Goal: Transaction & Acquisition: Purchase product/service

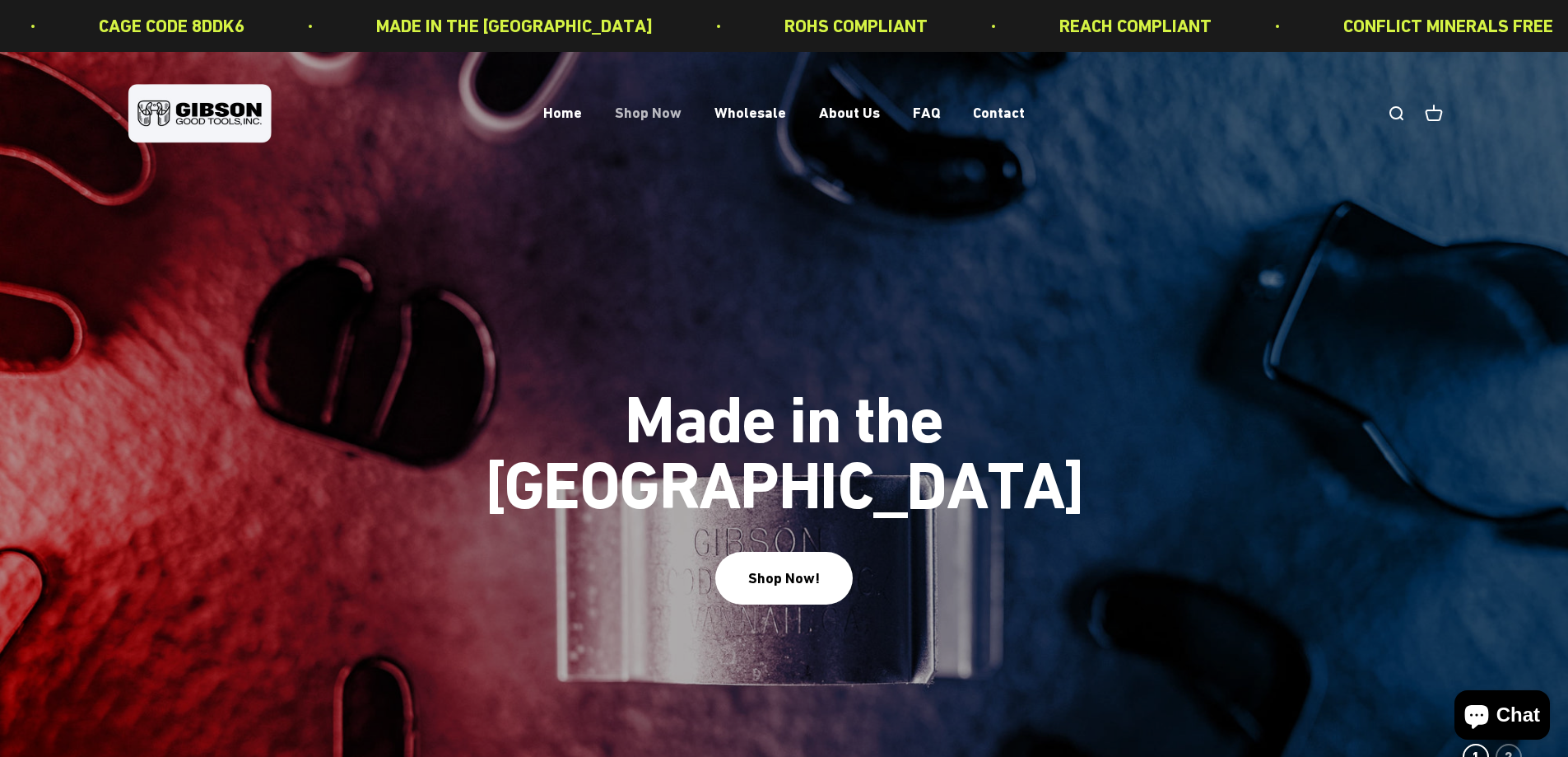
click at [656, 113] on link "Shop Now" at bounding box center [648, 113] width 67 height 17
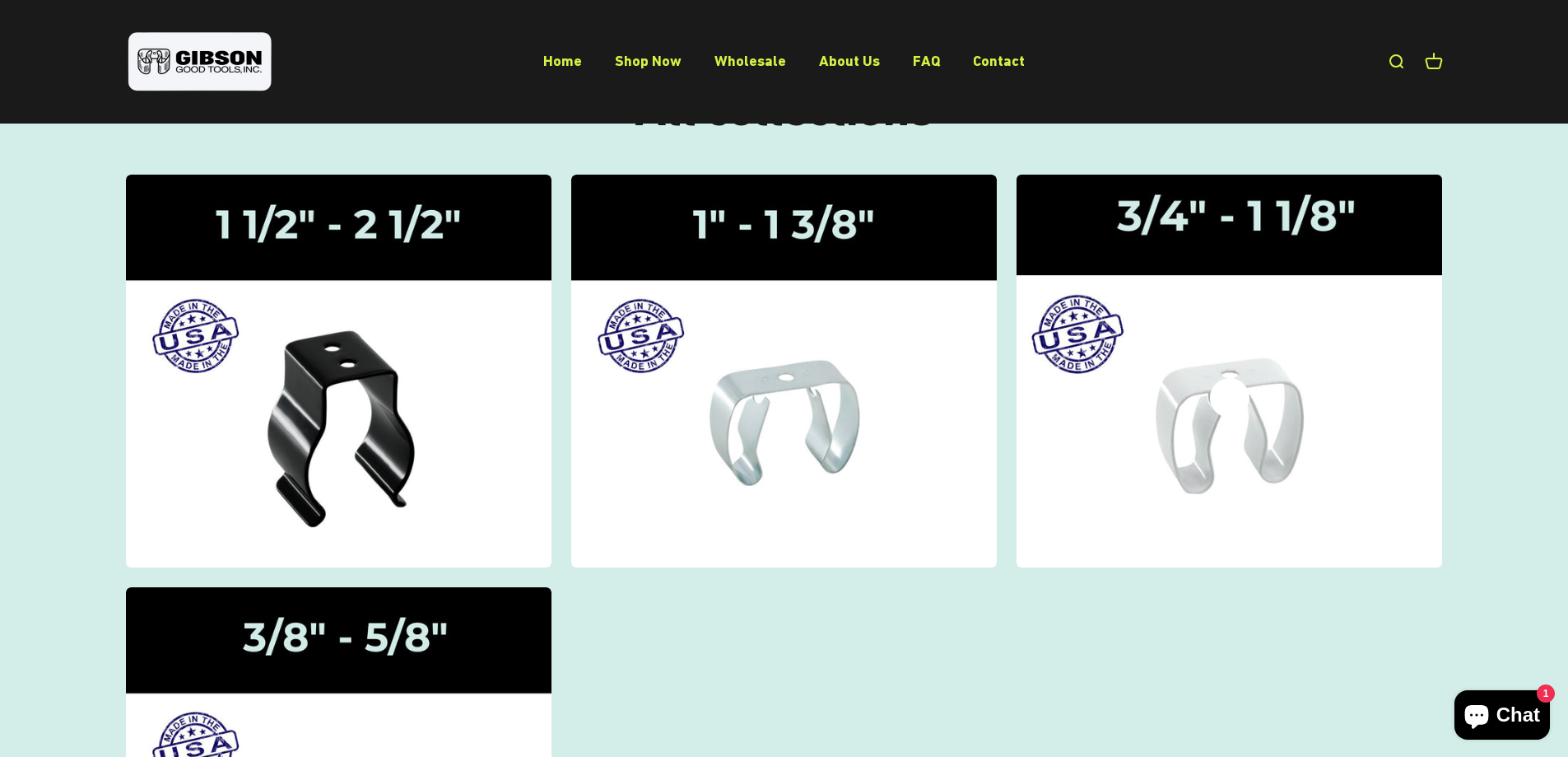
scroll to position [103, 0]
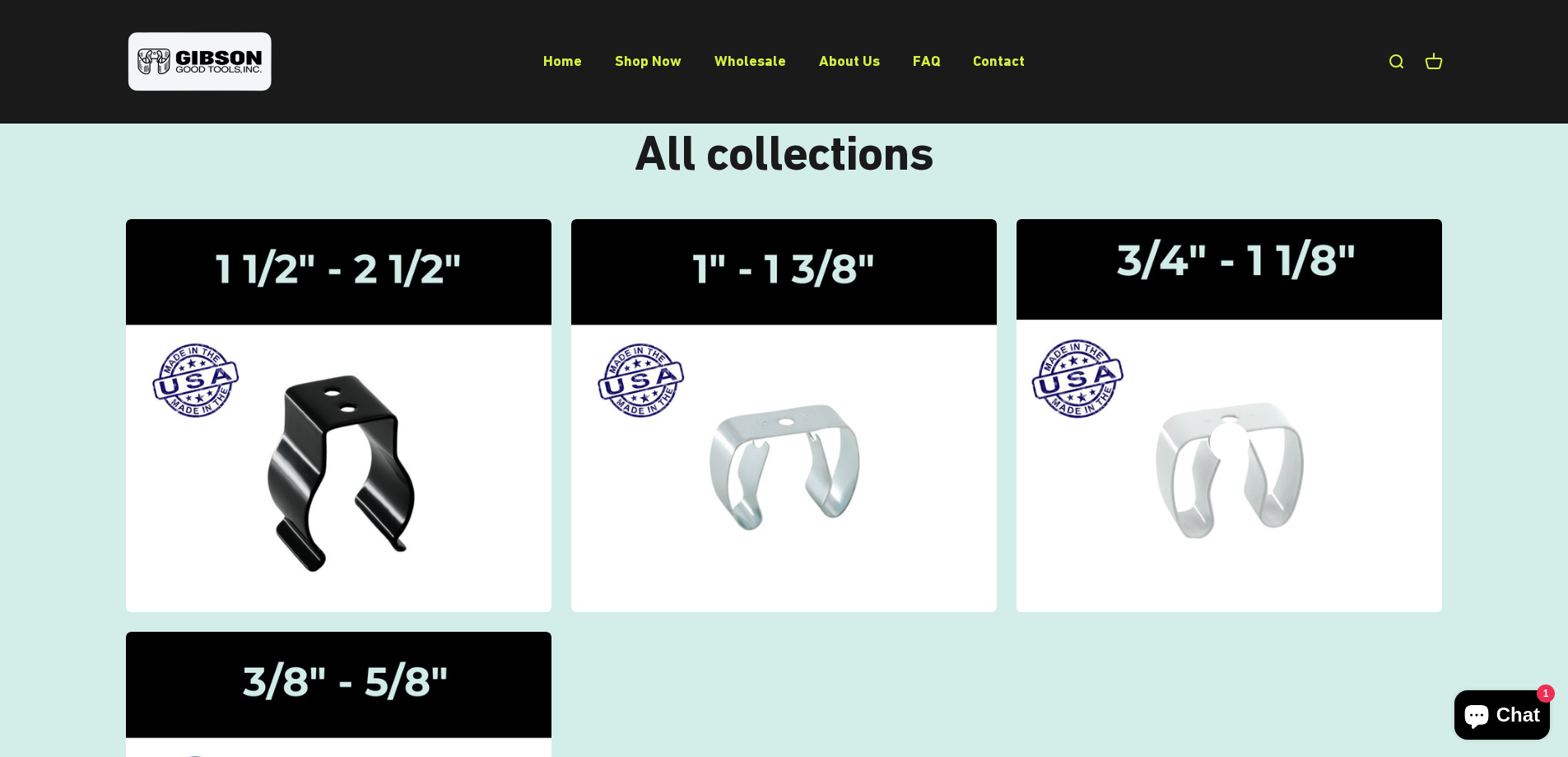
drag, startPoint x: 1184, startPoint y: 432, endPoint x: 1089, endPoint y: 477, distance: 105.1
click at [1089, 477] on img at bounding box center [1230, 415] width 451 height 417
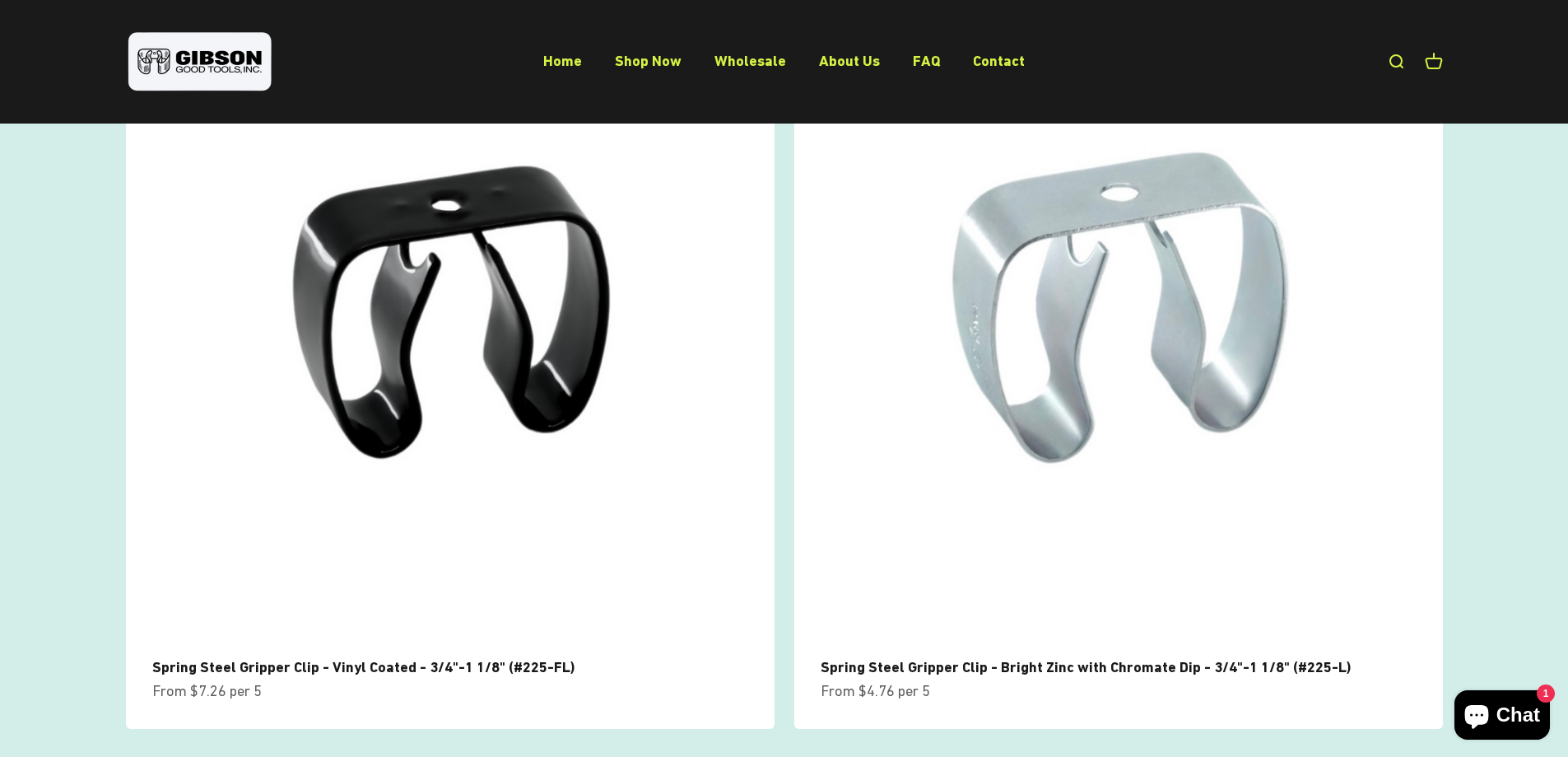
scroll to position [268, 0]
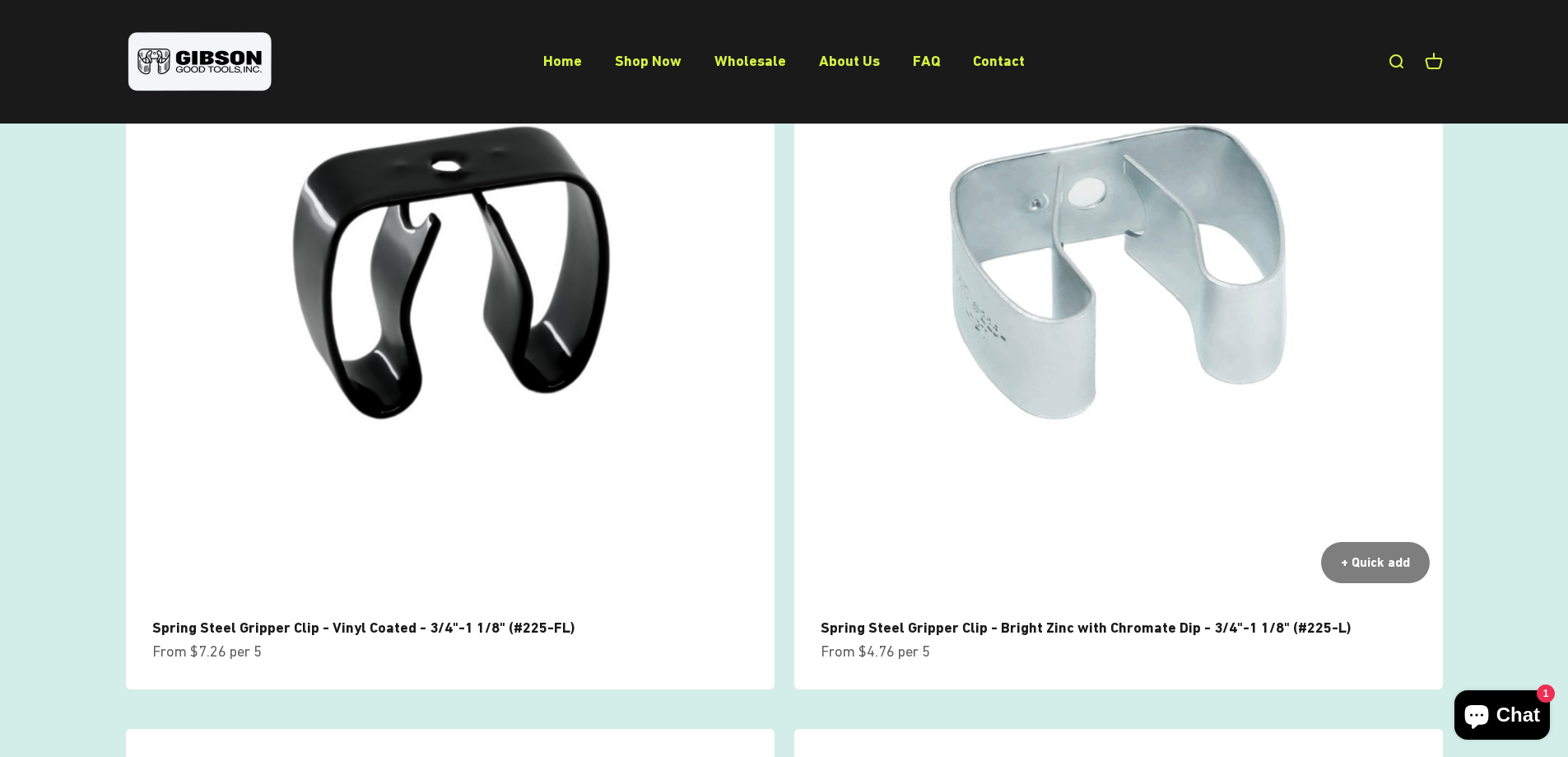
click at [1220, 379] on img at bounding box center [1118, 272] width 649 height 649
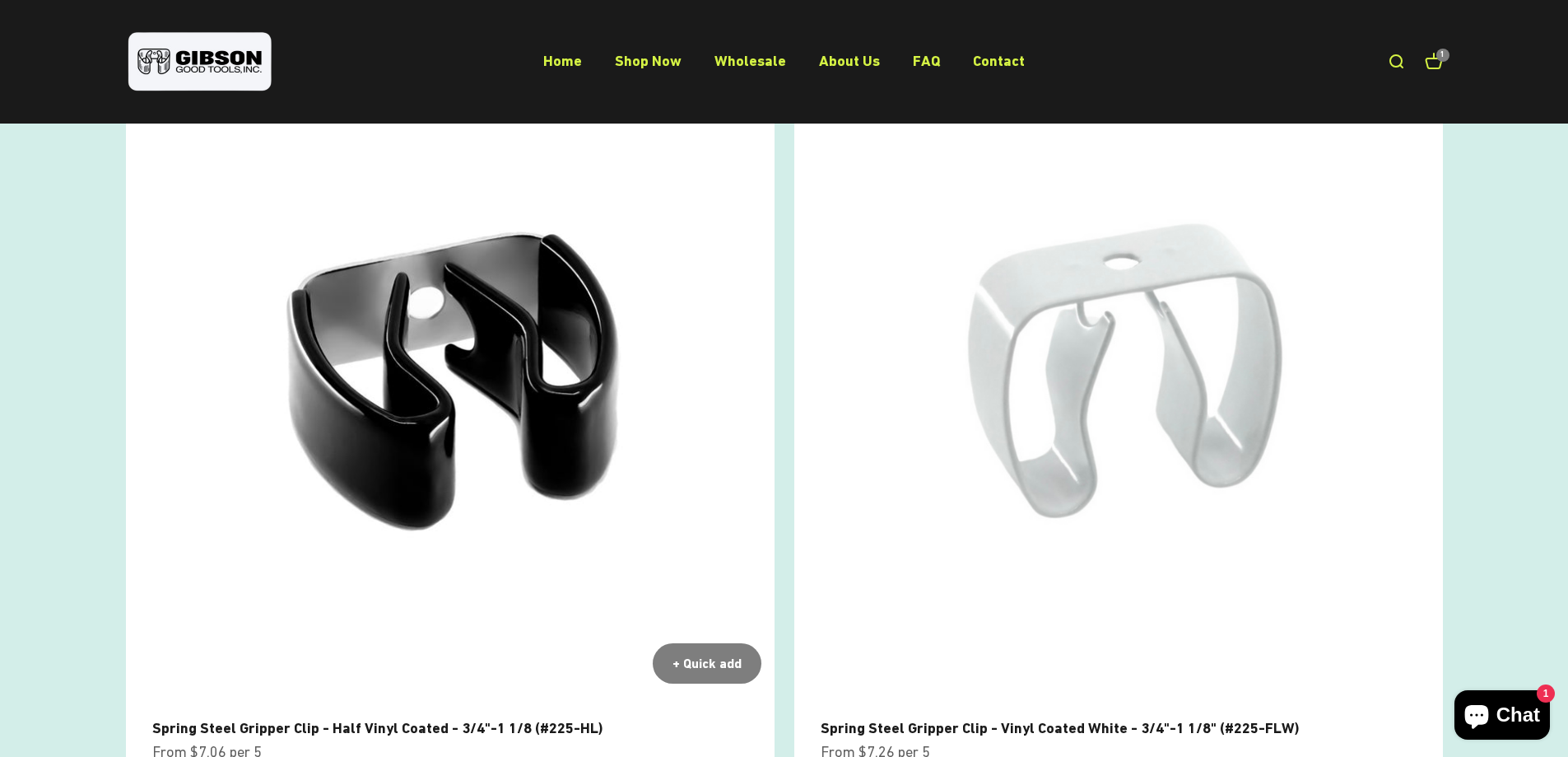
scroll to position [1111, 0]
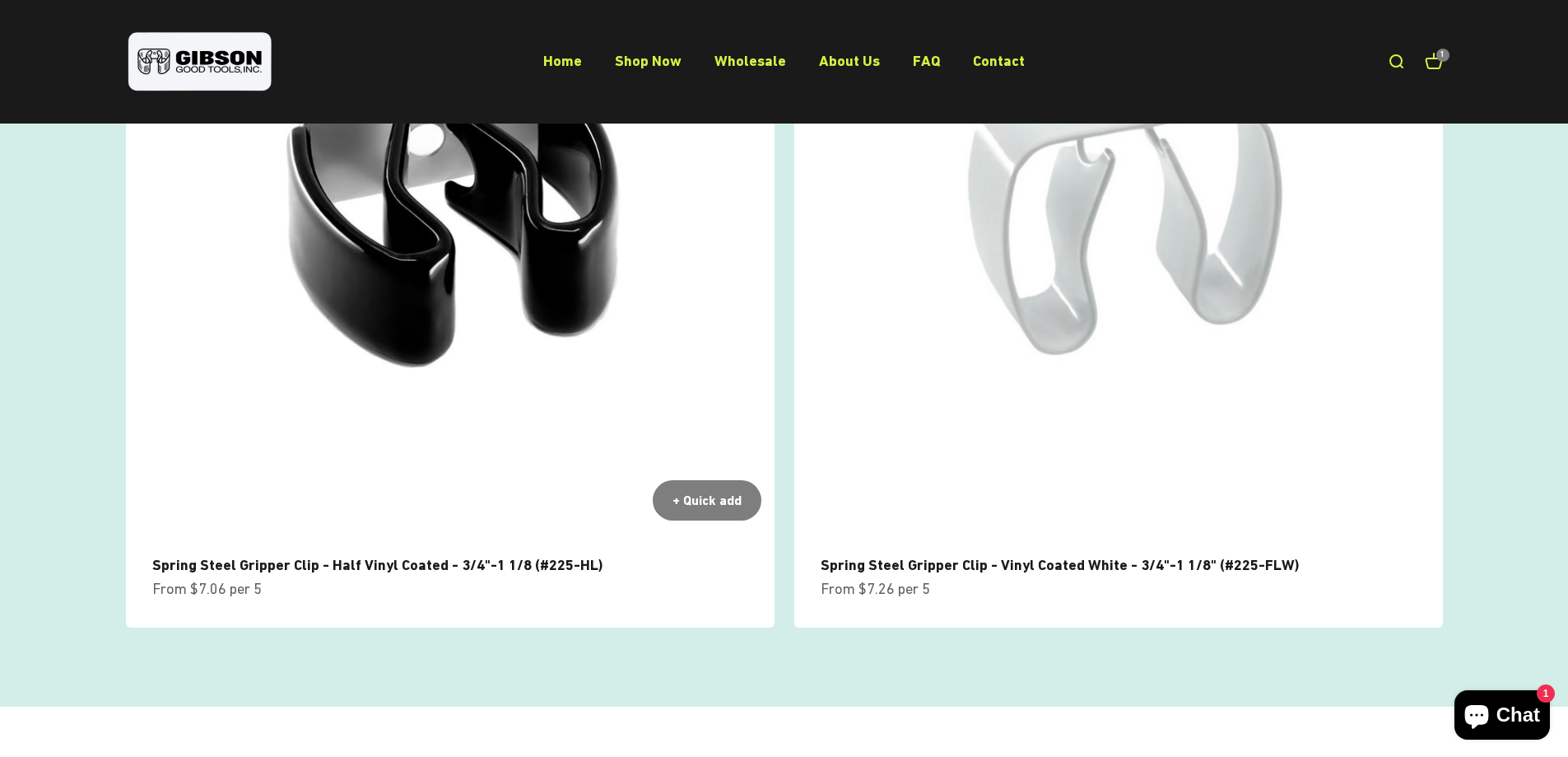
click at [579, 308] on img at bounding box center [450, 208] width 649 height 649
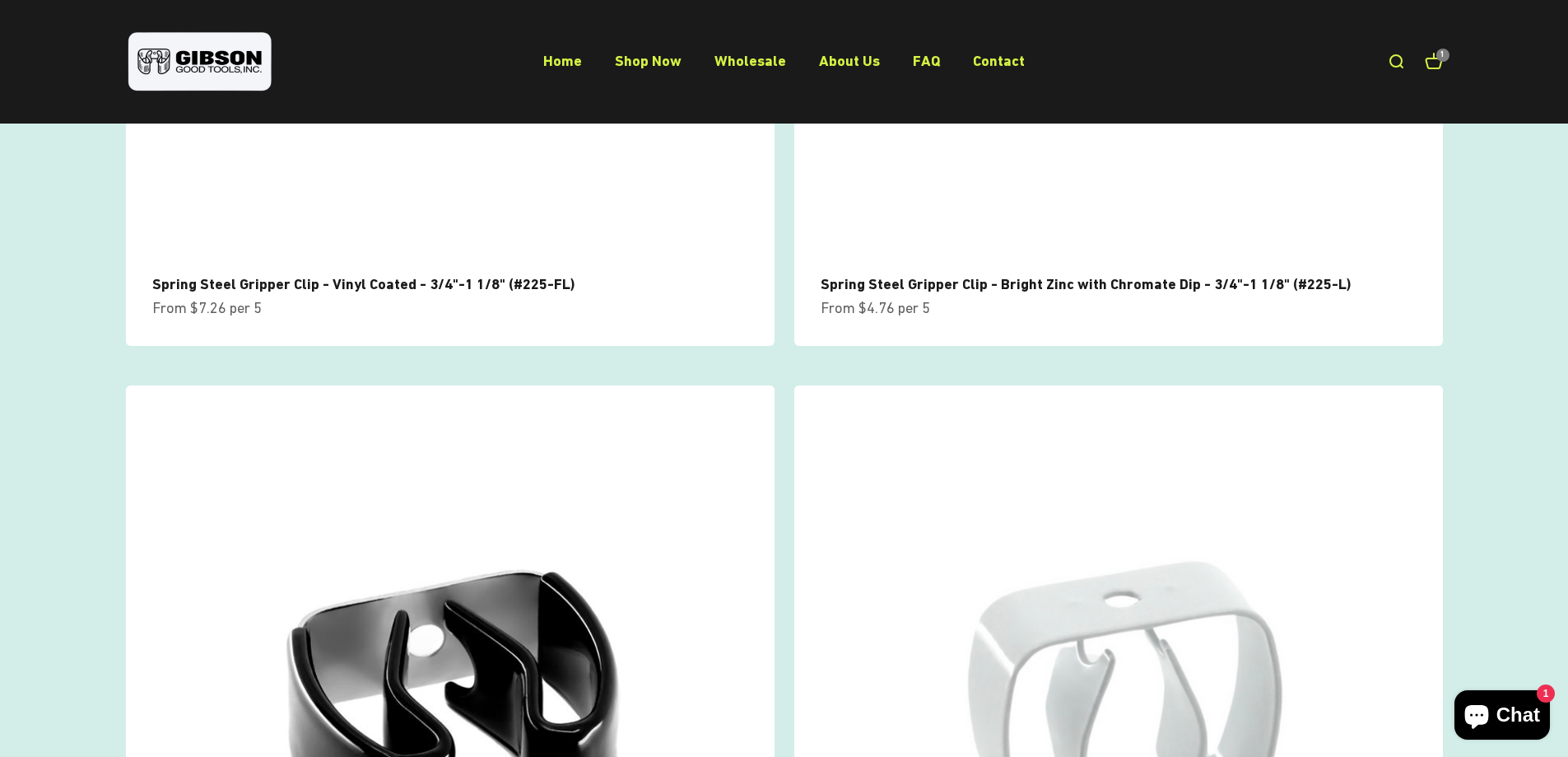
scroll to position [762, 0]
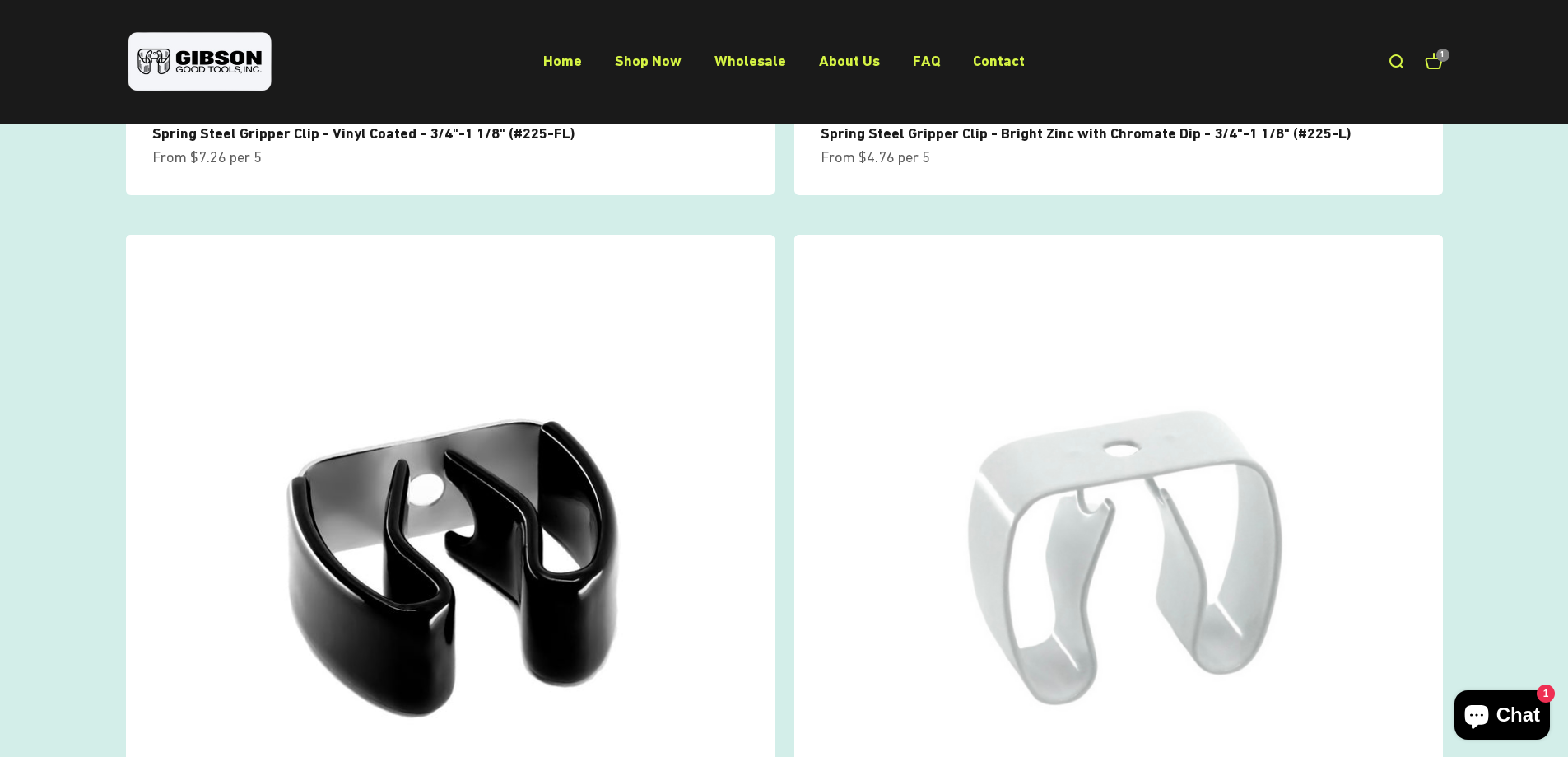
click at [525, 392] on img at bounding box center [450, 559] width 649 height 649
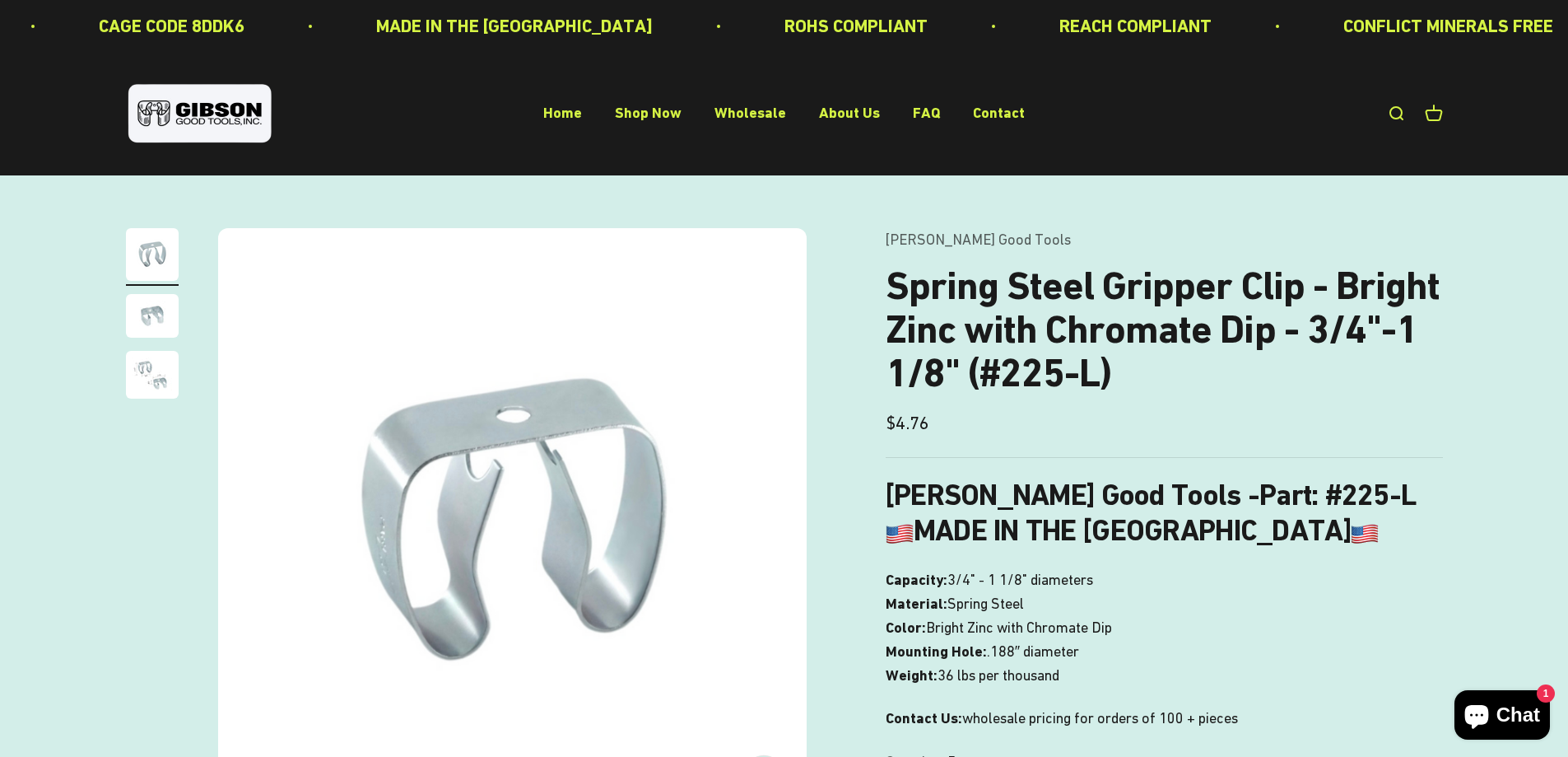
scroll to position [392, 0]
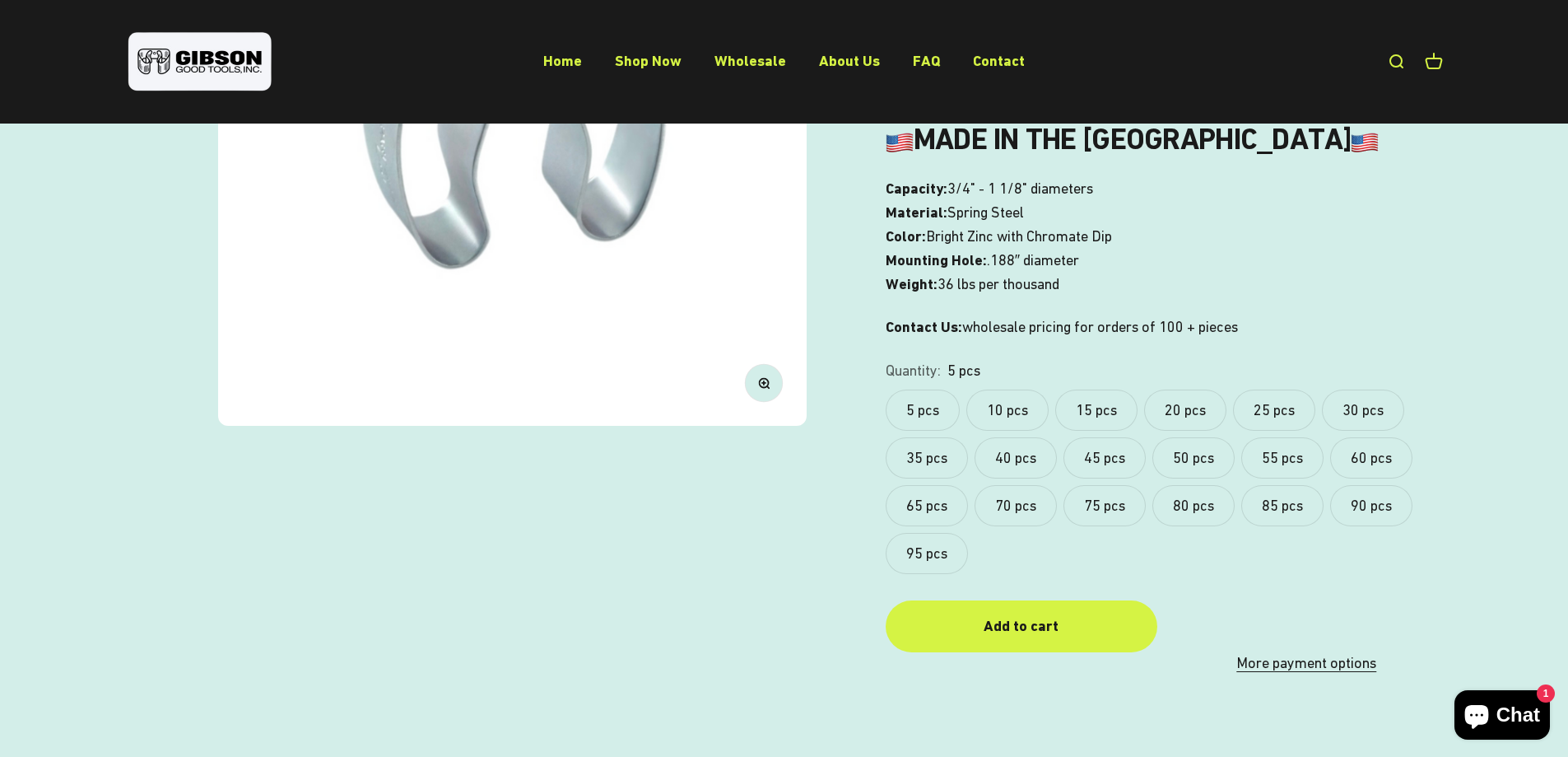
click at [1026, 422] on label "10 pcs" at bounding box center [1008, 410] width 83 height 41
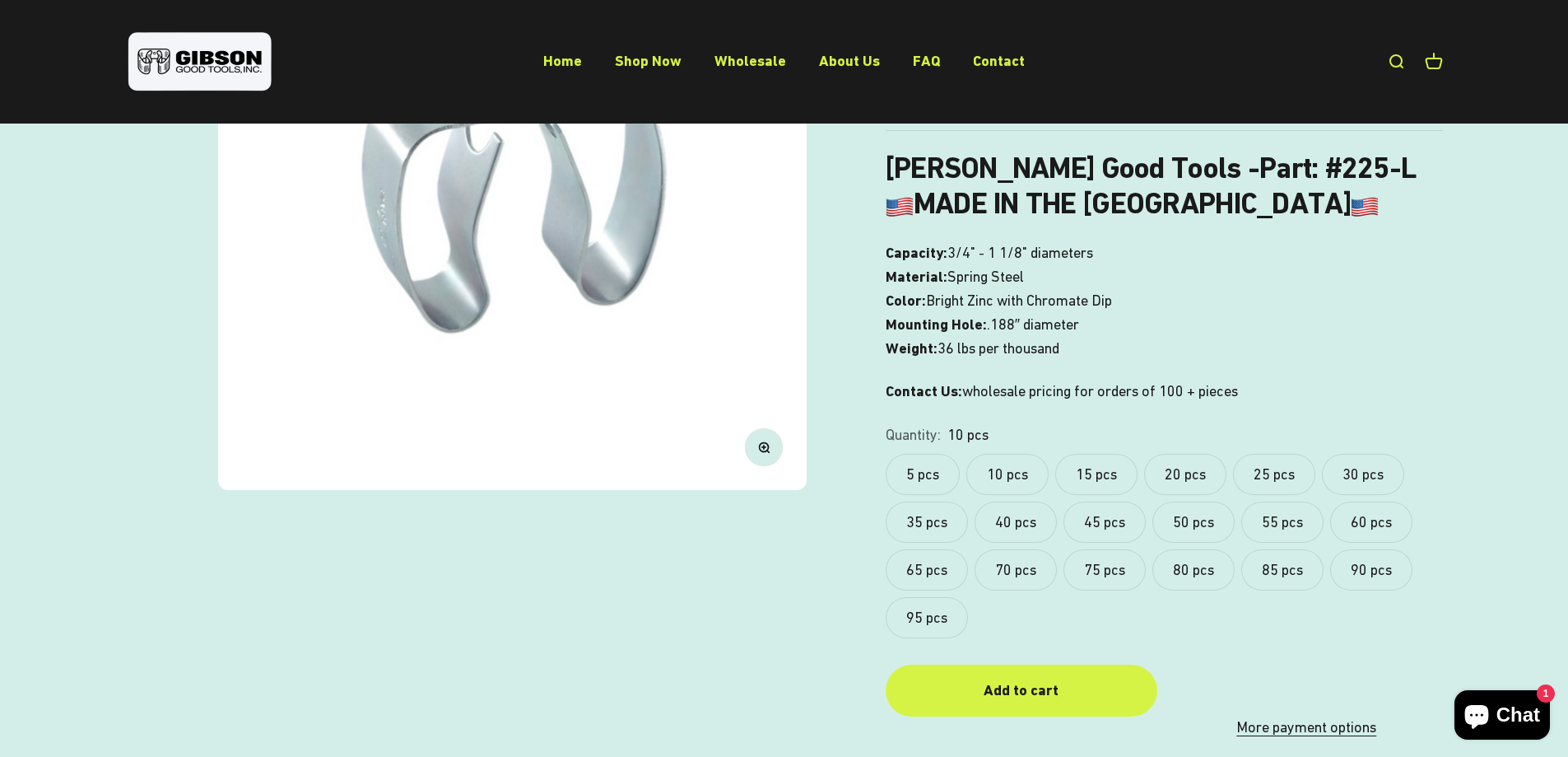
scroll to position [329, 0]
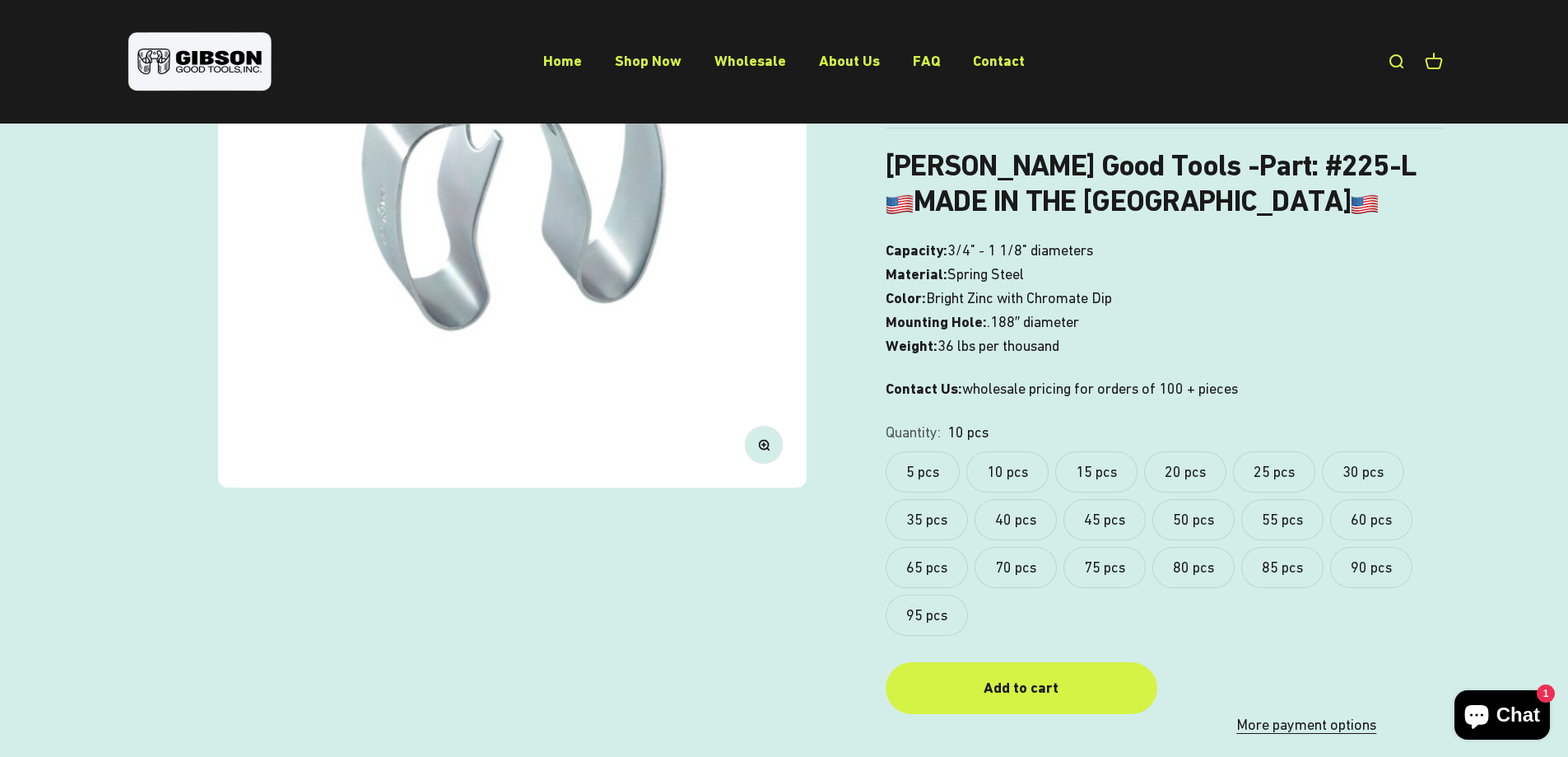
click at [1174, 465] on label "20 pcs" at bounding box center [1185, 472] width 83 height 41
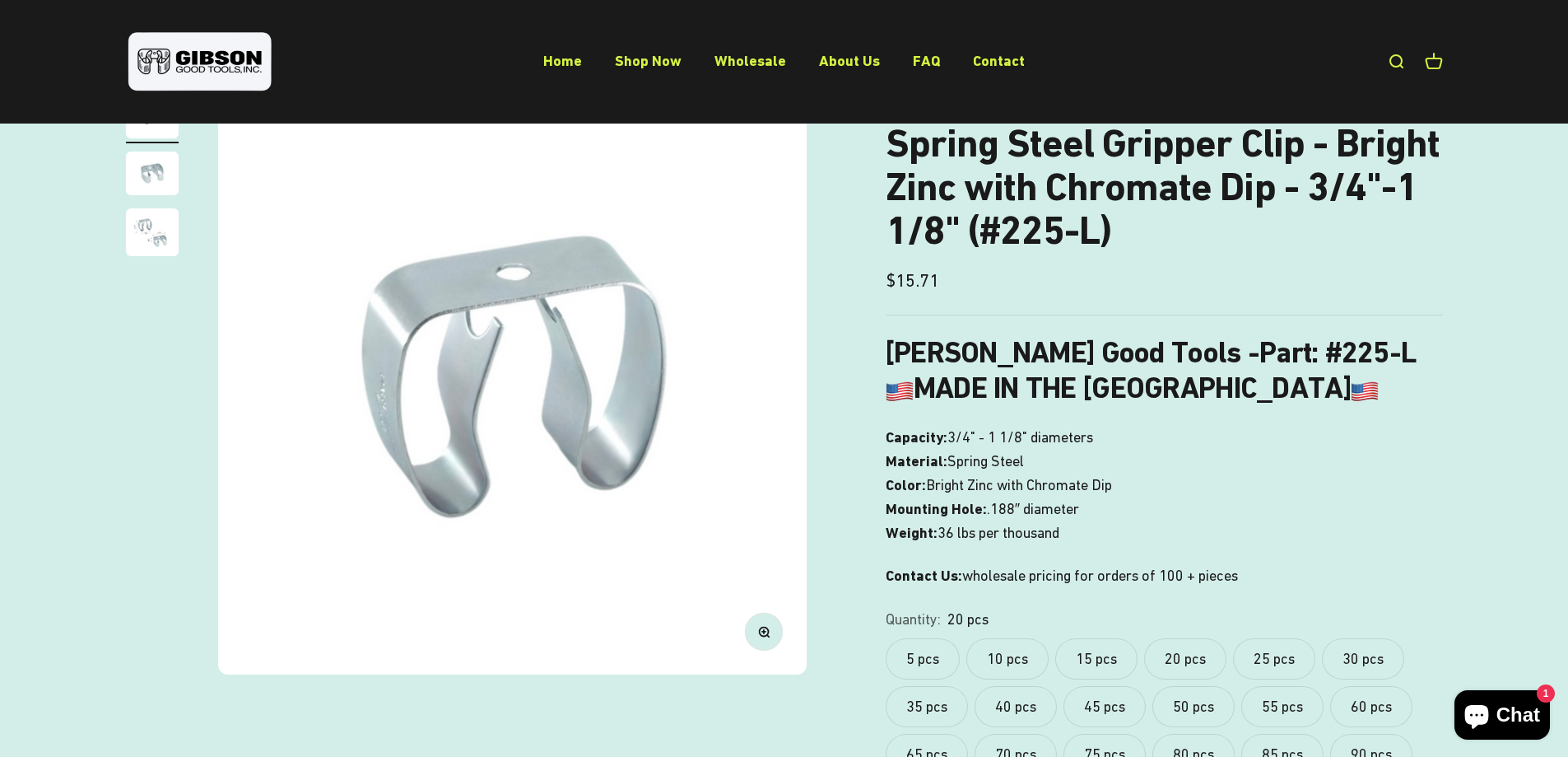
scroll to position [144, 0]
click at [1114, 656] on label "15 pcs" at bounding box center [1097, 657] width 83 height 41
click at [1186, 643] on label "20 pcs" at bounding box center [1185, 657] width 83 height 41
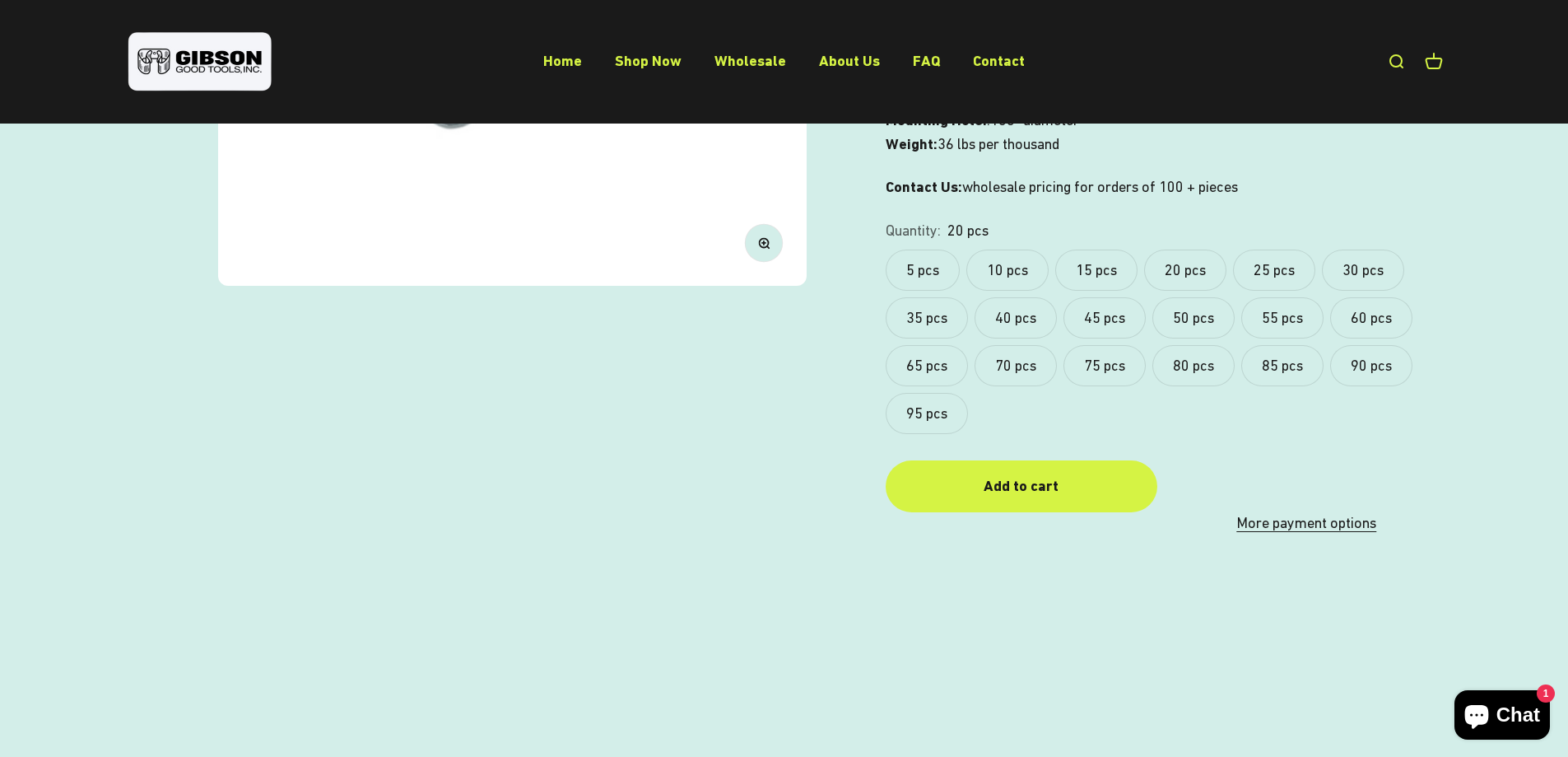
scroll to position [535, 0]
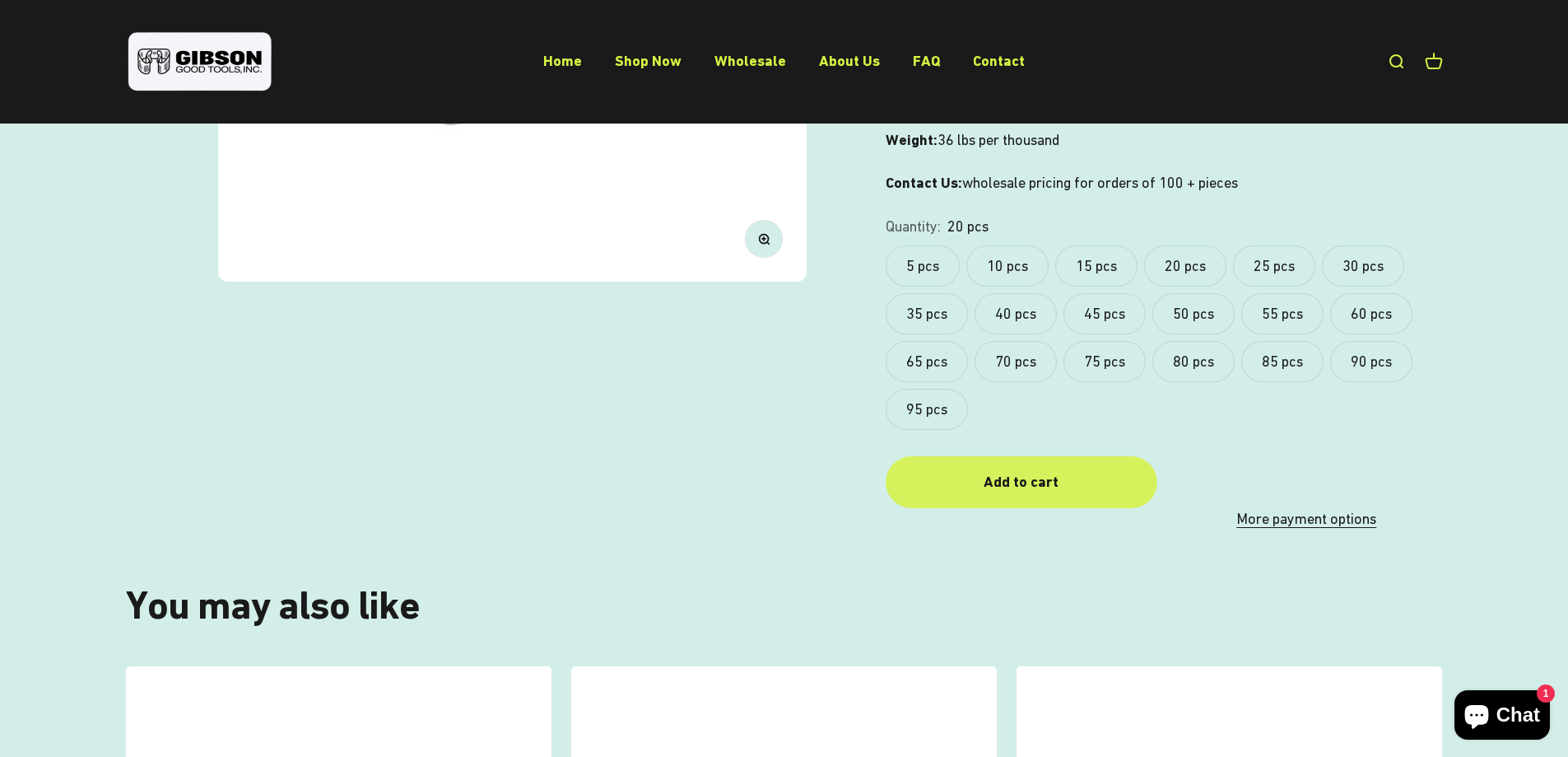
click at [1045, 490] on div "Add to cart" at bounding box center [1021, 482] width 206 height 24
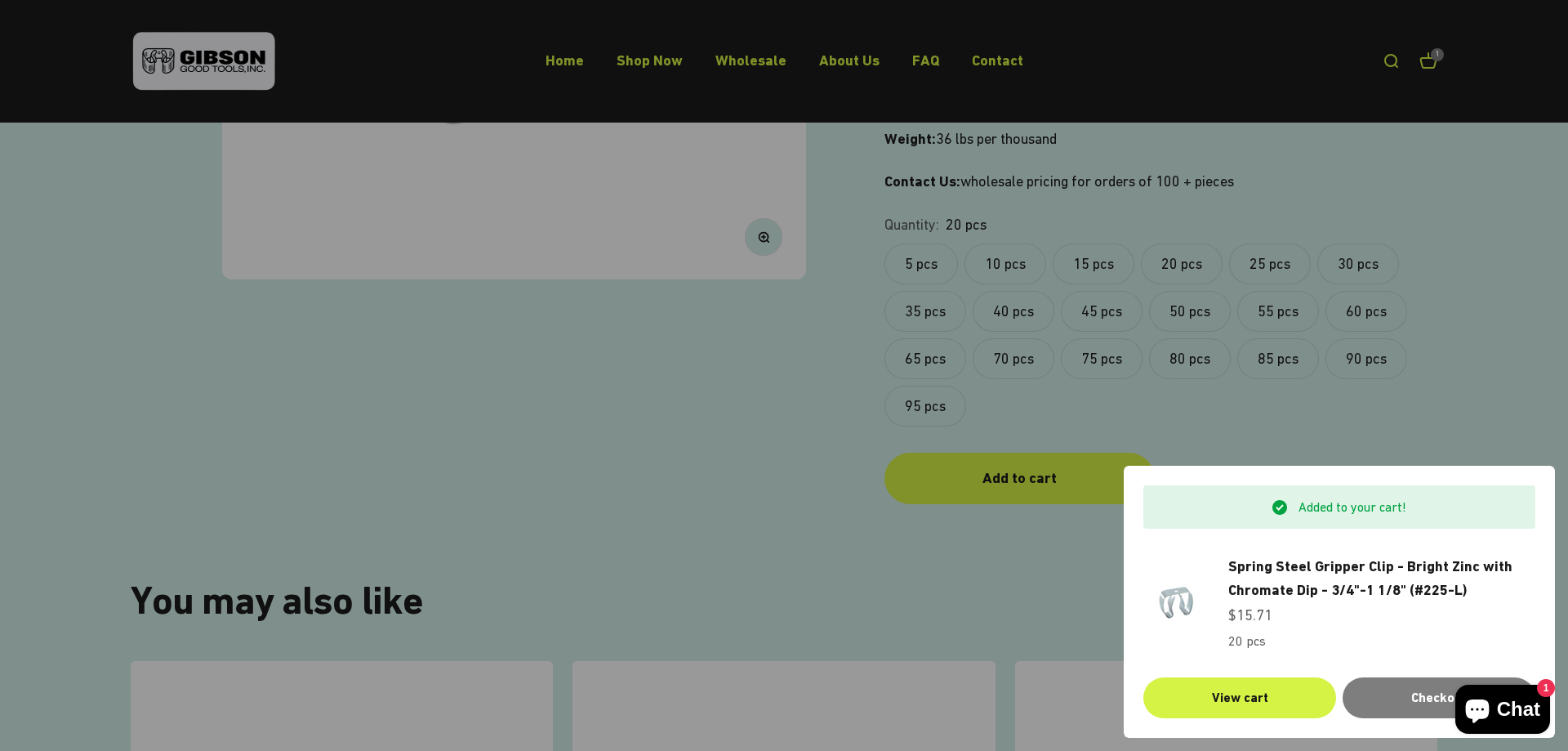
click at [1034, 626] on div at bounding box center [784, 375] width 1568 height 751
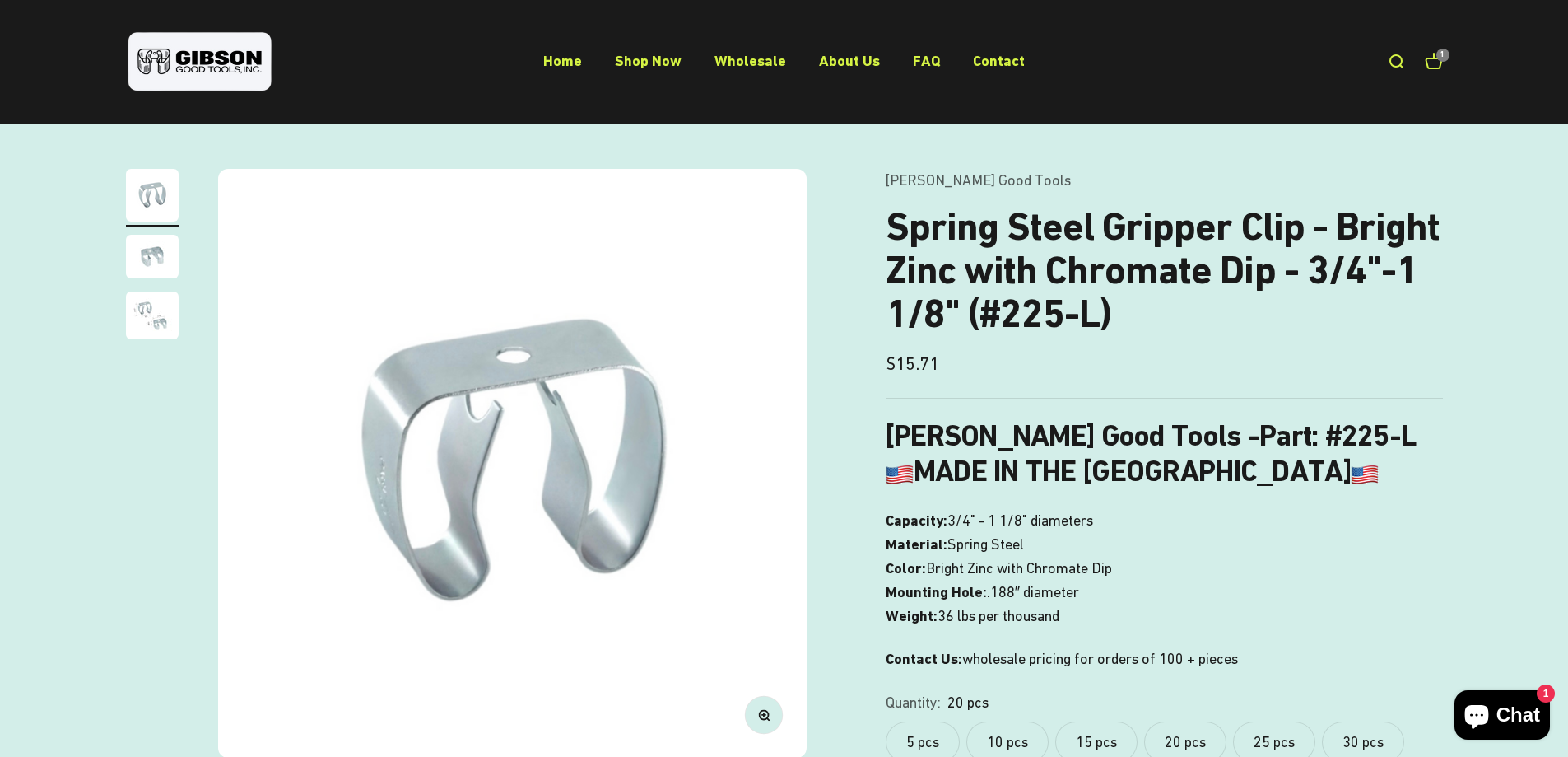
scroll to position [0, 0]
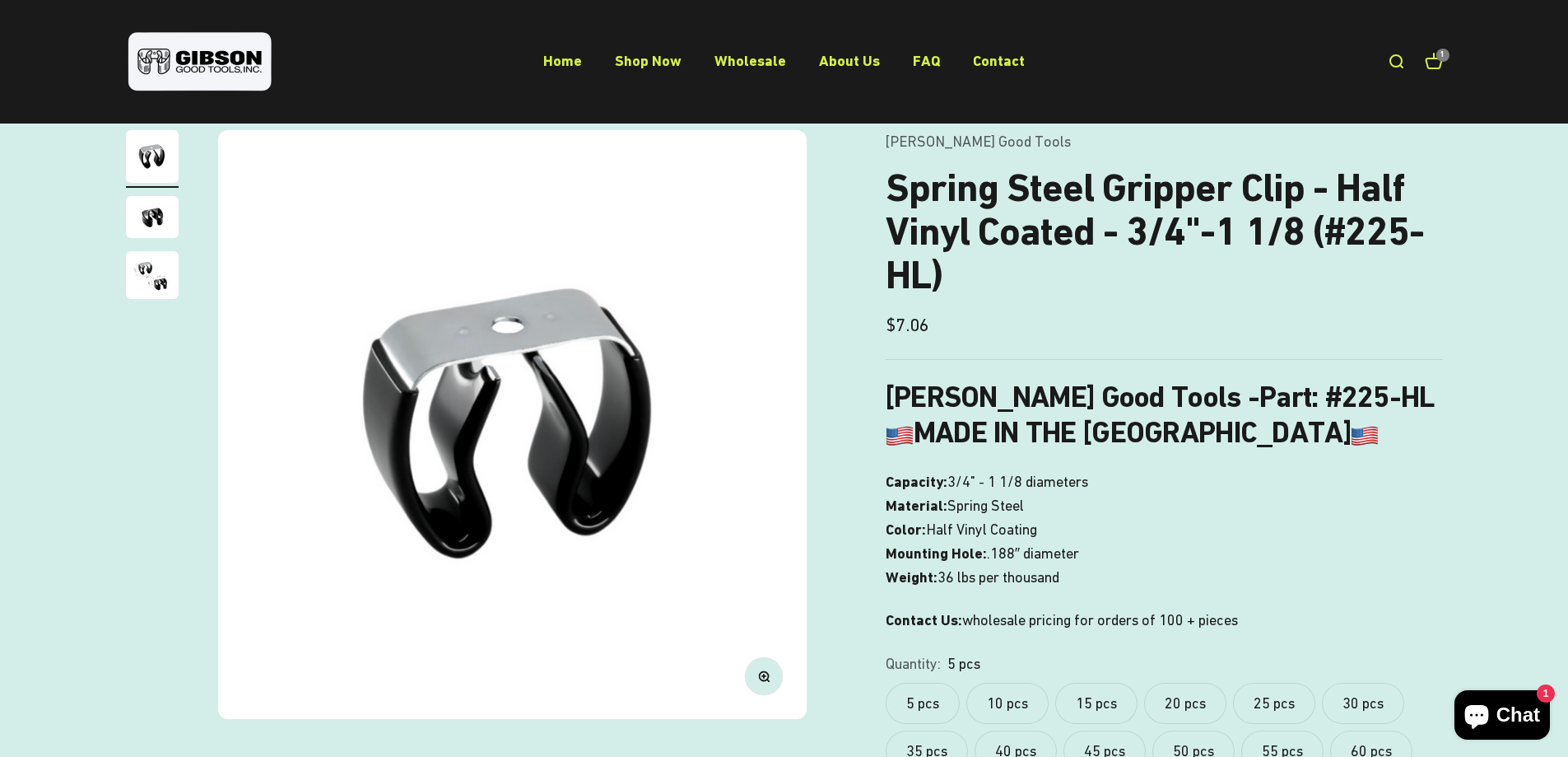
scroll to position [412, 0]
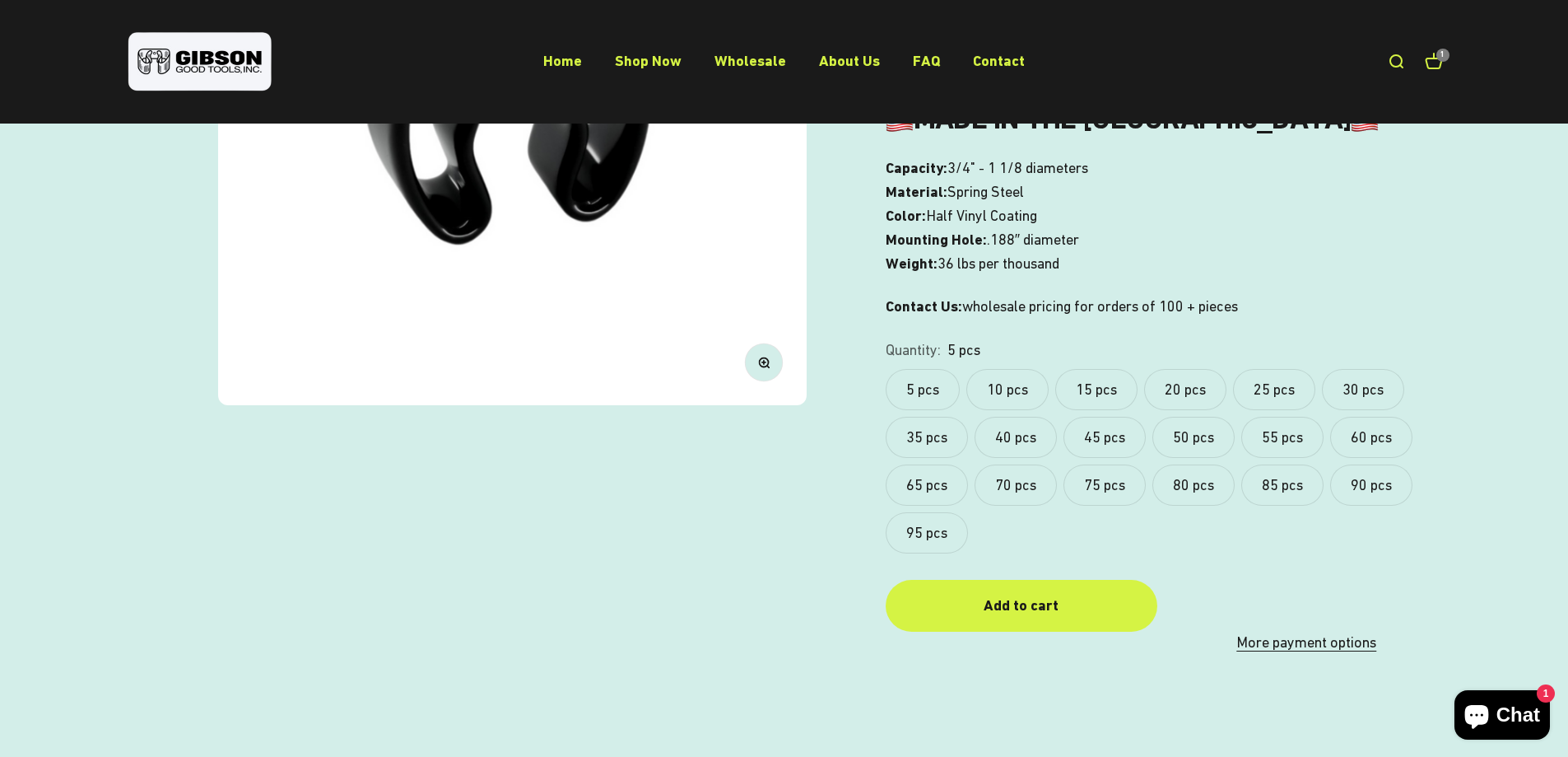
click at [1173, 393] on label "20 pcs" at bounding box center [1185, 389] width 83 height 41
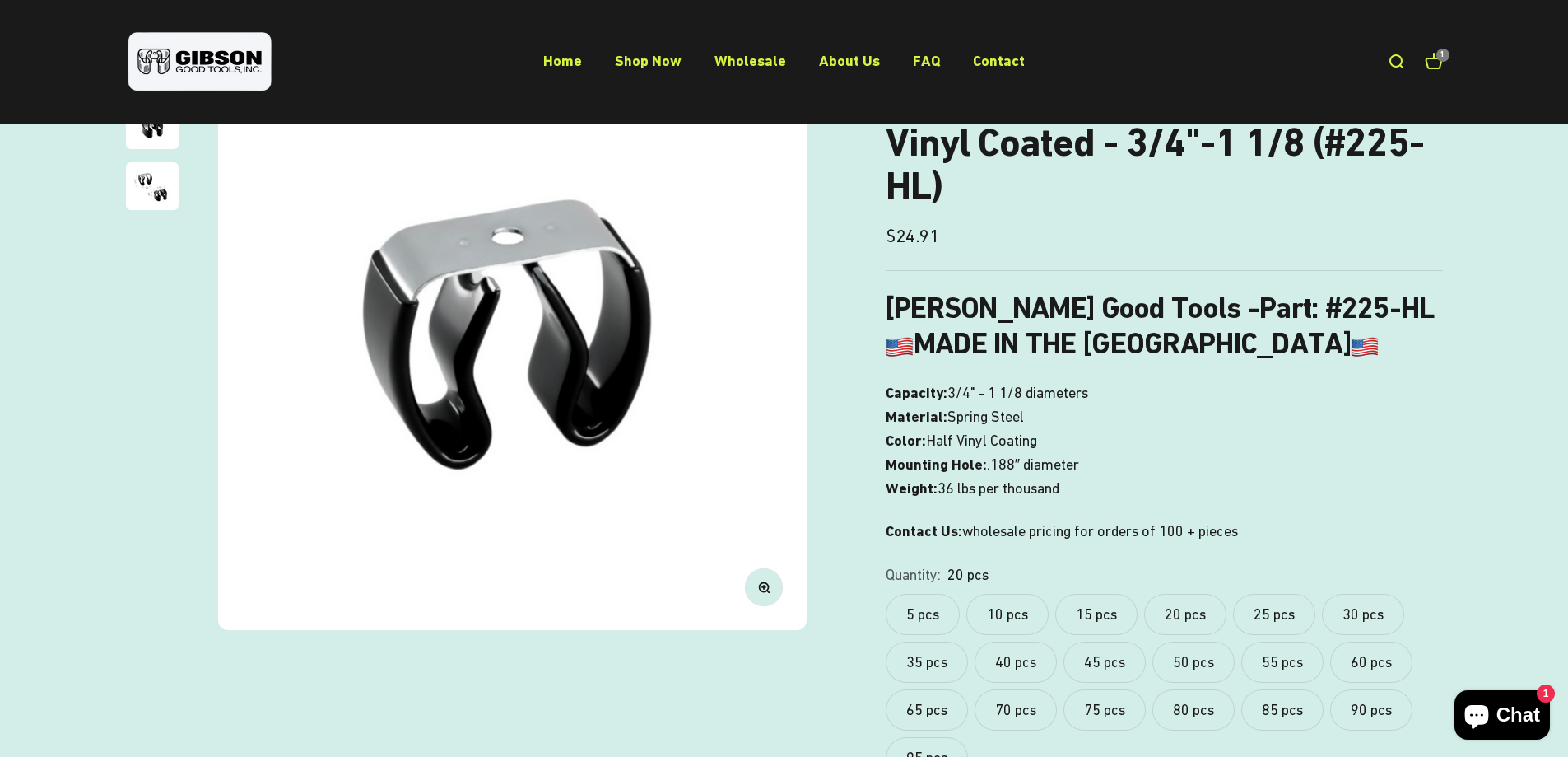
scroll to position [329, 0]
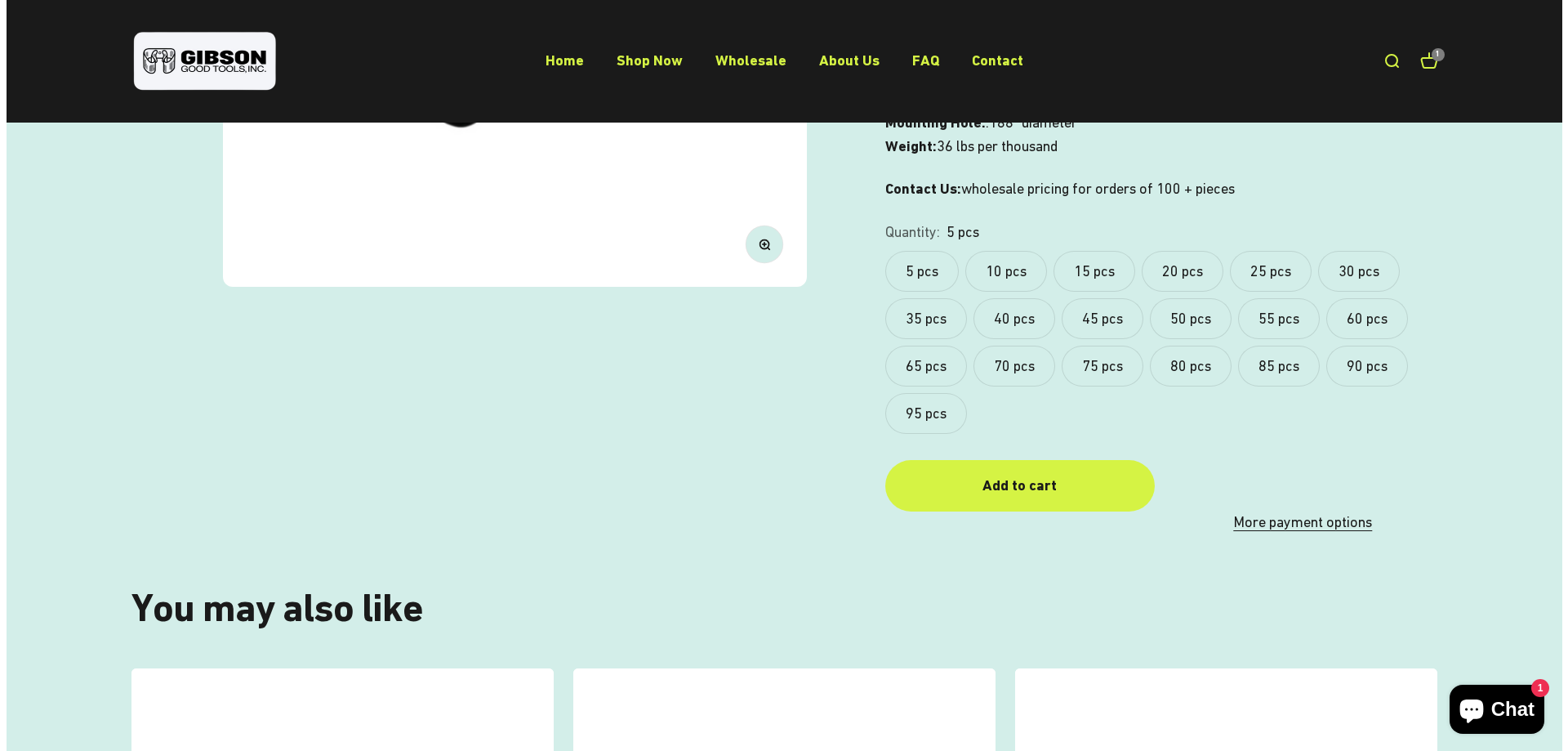
scroll to position [470, 0]
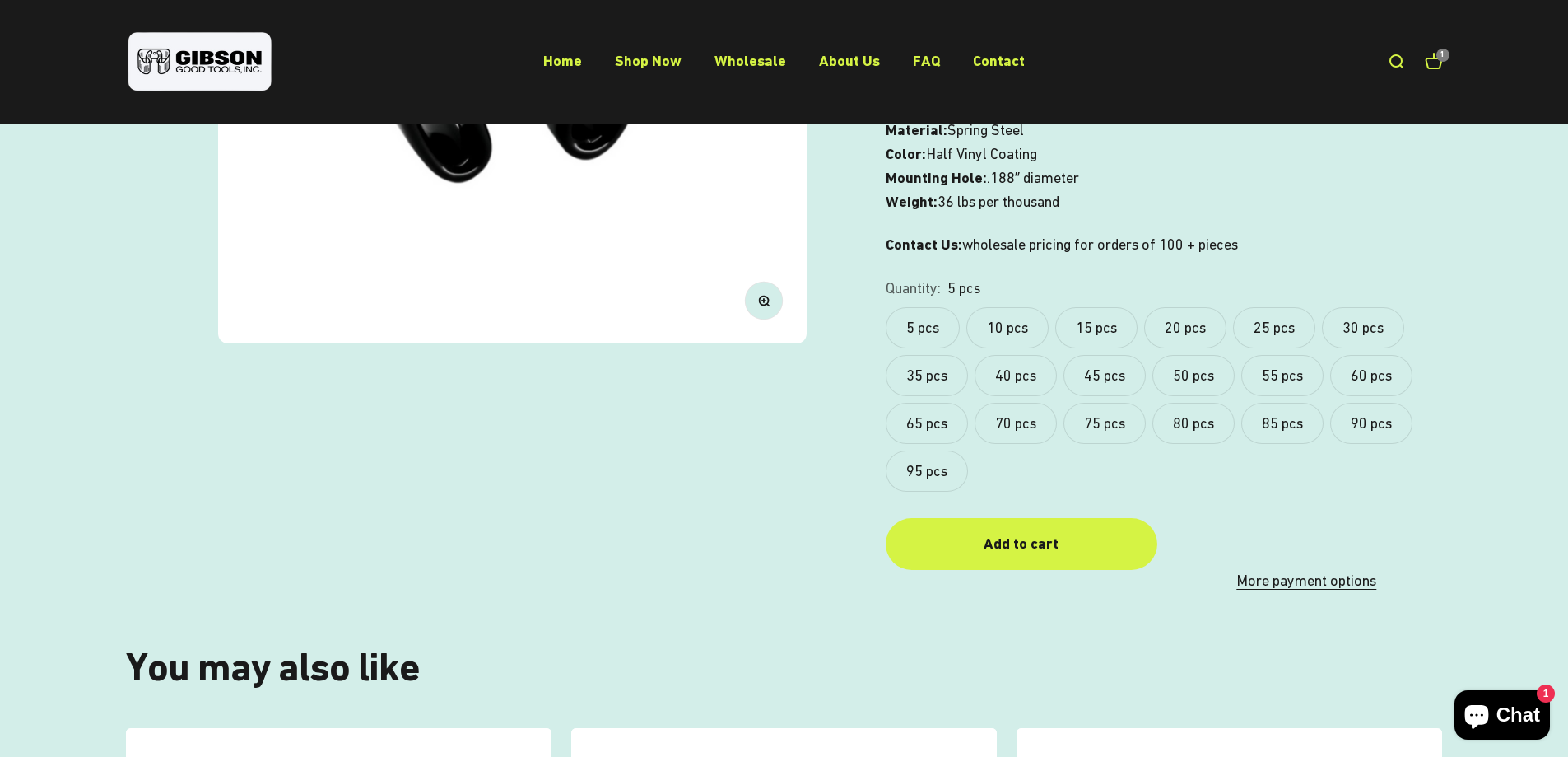
click at [1230, 341] on div "5 pcs 10 pcs 15 pcs 20 pcs 25 pcs 30 pcs 35 pcs 40 pcs 45 pcs 50 pcs 55 pcs 60 …" at bounding box center [1164, 399] width 558 height 185
click at [1215, 329] on label "20 pcs" at bounding box center [1185, 327] width 83 height 41
click at [1046, 552] on div "Add to cart" at bounding box center [1021, 543] width 206 height 24
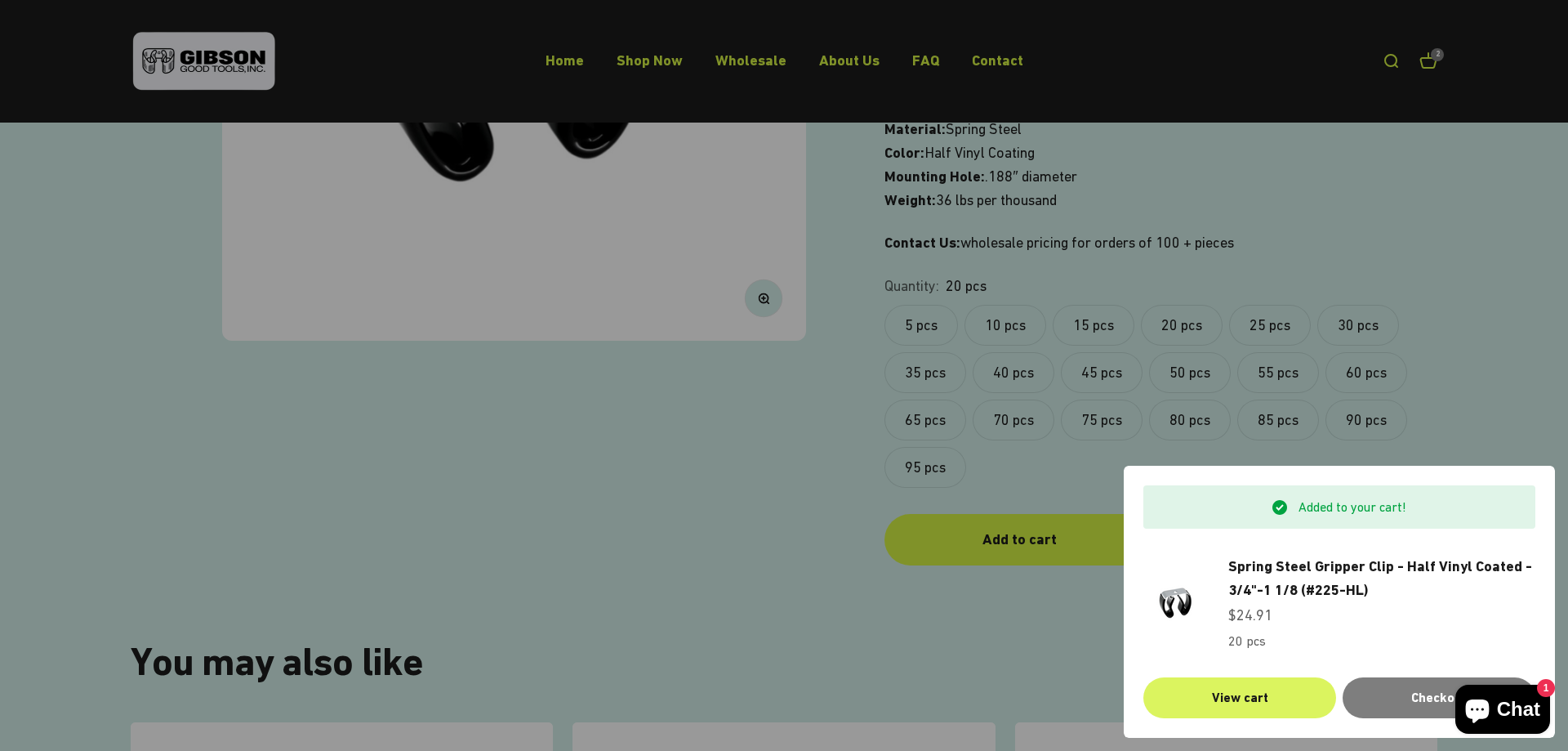
click at [1269, 691] on link "View cart" at bounding box center [1239, 697] width 192 height 41
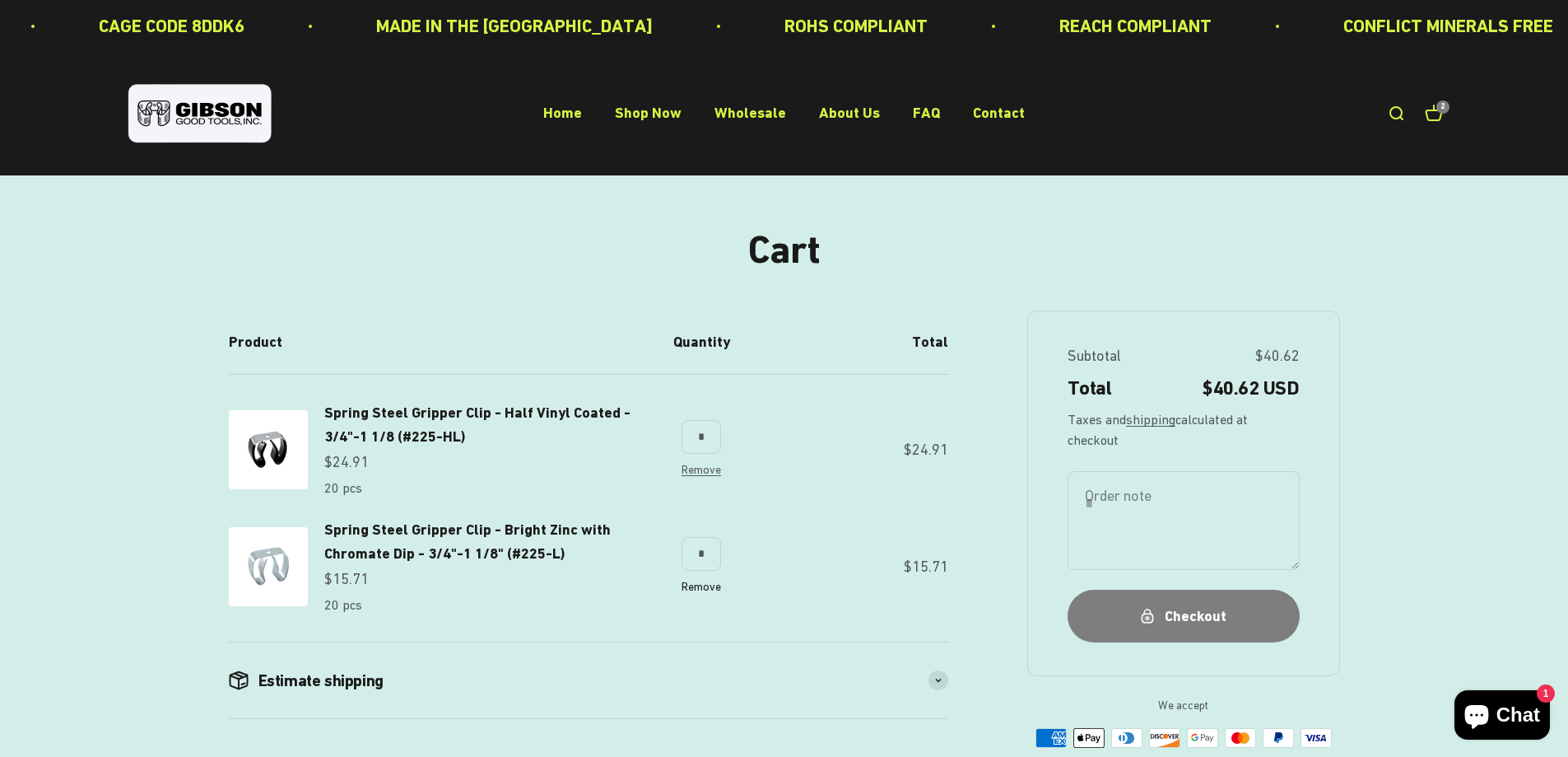
click at [699, 590] on link "Remove" at bounding box center [701, 587] width 40 height 14
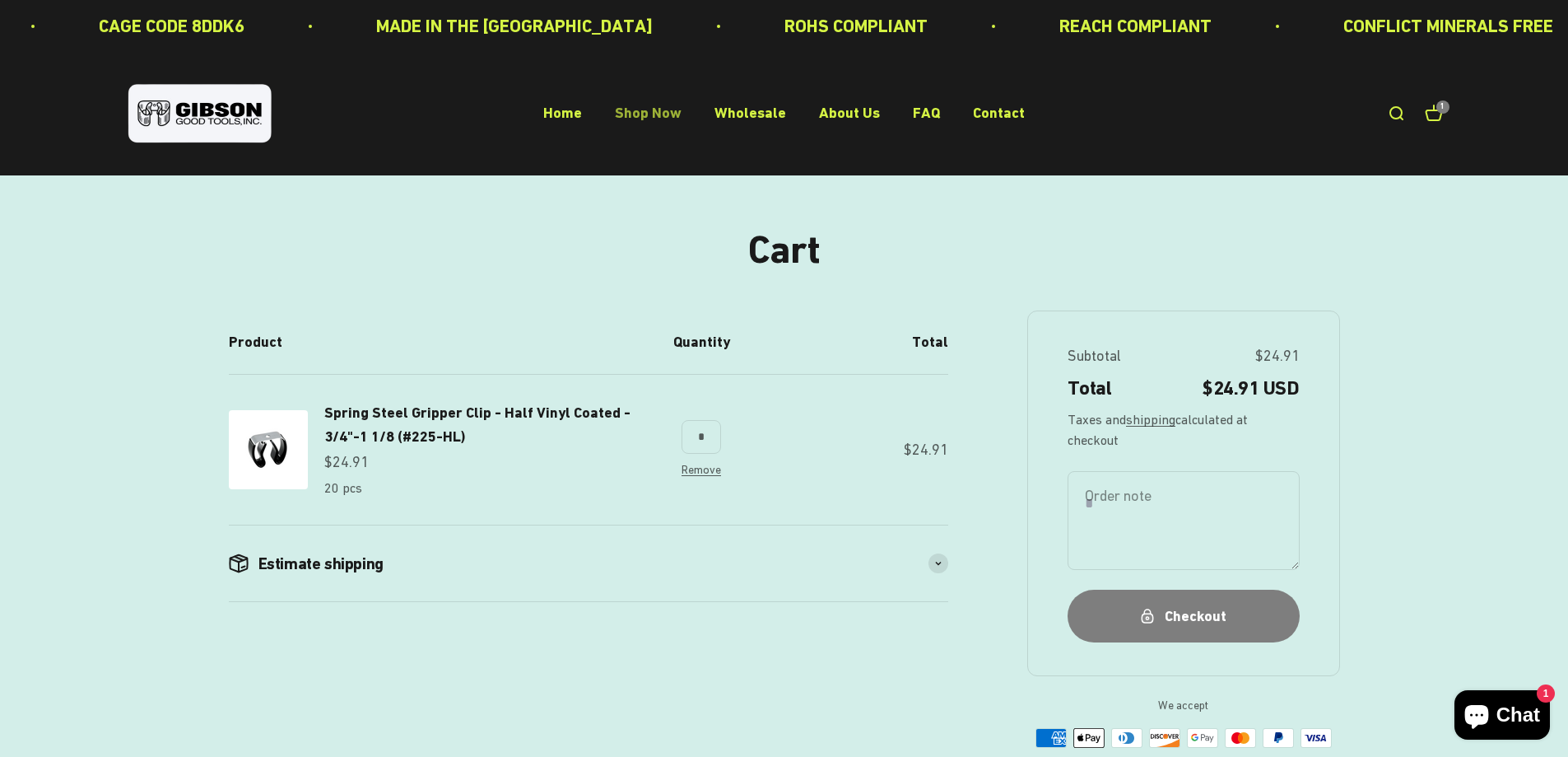
click at [639, 119] on link "Shop Now" at bounding box center [648, 113] width 67 height 17
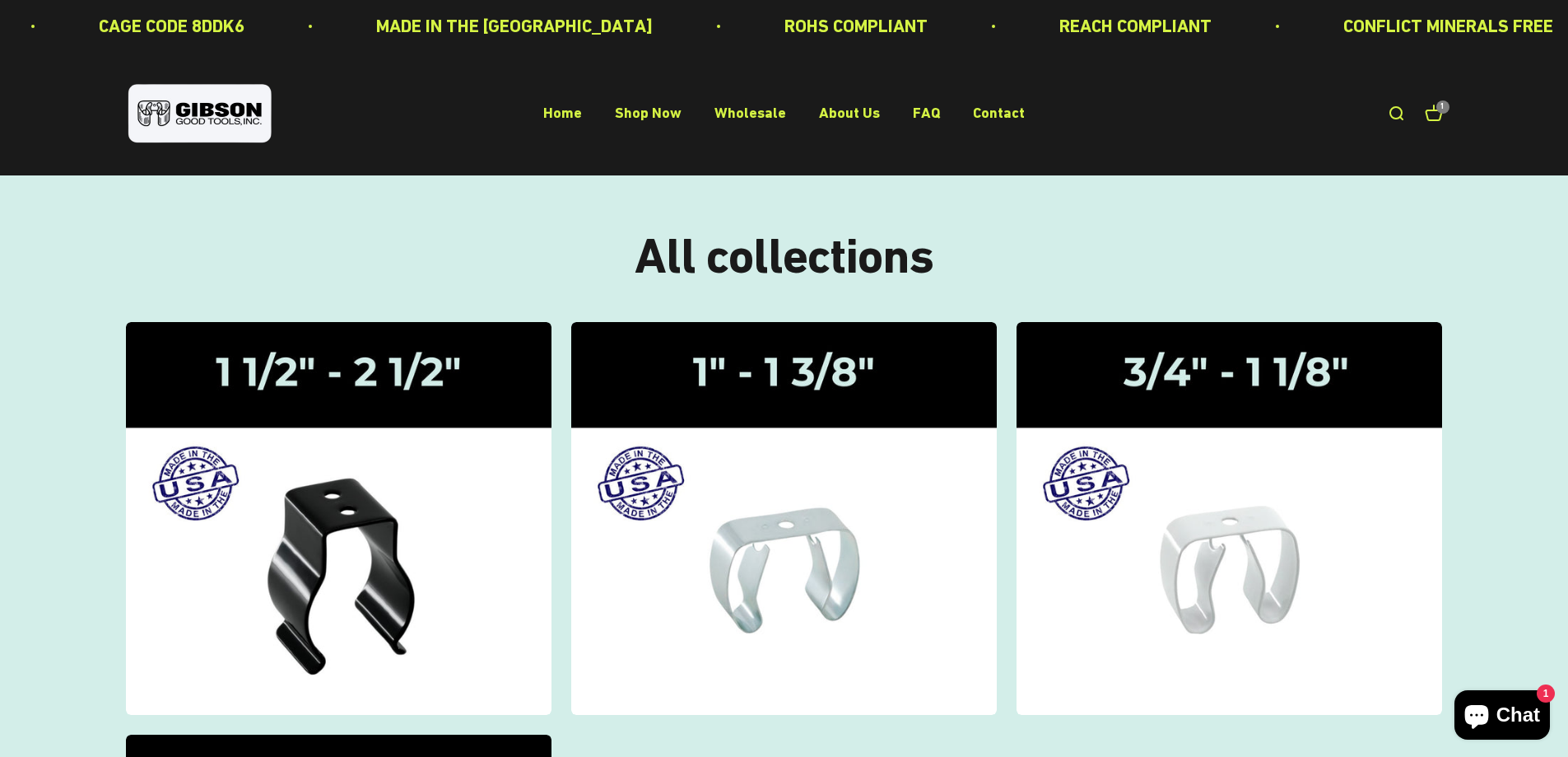
click at [1441, 113] on cart-count "1" at bounding box center [1443, 107] width 13 height 14
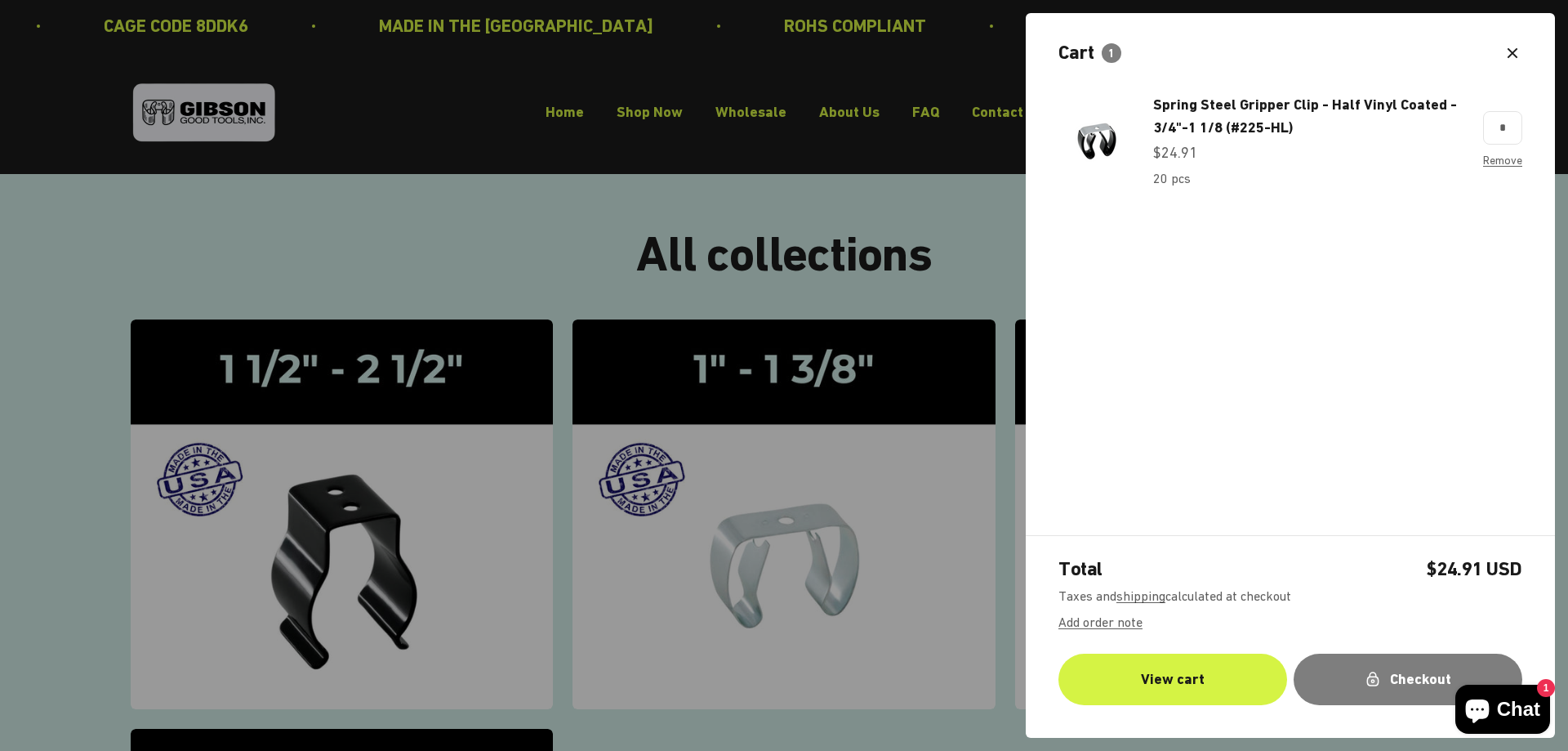
click at [687, 208] on div at bounding box center [784, 375] width 1568 height 751
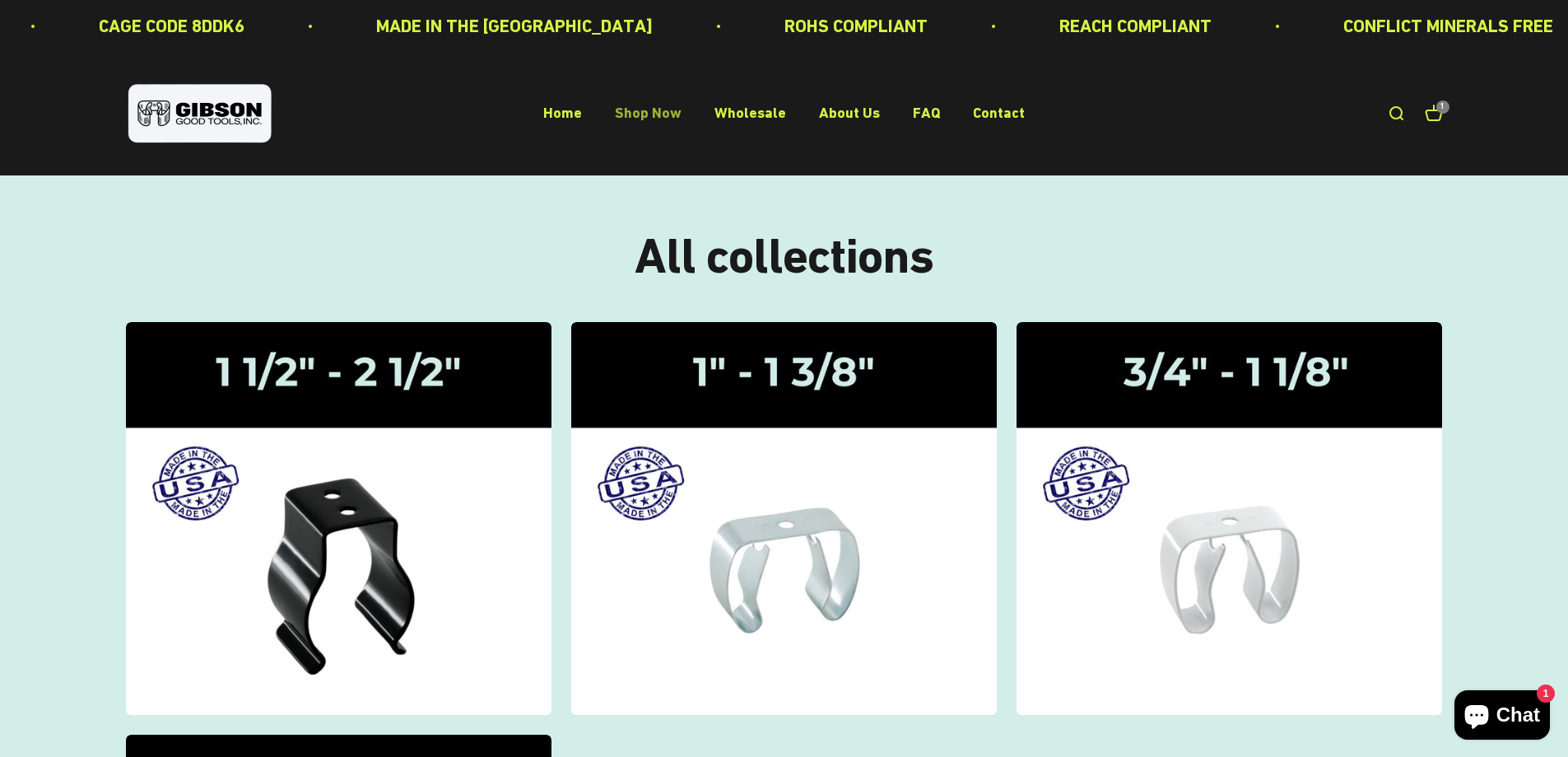
click at [663, 116] on link "Shop Now" at bounding box center [648, 113] width 67 height 17
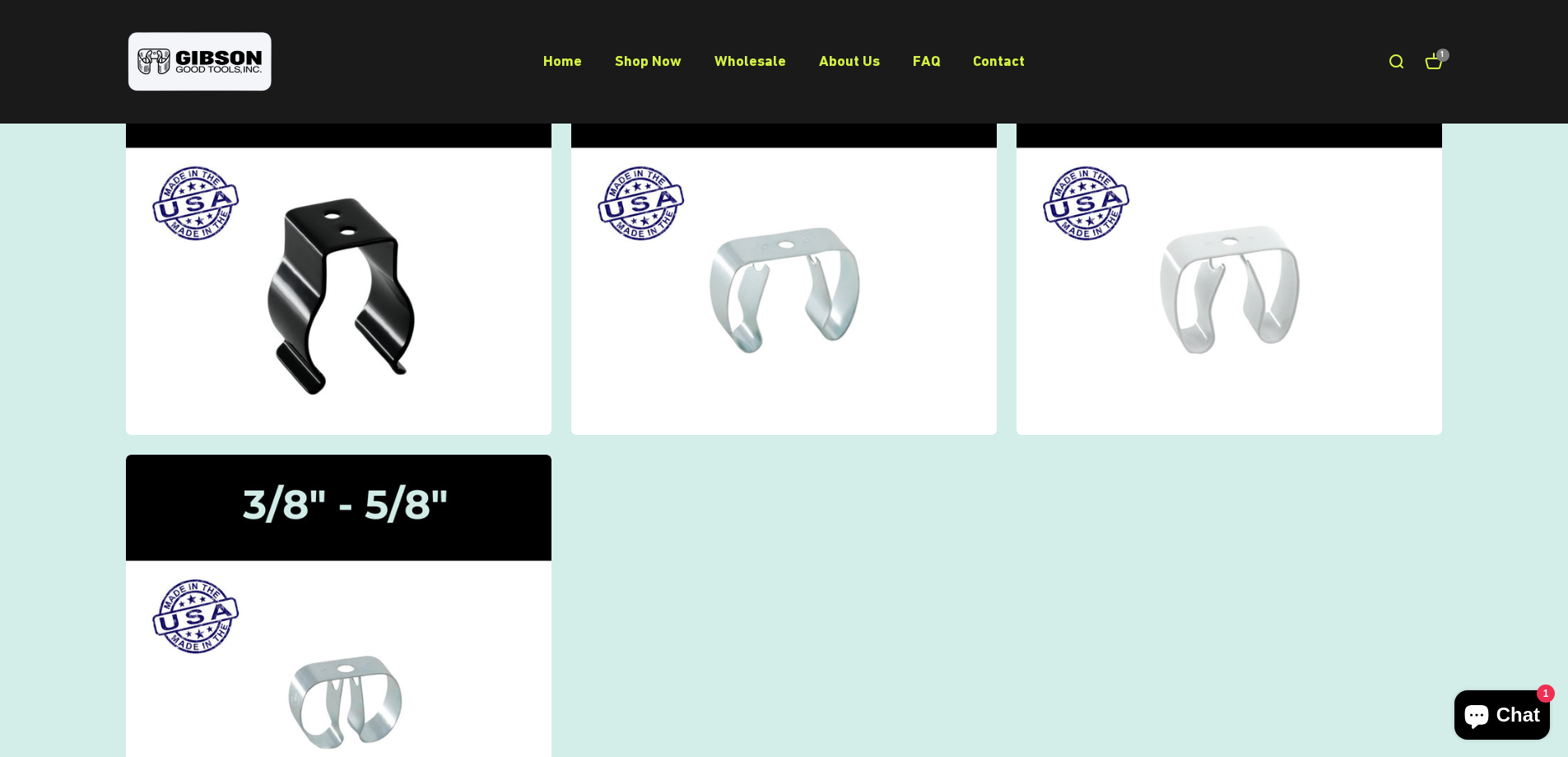
scroll to position [123, 0]
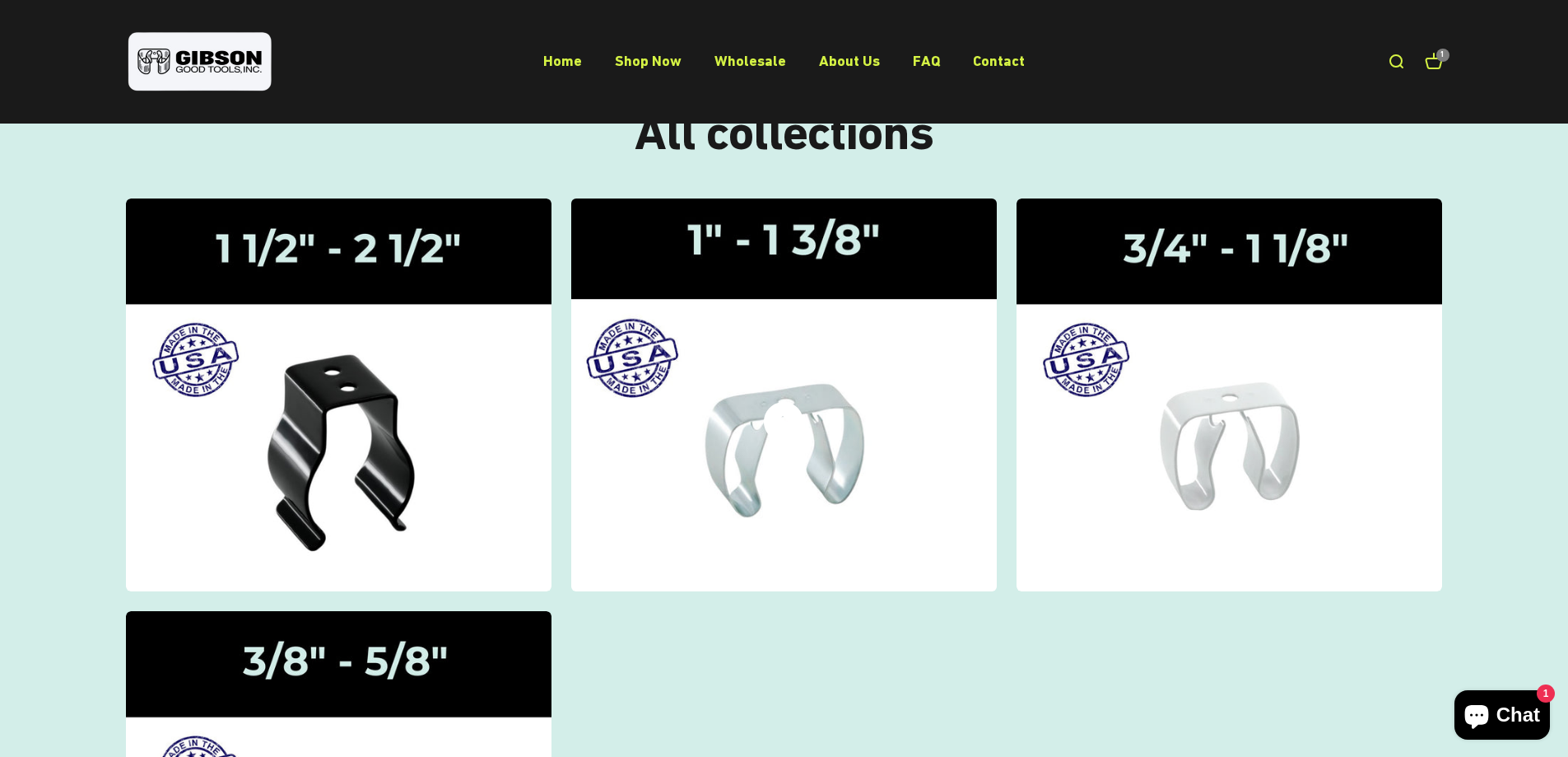
click at [786, 435] on icon at bounding box center [784, 421] width 40 height 40
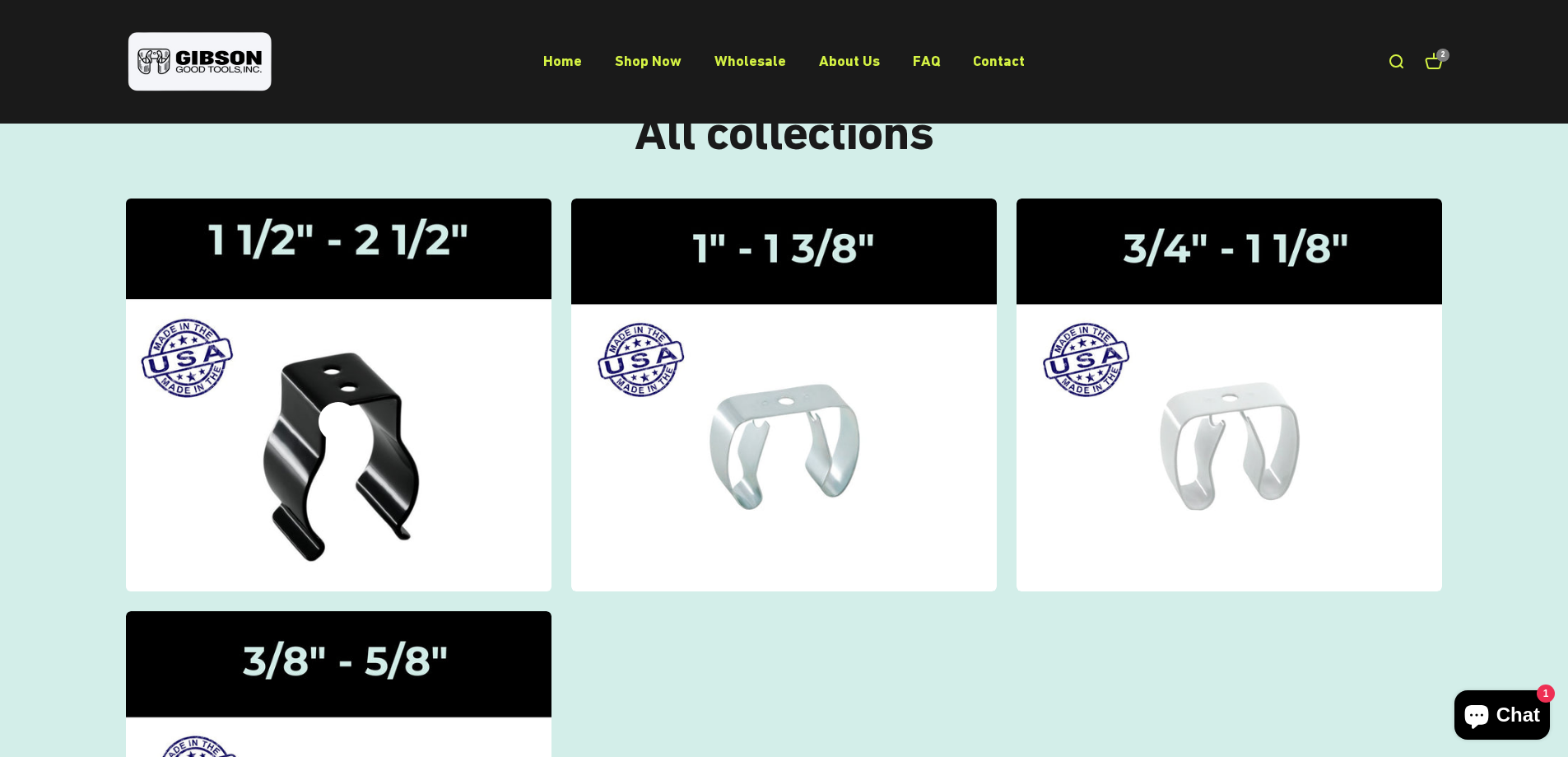
click at [477, 427] on img at bounding box center [338, 395] width 451 height 417
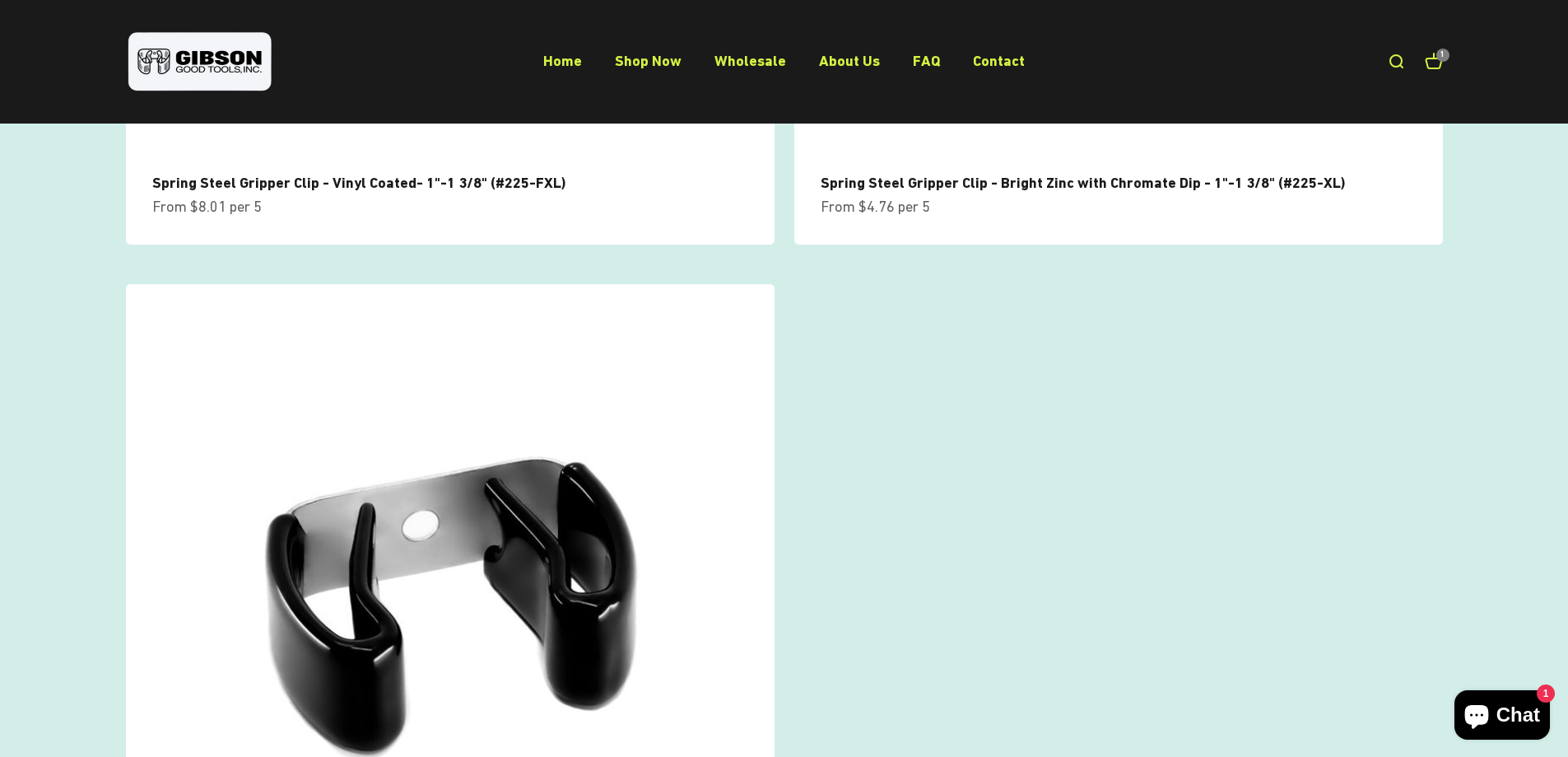
scroll to position [721, 0]
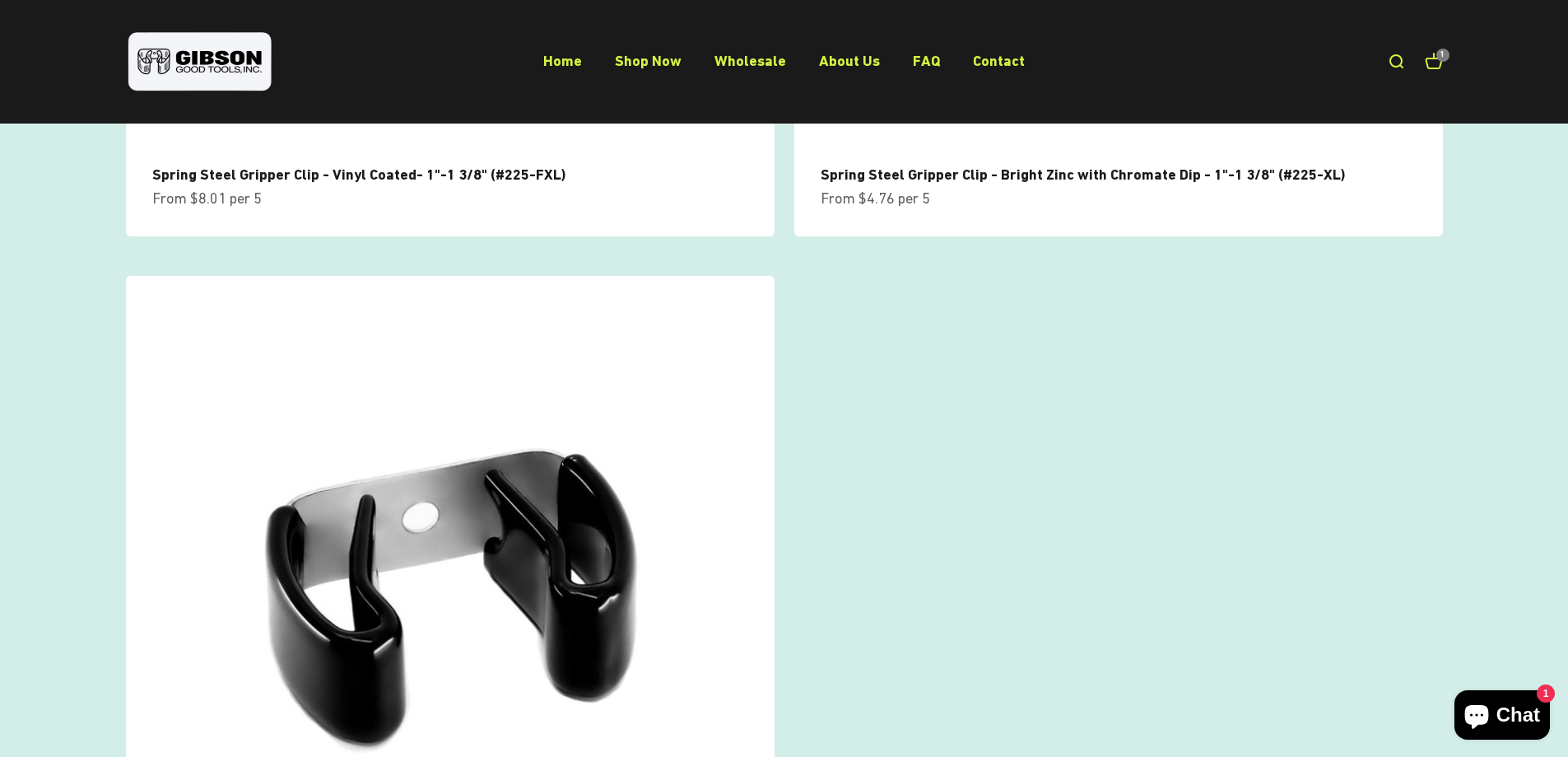
click at [525, 511] on img at bounding box center [450, 600] width 649 height 649
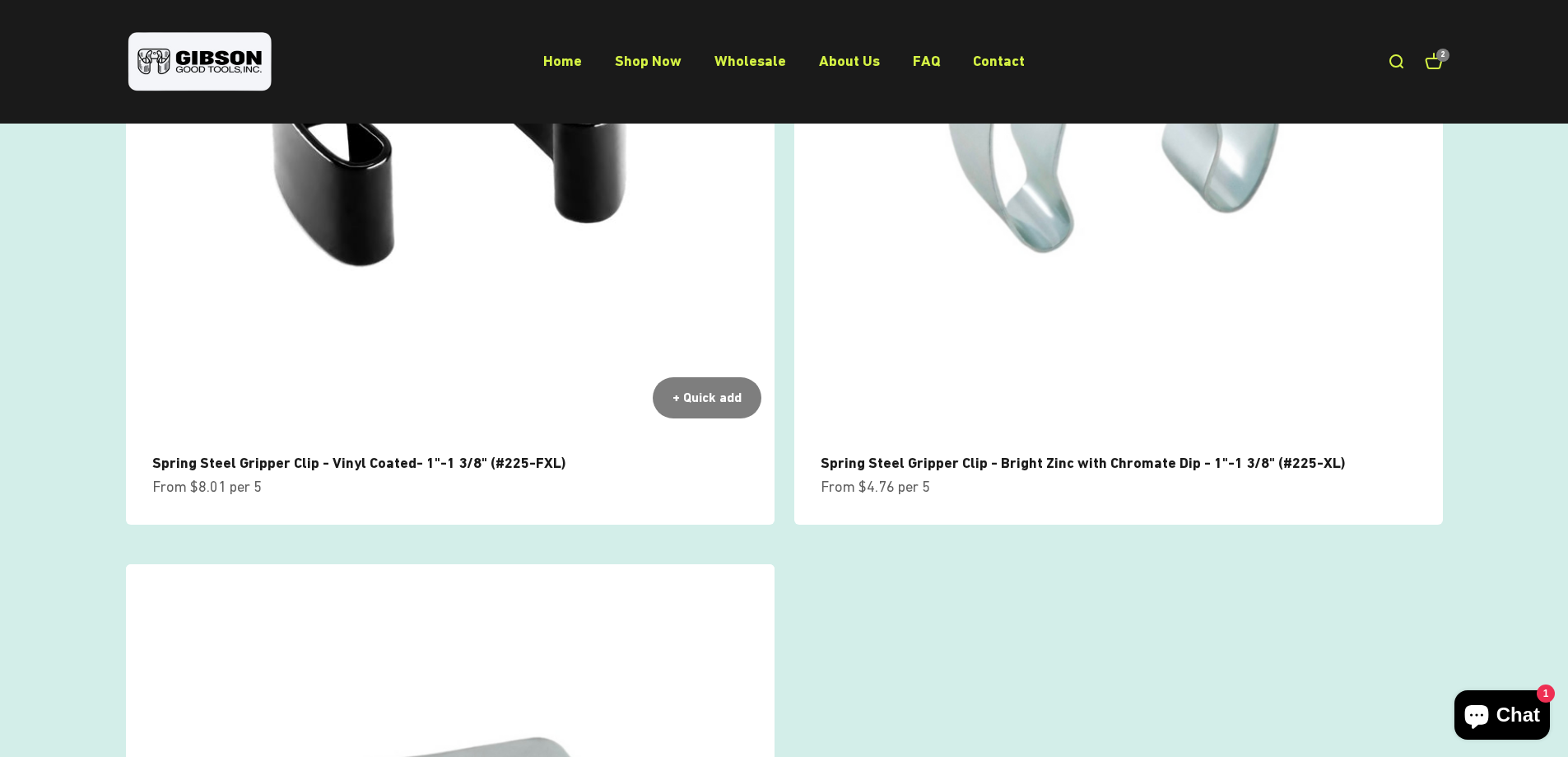
scroll to position [123, 0]
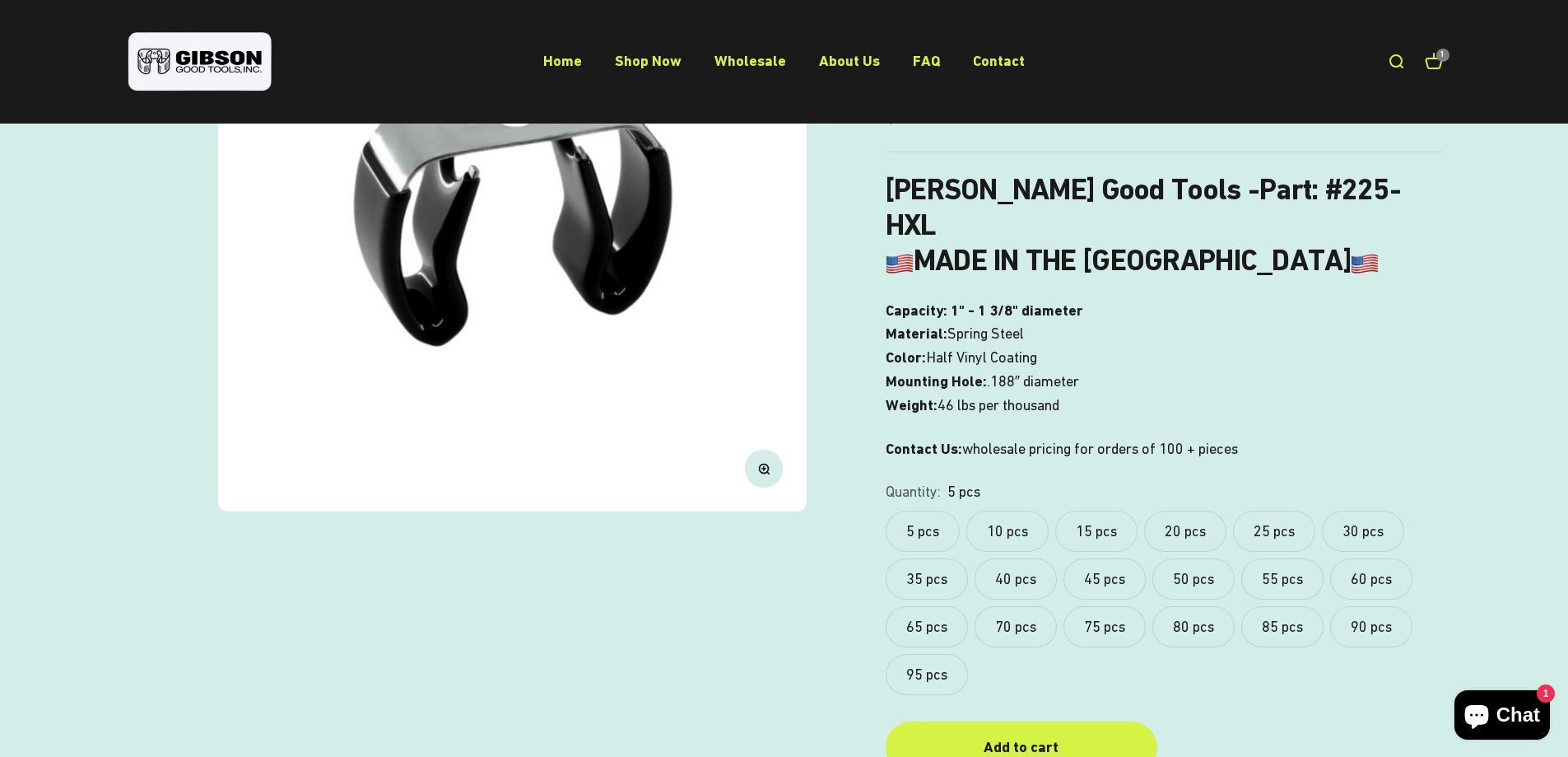
scroll to position [329, 0]
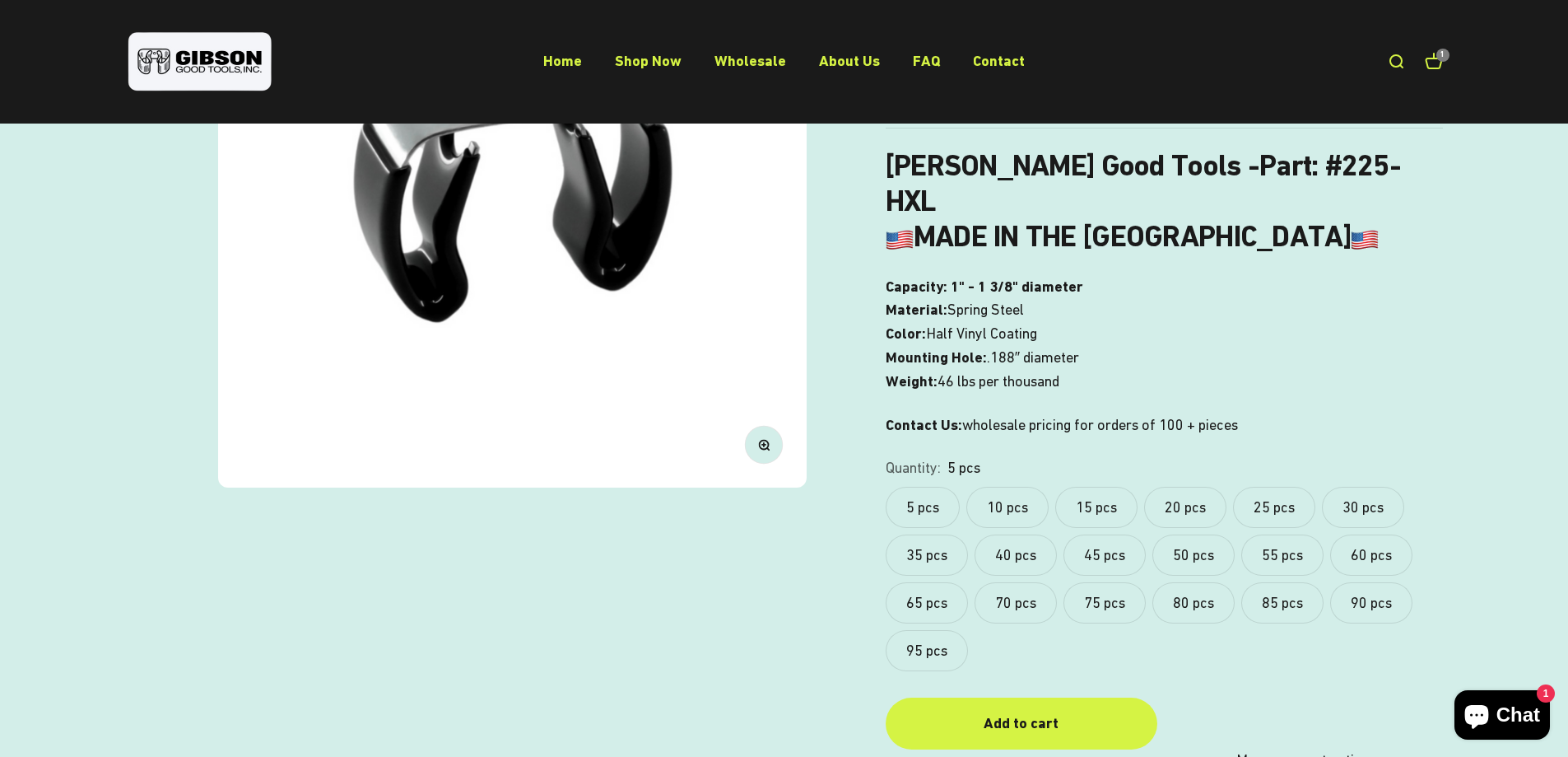
click at [1196, 487] on label "20 pcs" at bounding box center [1185, 507] width 83 height 41
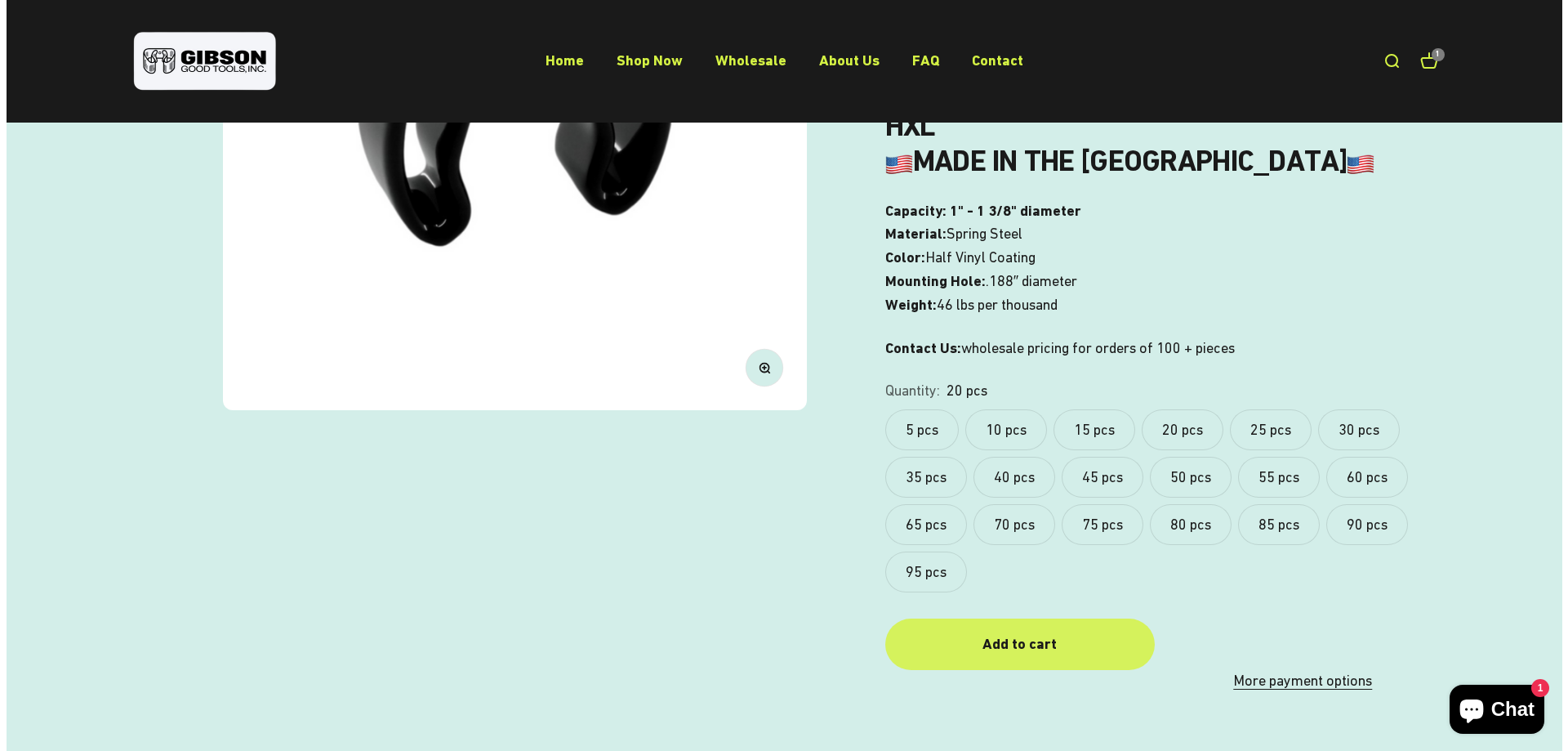
scroll to position [409, 0]
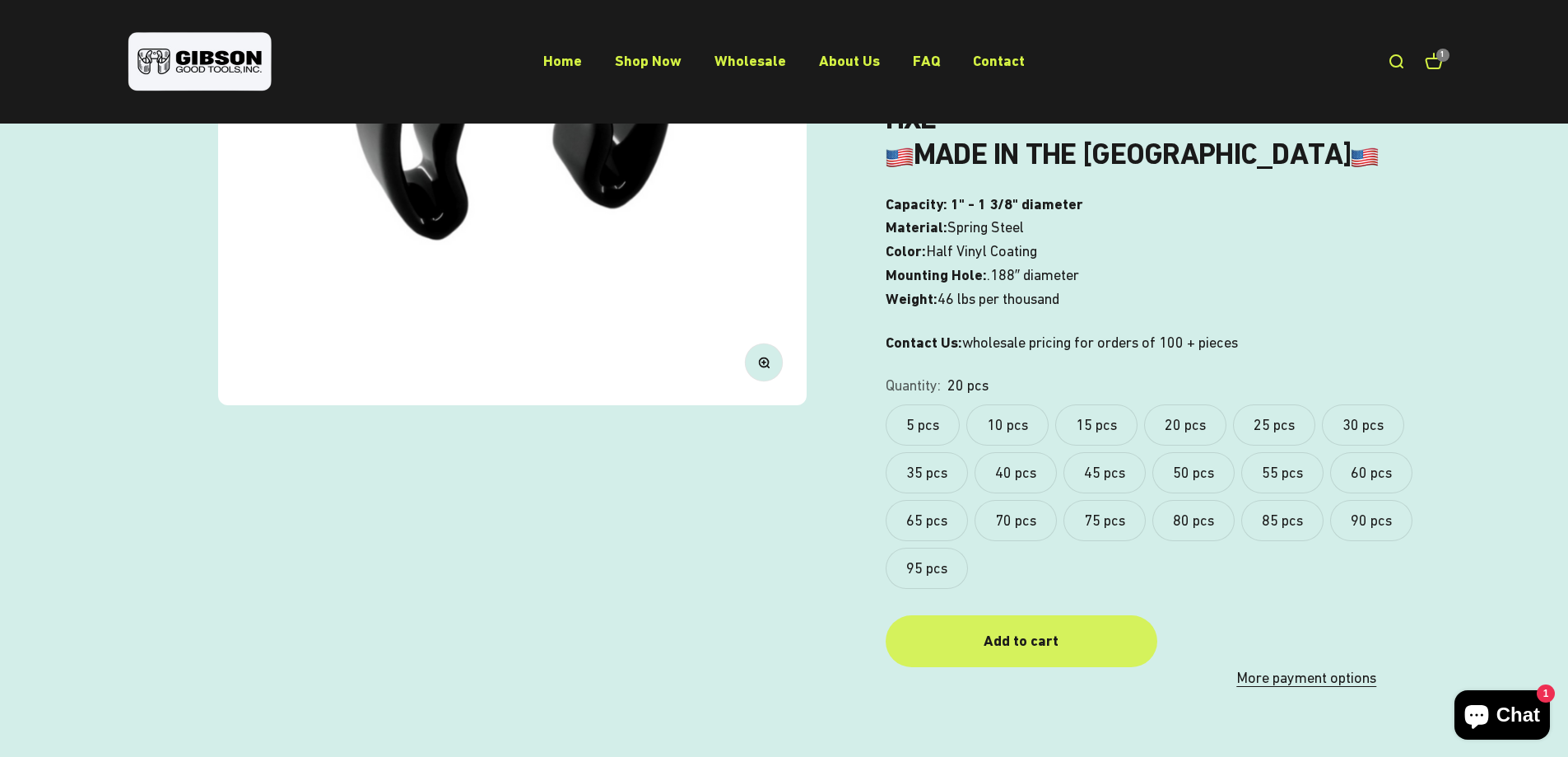
click at [1100, 630] on div "Add to cart" at bounding box center [1021, 641] width 206 height 24
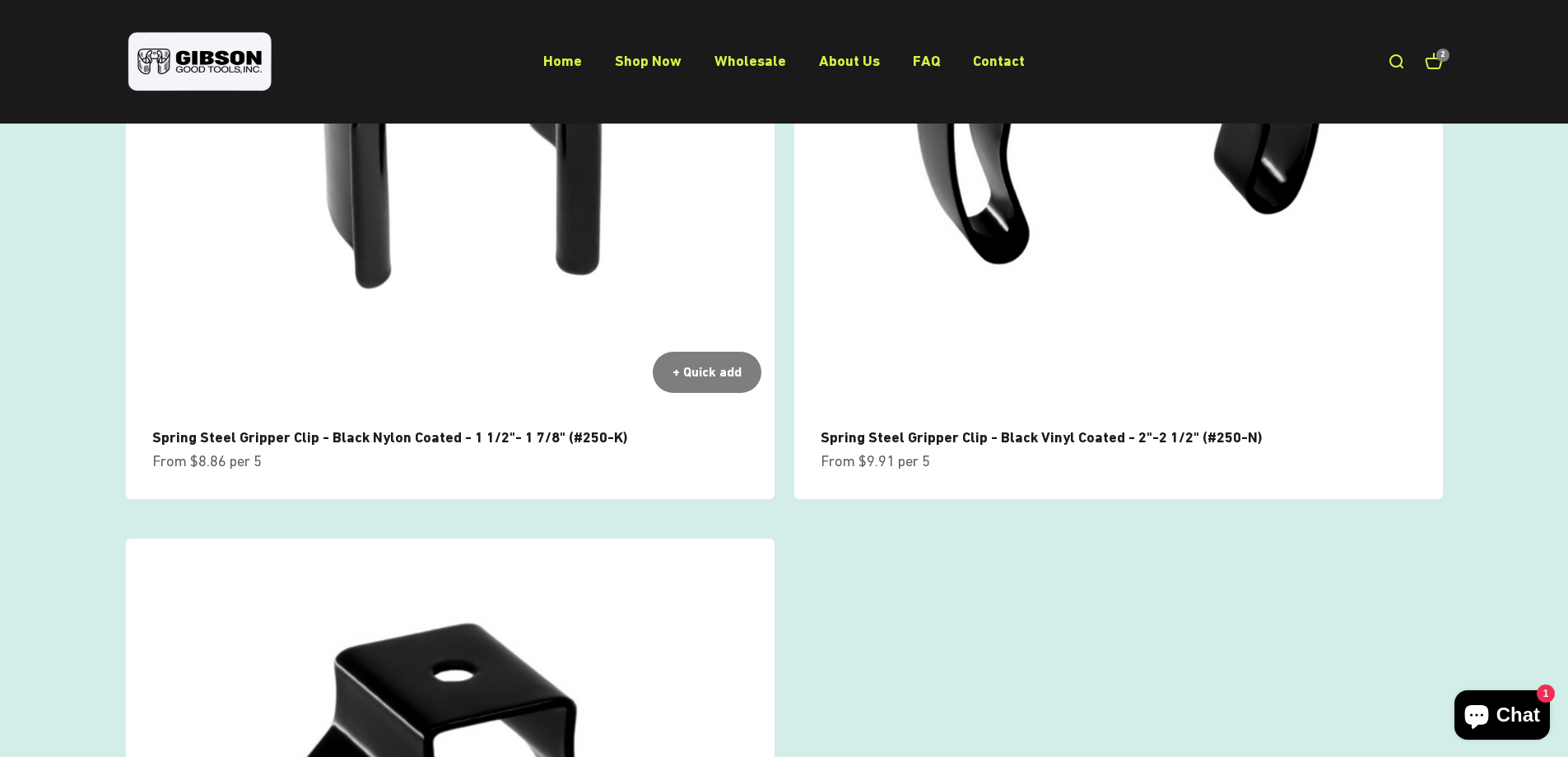
scroll to position [473, 0]
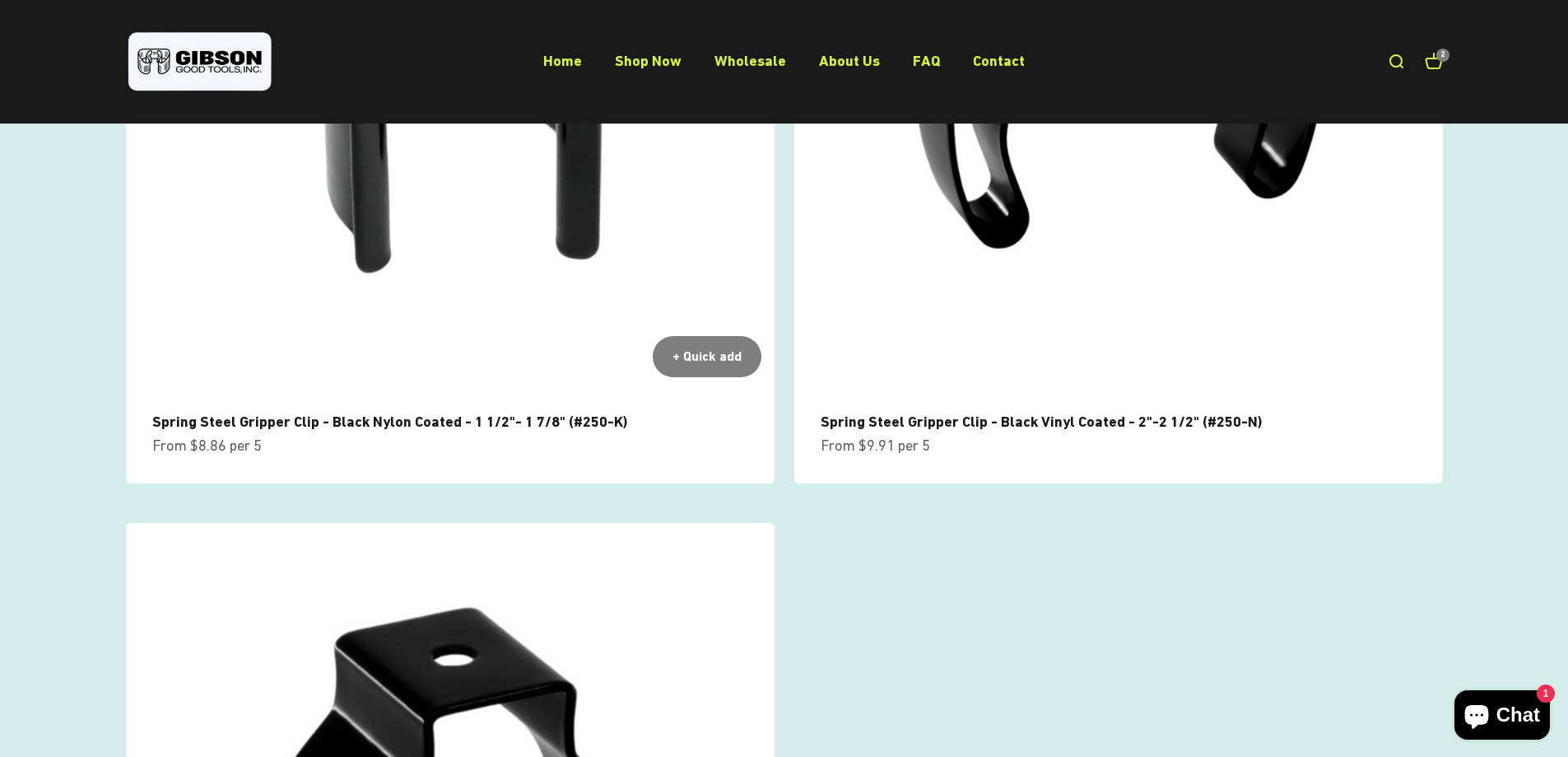
click at [427, 140] on img at bounding box center [450, 66] width 649 height 649
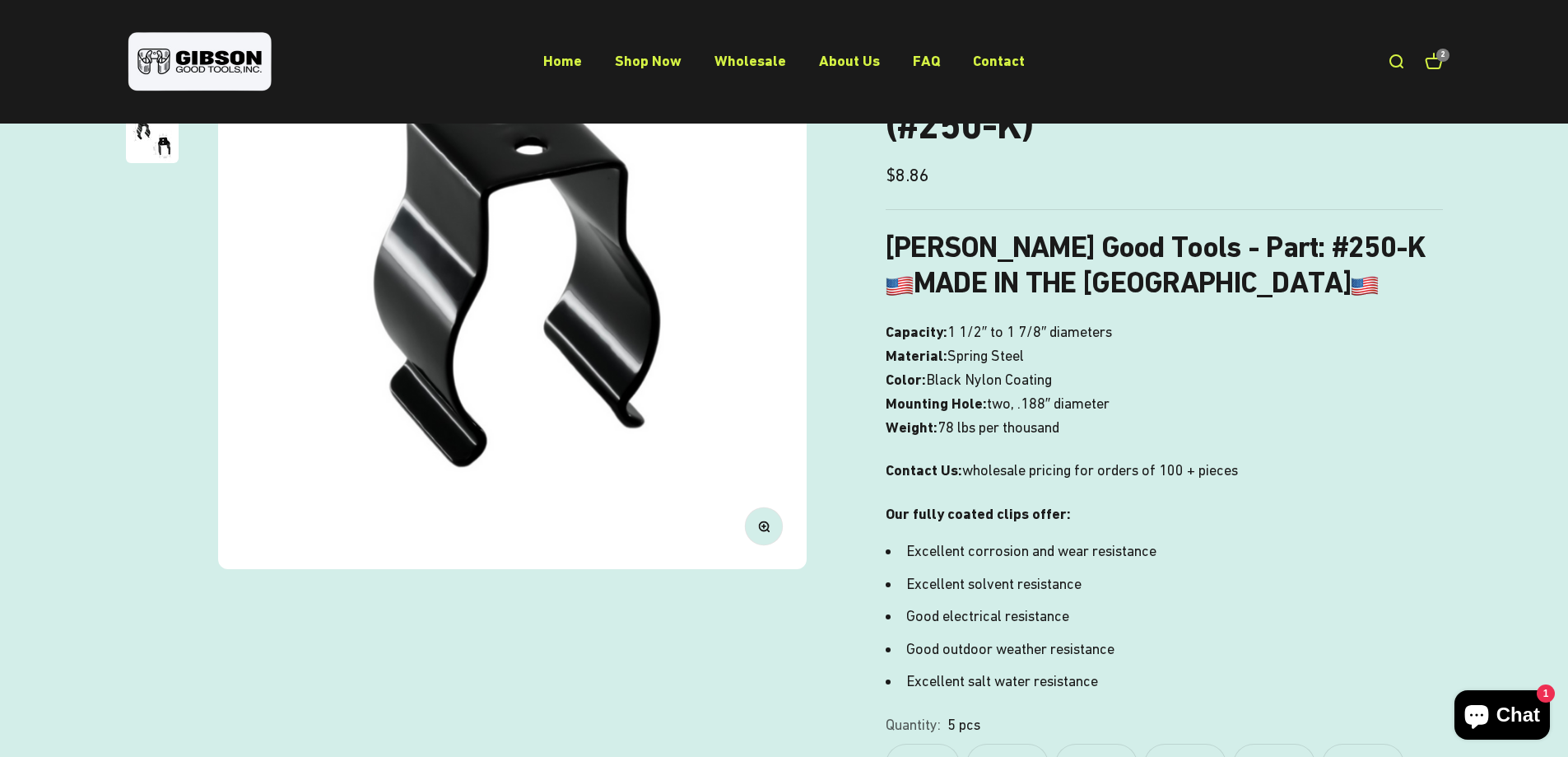
scroll to position [659, 0]
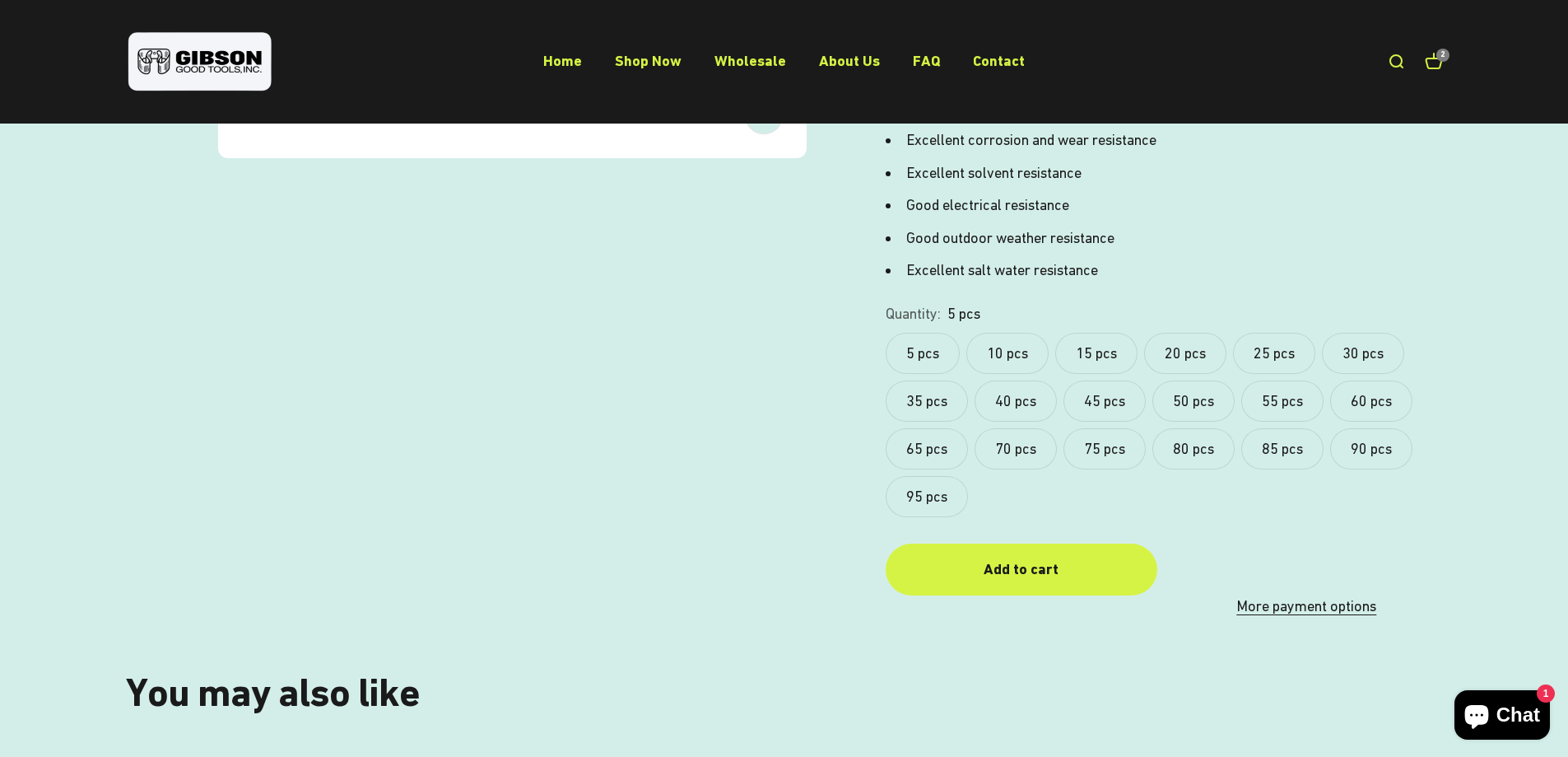
click at [1015, 349] on label "10 pcs" at bounding box center [1008, 353] width 83 height 41
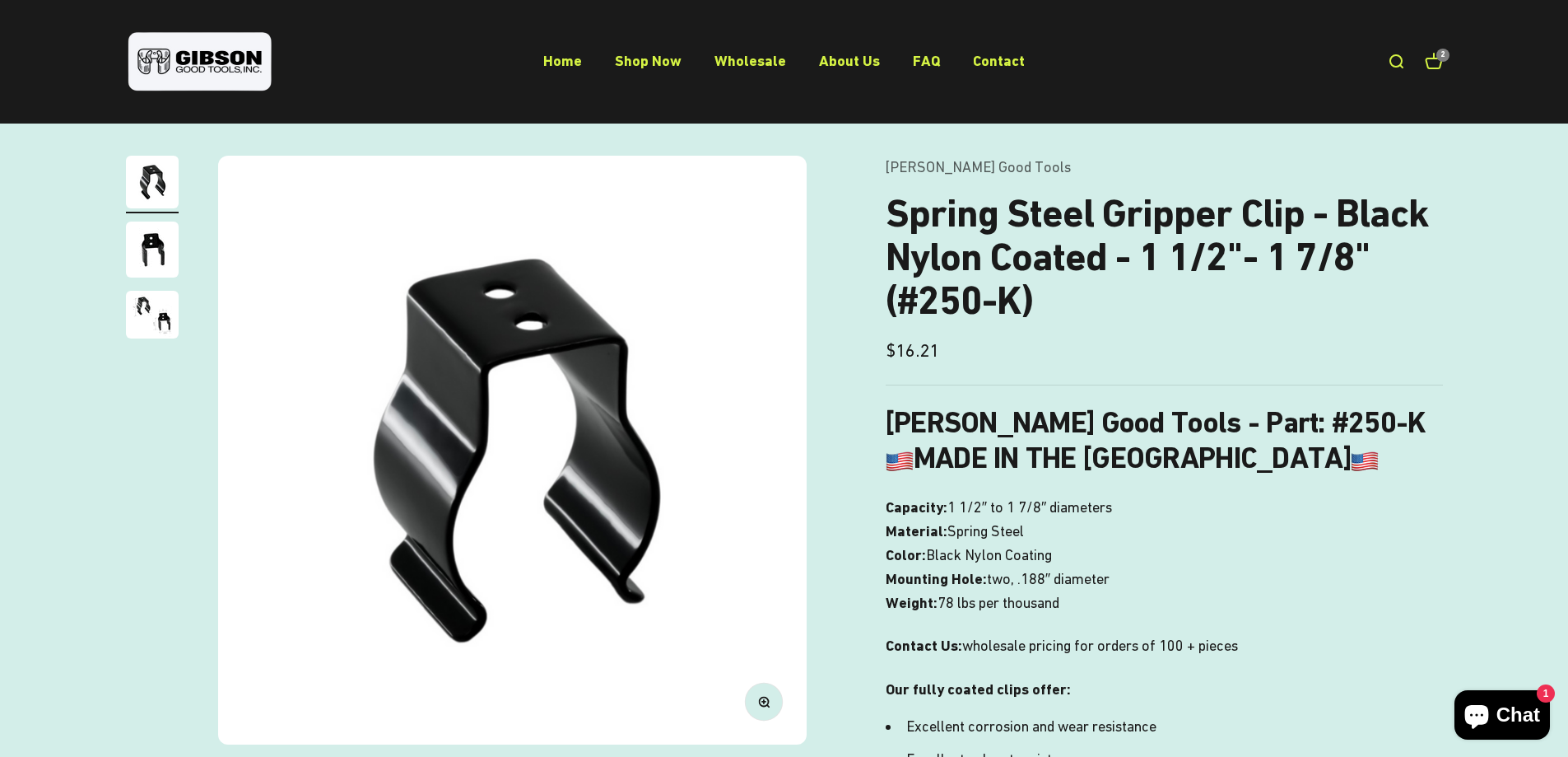
scroll to position [370, 0]
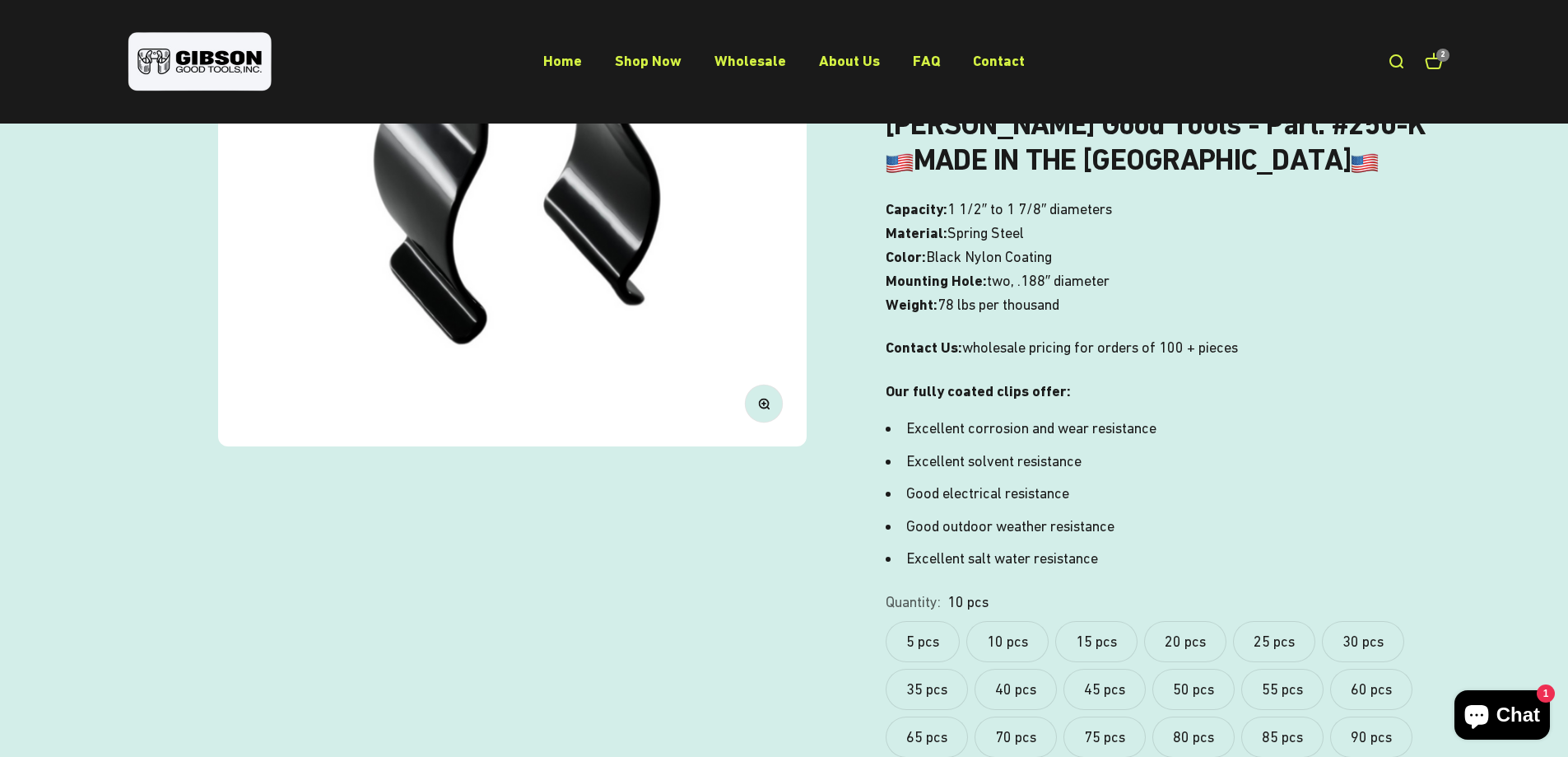
click at [1103, 647] on label "15 pcs" at bounding box center [1097, 641] width 83 height 41
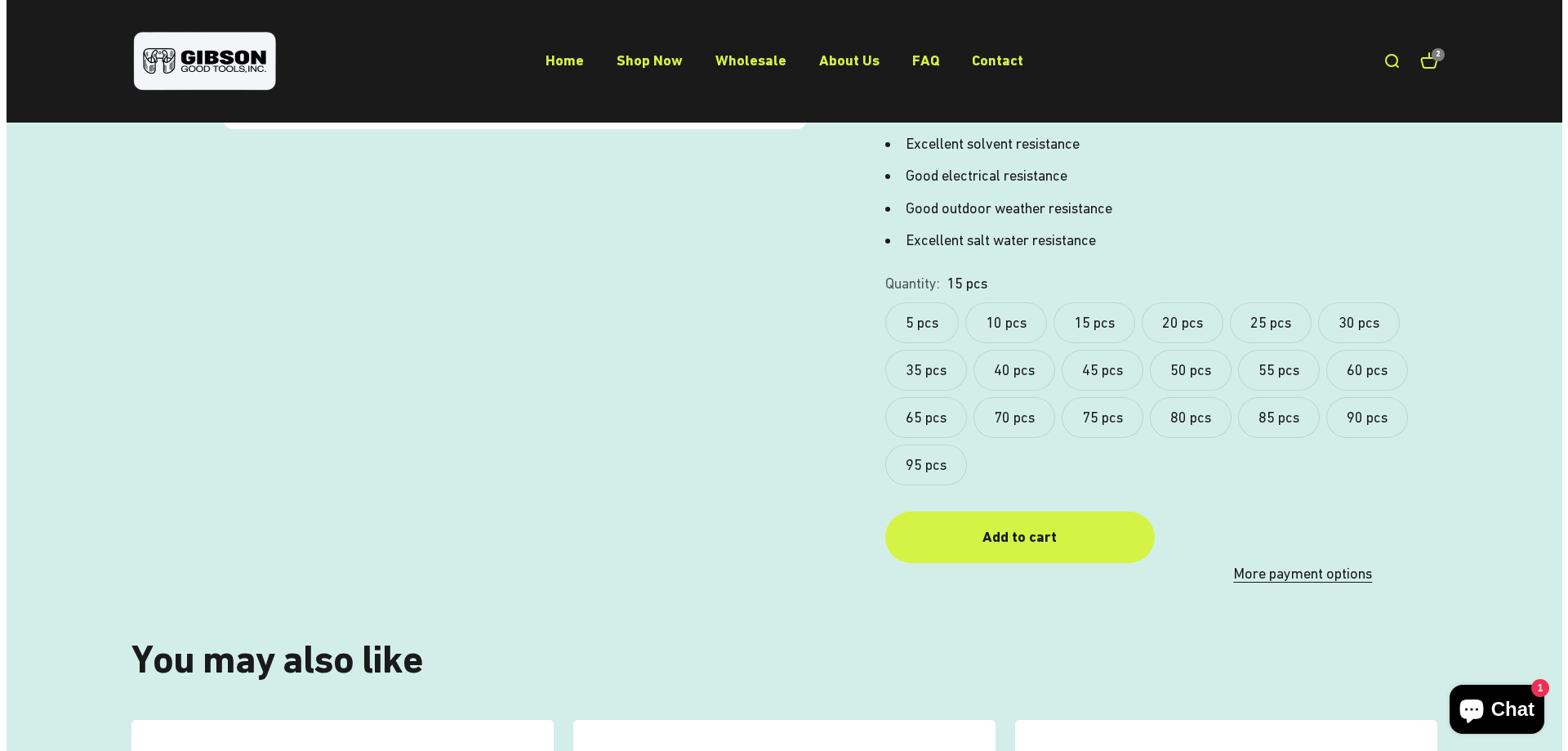
scroll to position [694, 0]
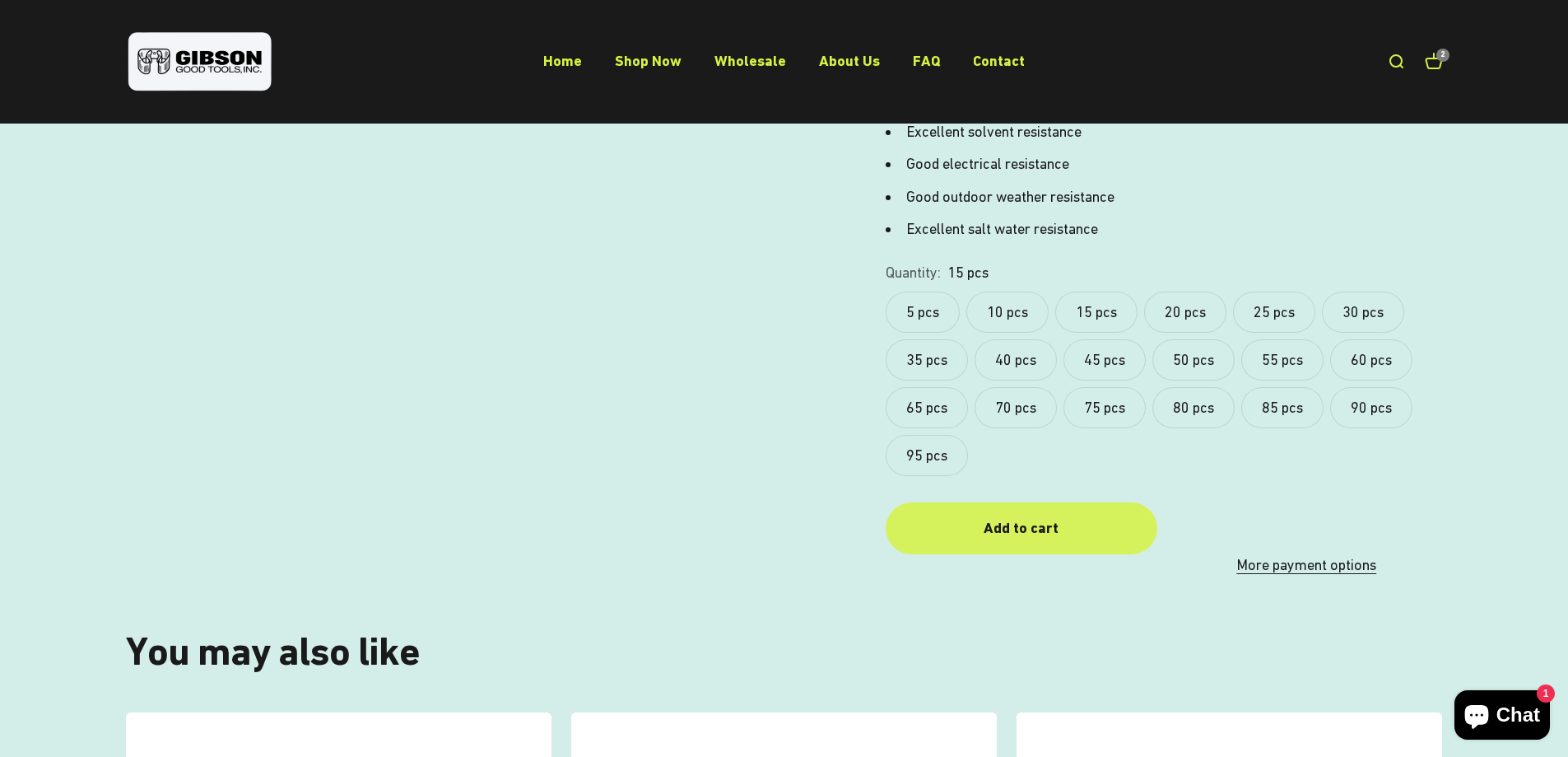
click at [1095, 534] on div "Add to cart" at bounding box center [1021, 528] width 206 height 24
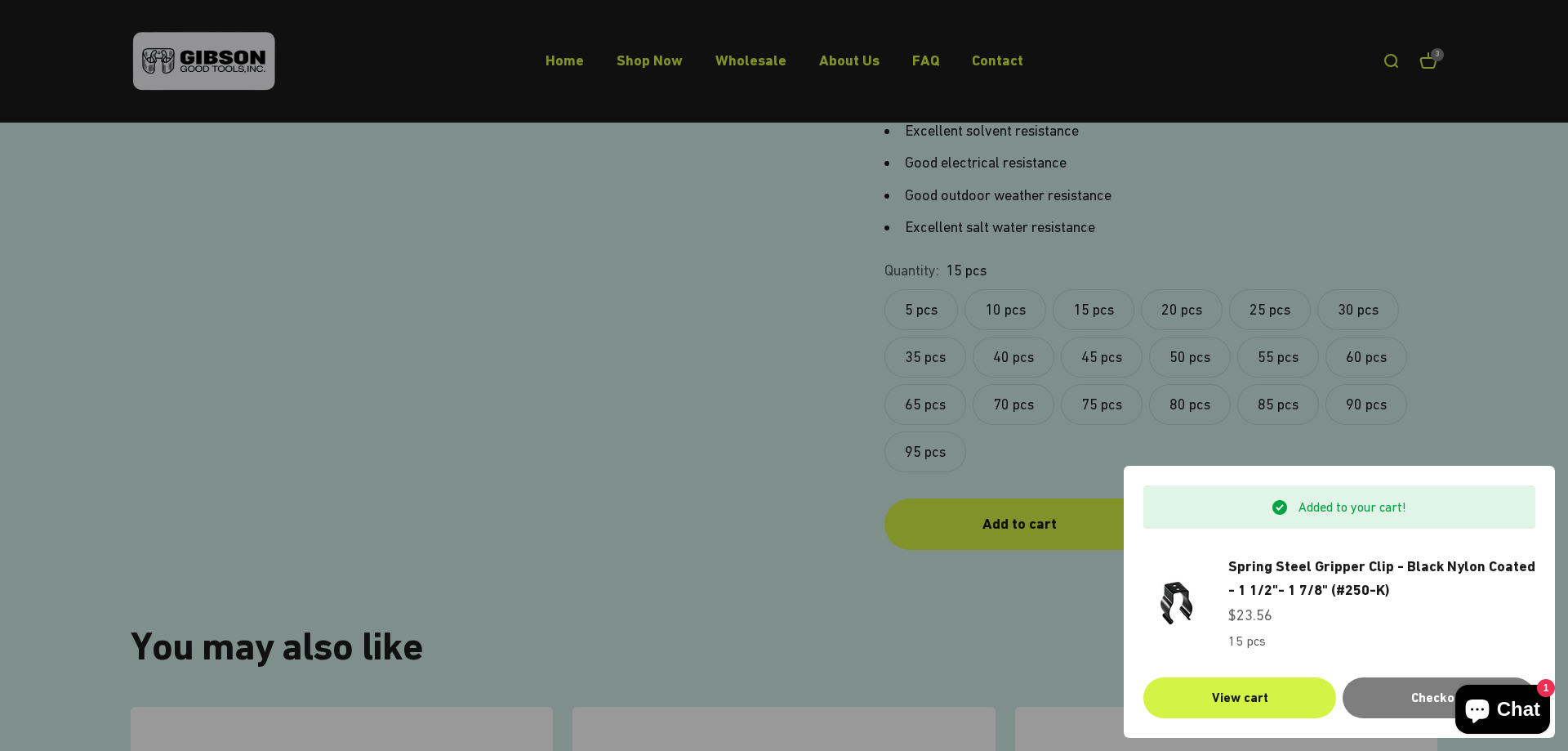
click at [1314, 671] on div "Added to your cart! Spring Steel Gripper Clip - Black Nylon Coated - 1 1/2"- 1 …" at bounding box center [1339, 602] width 392 height 233
click at [1256, 704] on link "View cart" at bounding box center [1239, 697] width 192 height 41
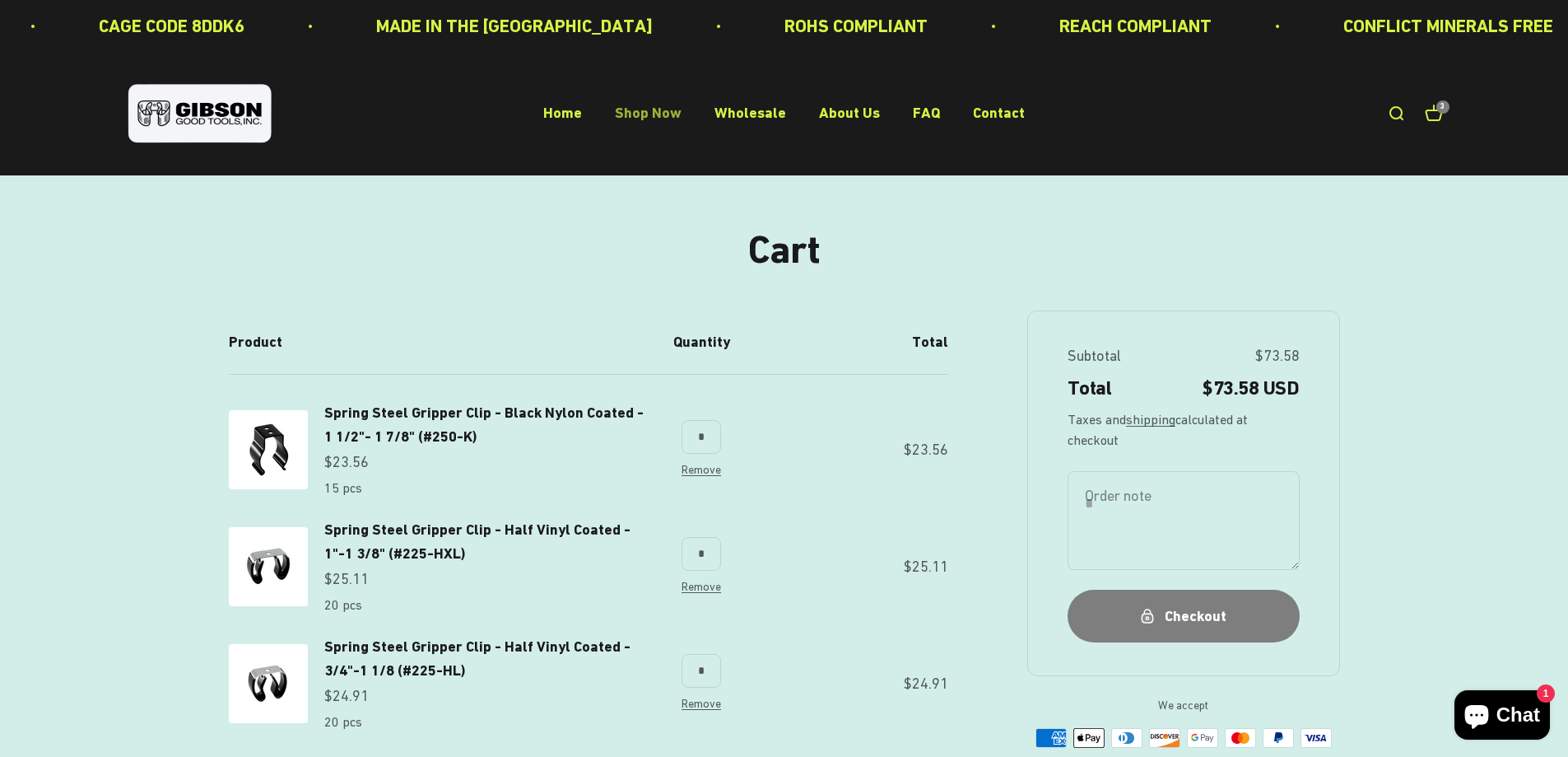
click at [655, 107] on link "Shop Now" at bounding box center [648, 113] width 67 height 17
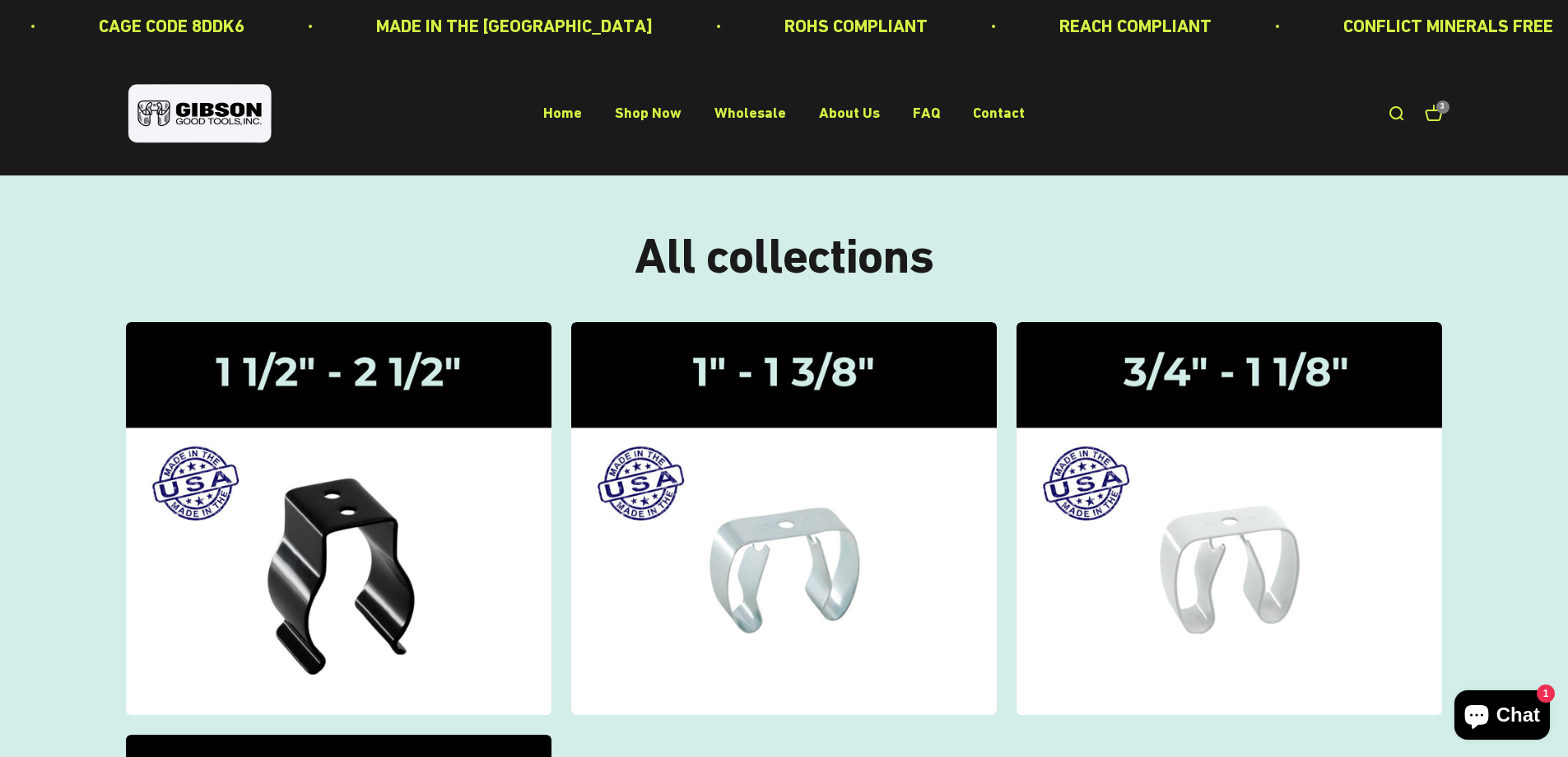
click at [1431, 105] on link "Open cart 3" at bounding box center [1433, 113] width 18 height 18
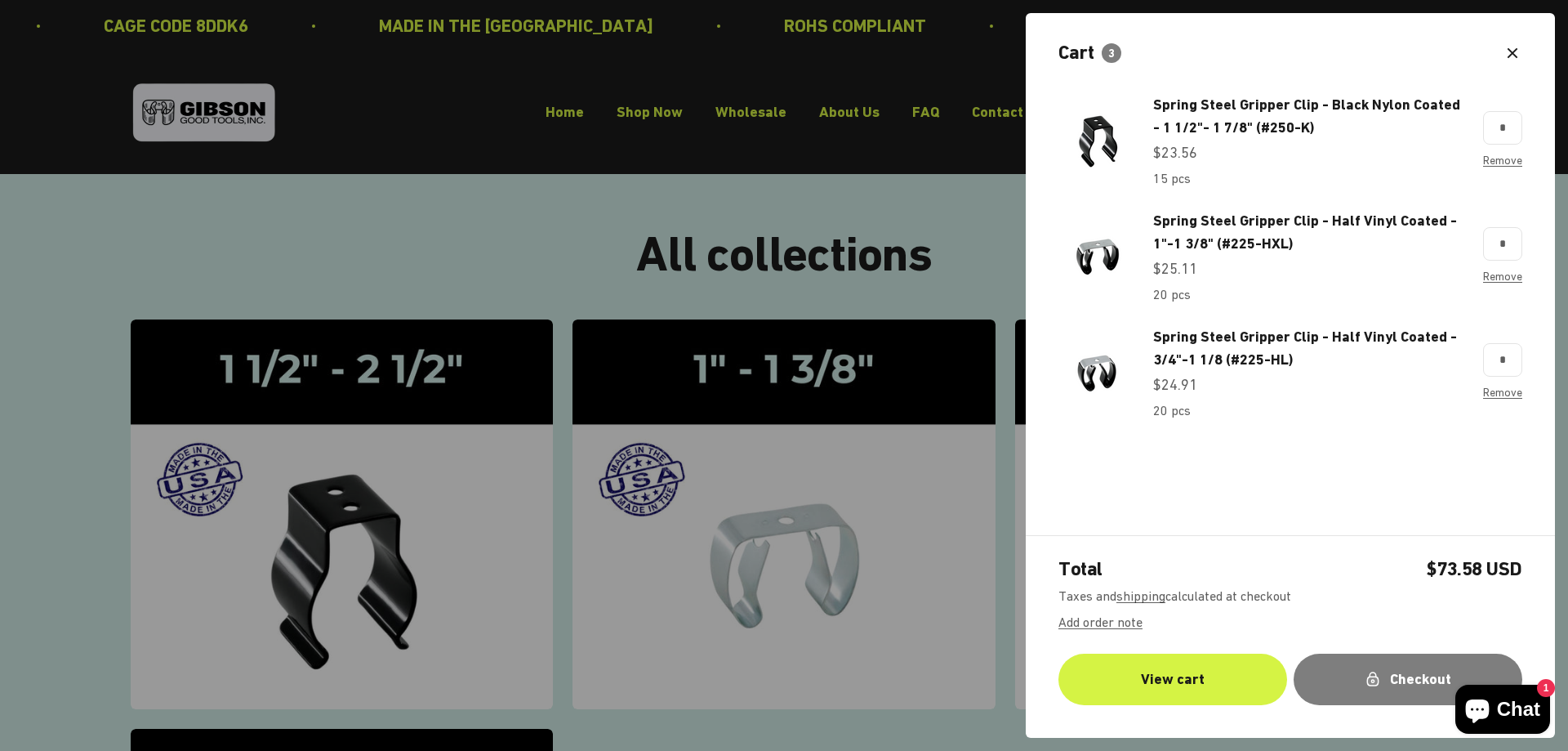
click at [930, 244] on div at bounding box center [784, 375] width 1568 height 751
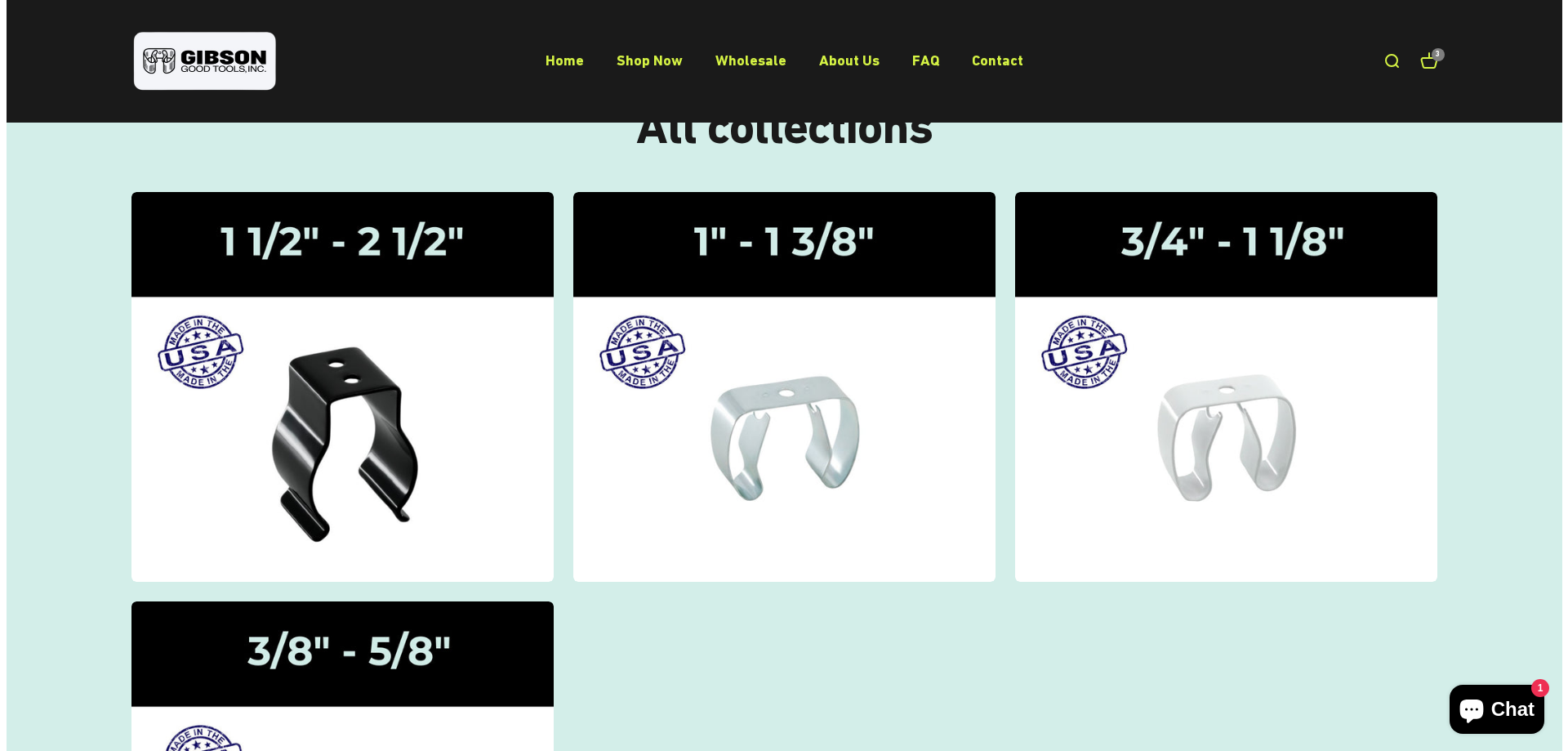
scroll to position [122, 0]
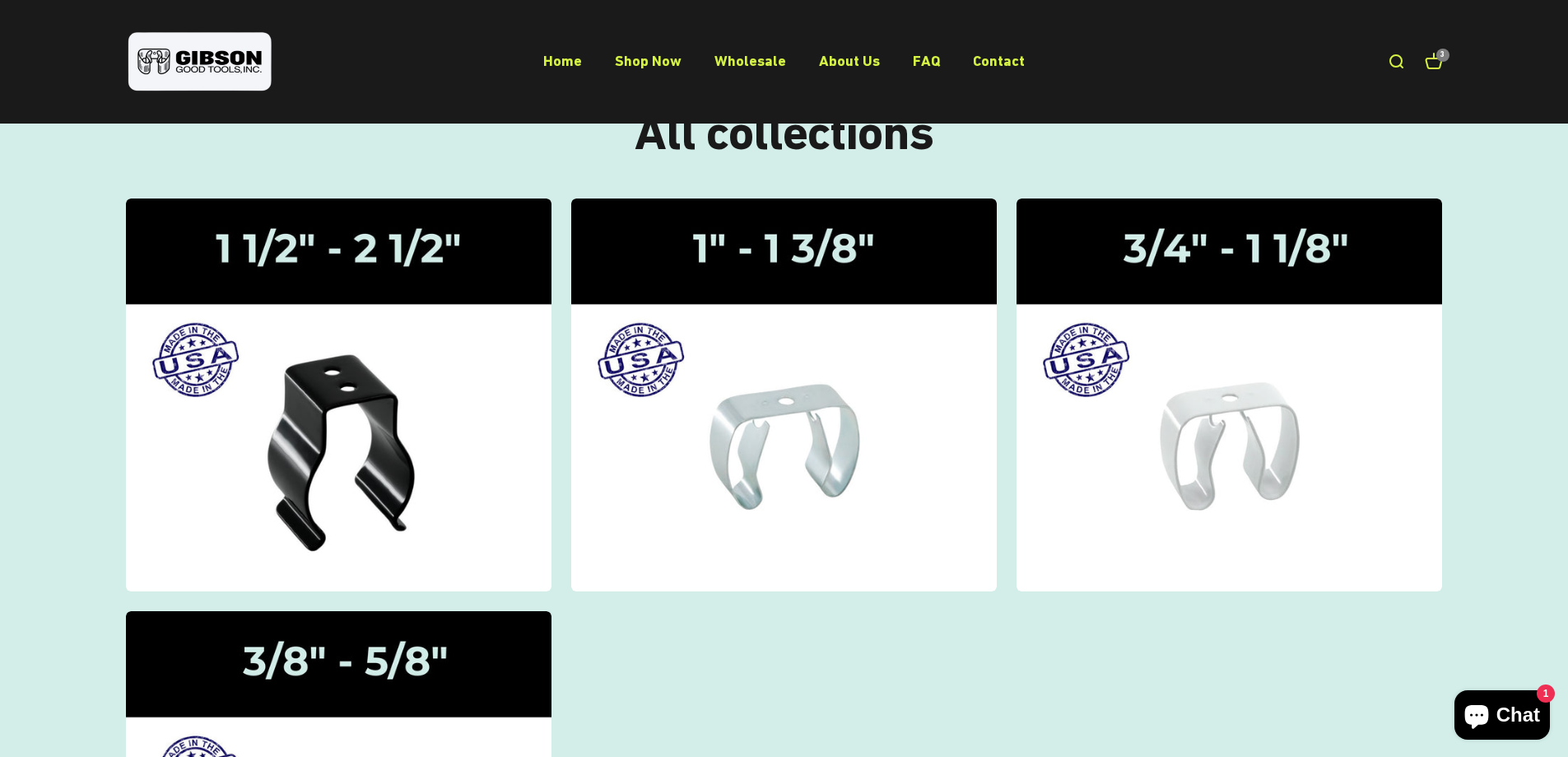
click at [1439, 62] on link "Open cart 3" at bounding box center [1433, 61] width 18 height 18
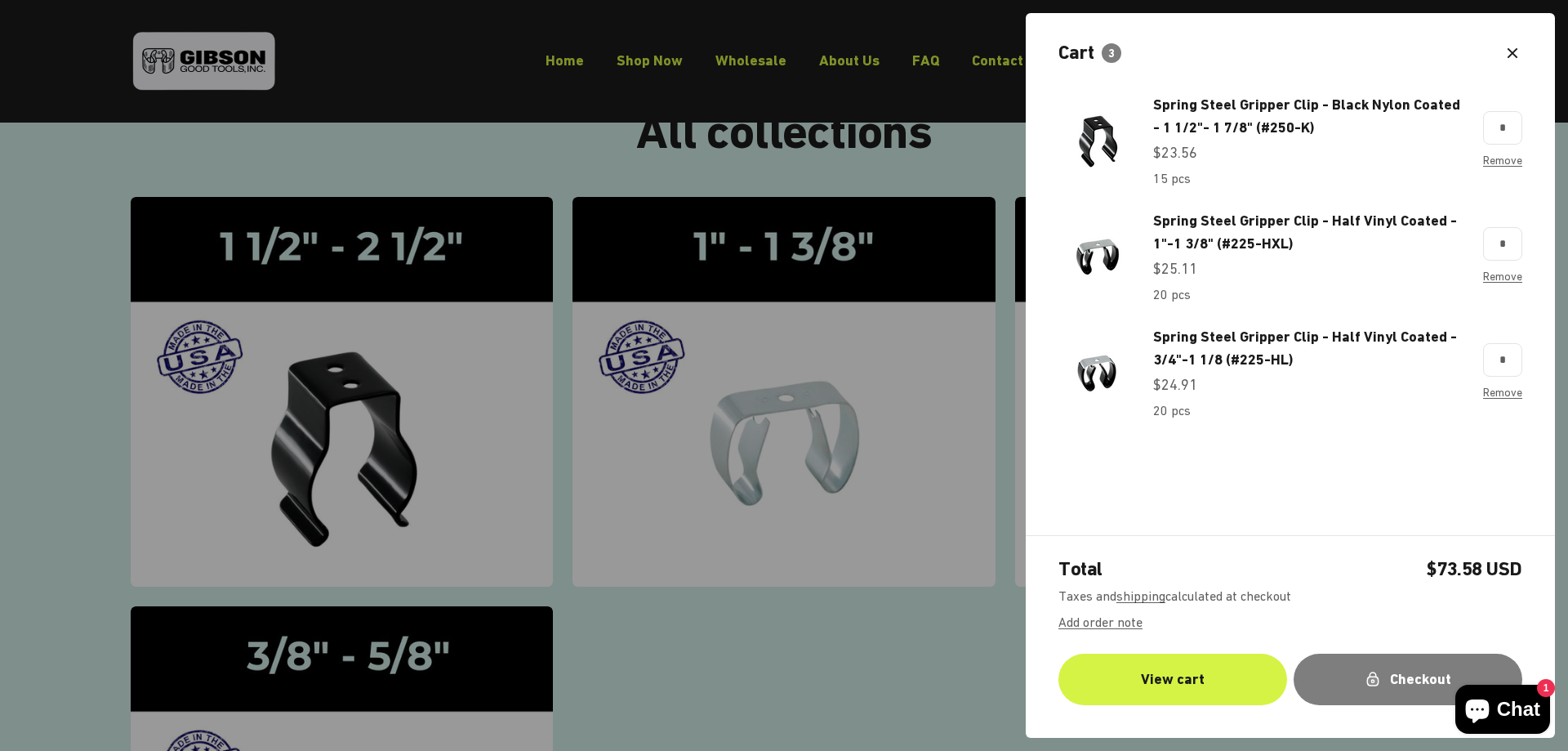
click at [1173, 379] on sale-price "Sale price $24.91" at bounding box center [1175, 385] width 44 height 23
click at [1324, 357] on link "Spring Steel Gripper Clip - Half Vinyl Coated - 3/4"-1 1/8 (#225-HL)" at bounding box center [1309, 348] width 314 height 48
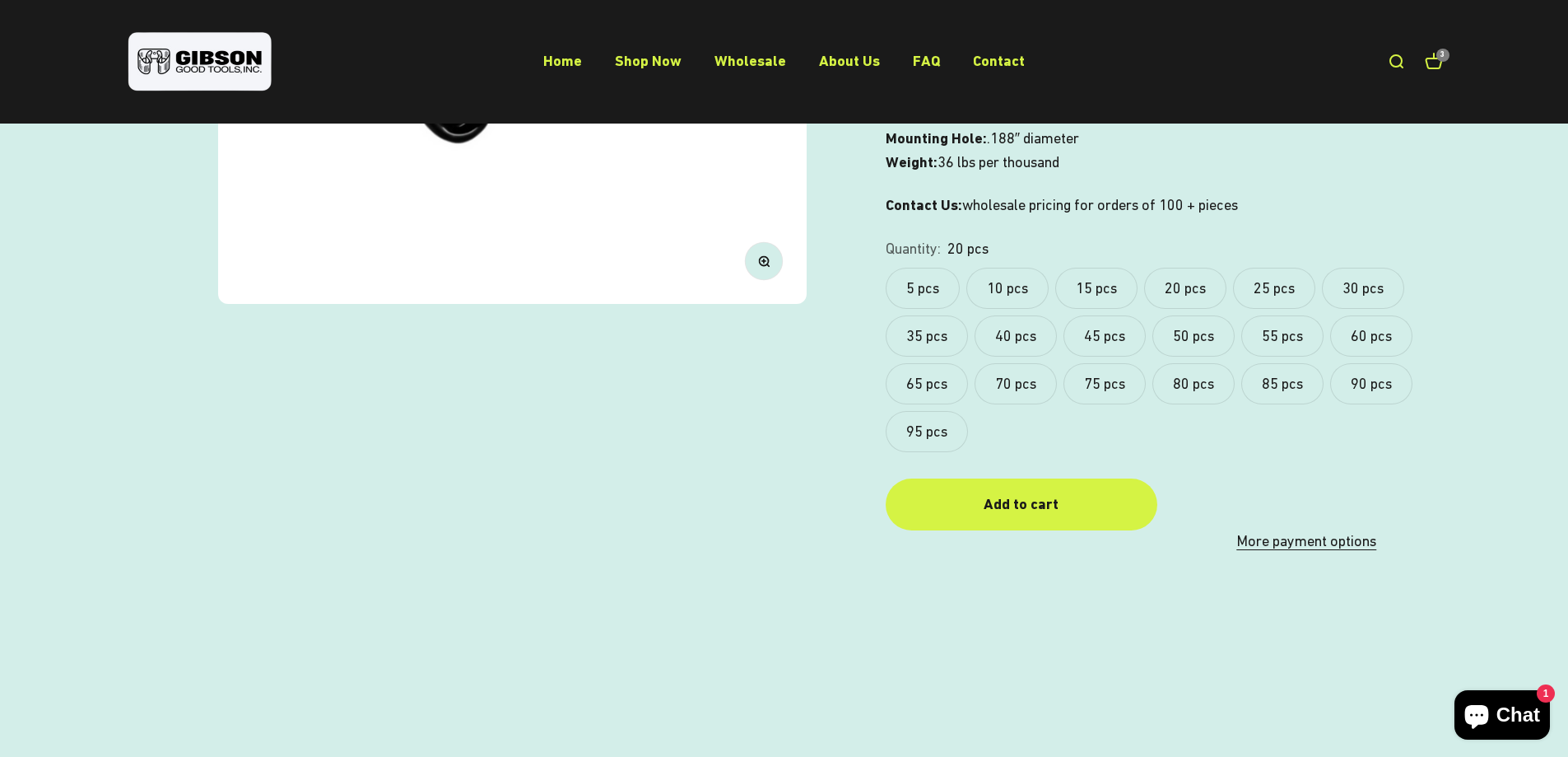
scroll to position [535, 0]
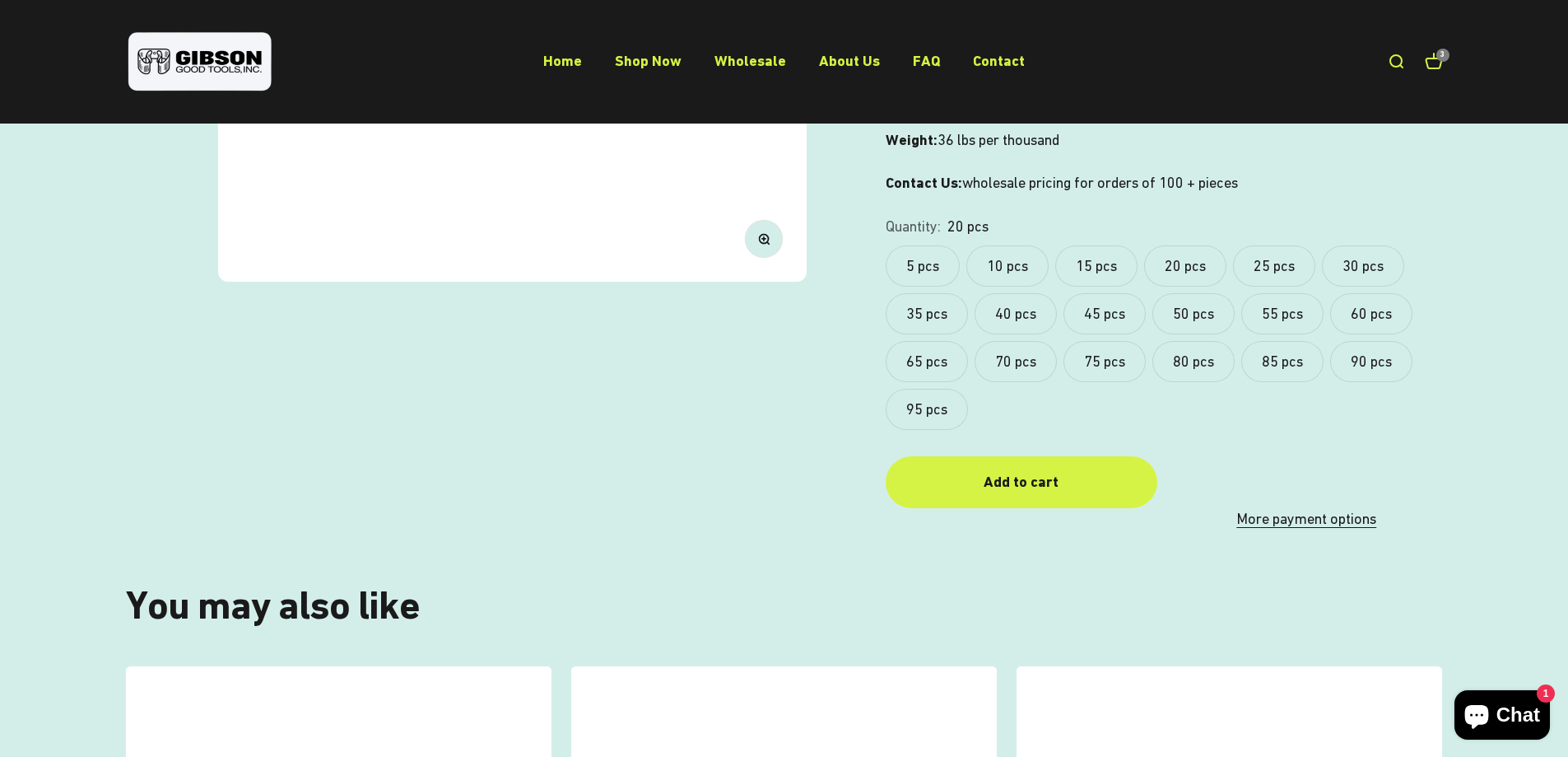
click at [1020, 253] on label "10 pcs" at bounding box center [1008, 266] width 83 height 41
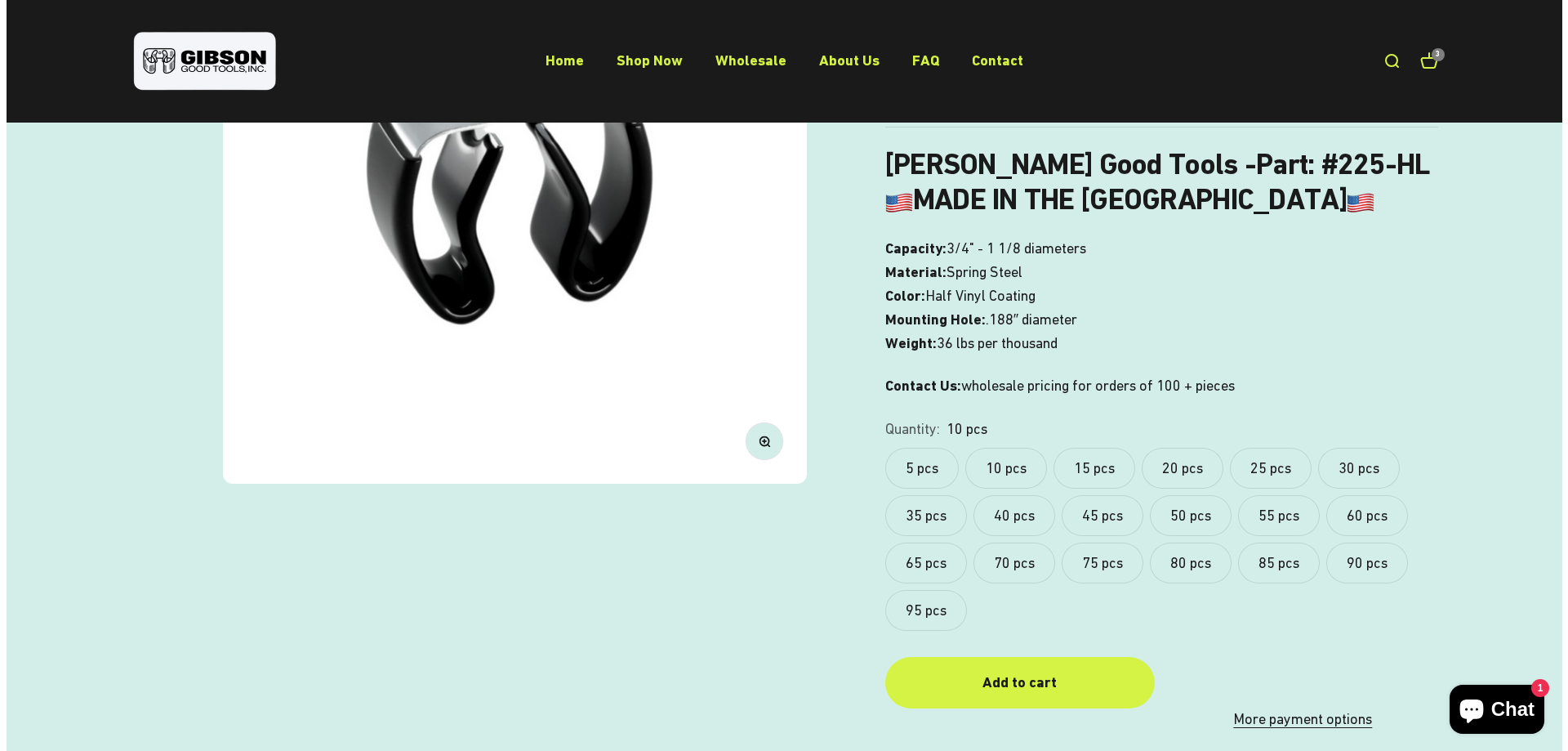
scroll to position [572, 0]
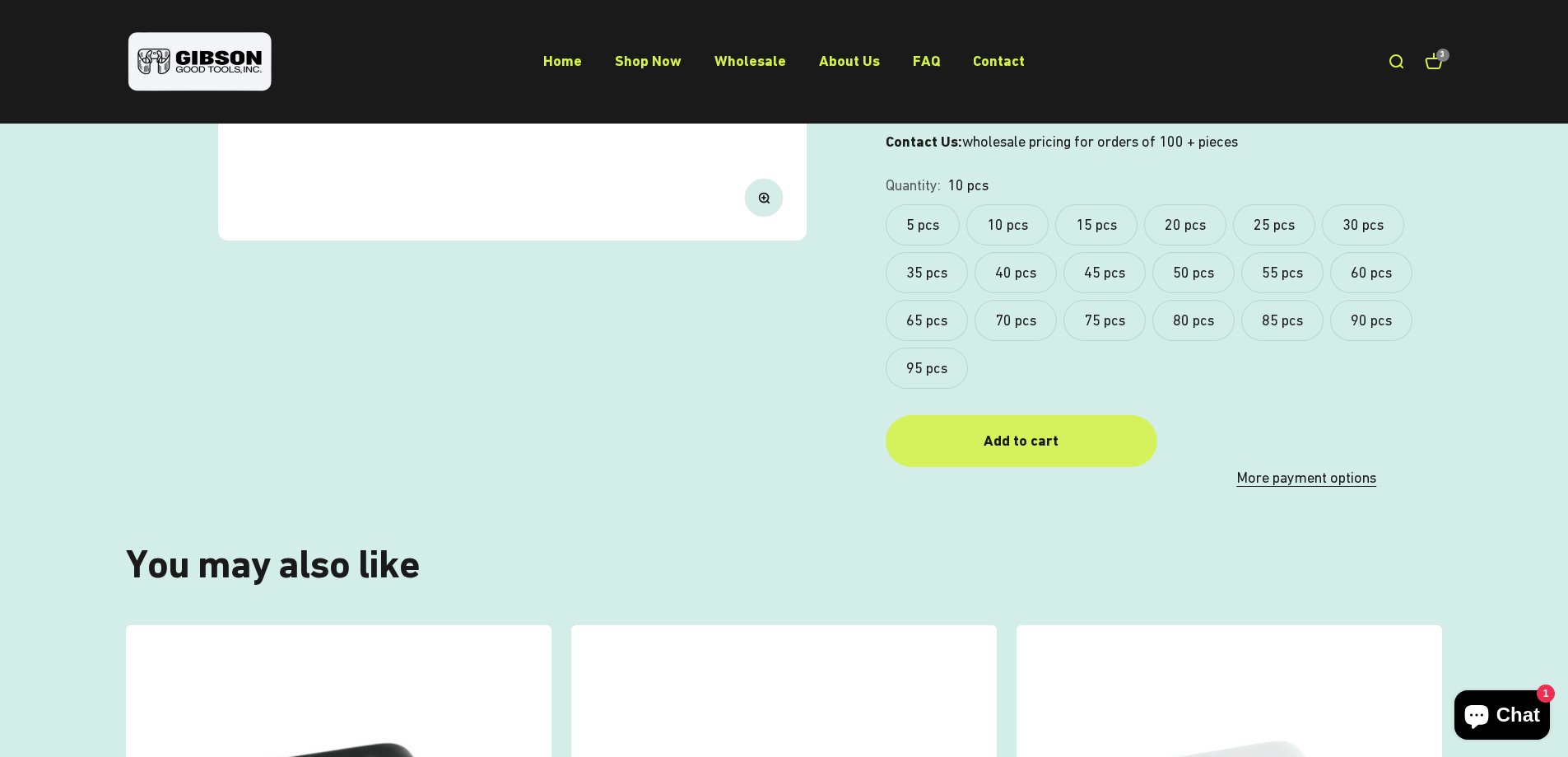
click at [1048, 457] on button "Add to cart" at bounding box center [1021, 441] width 272 height 51
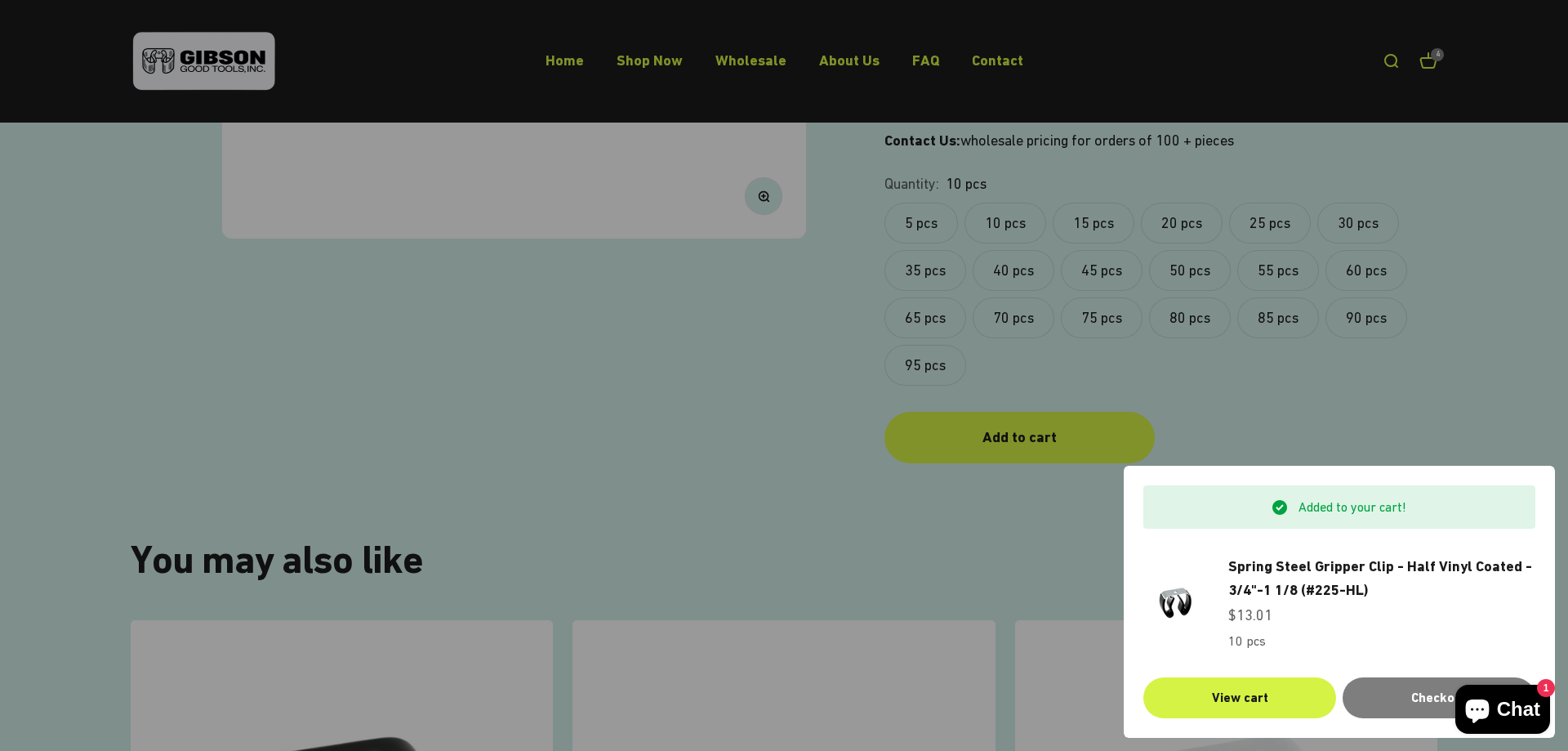
click at [1431, 66] on div at bounding box center [784, 375] width 1568 height 751
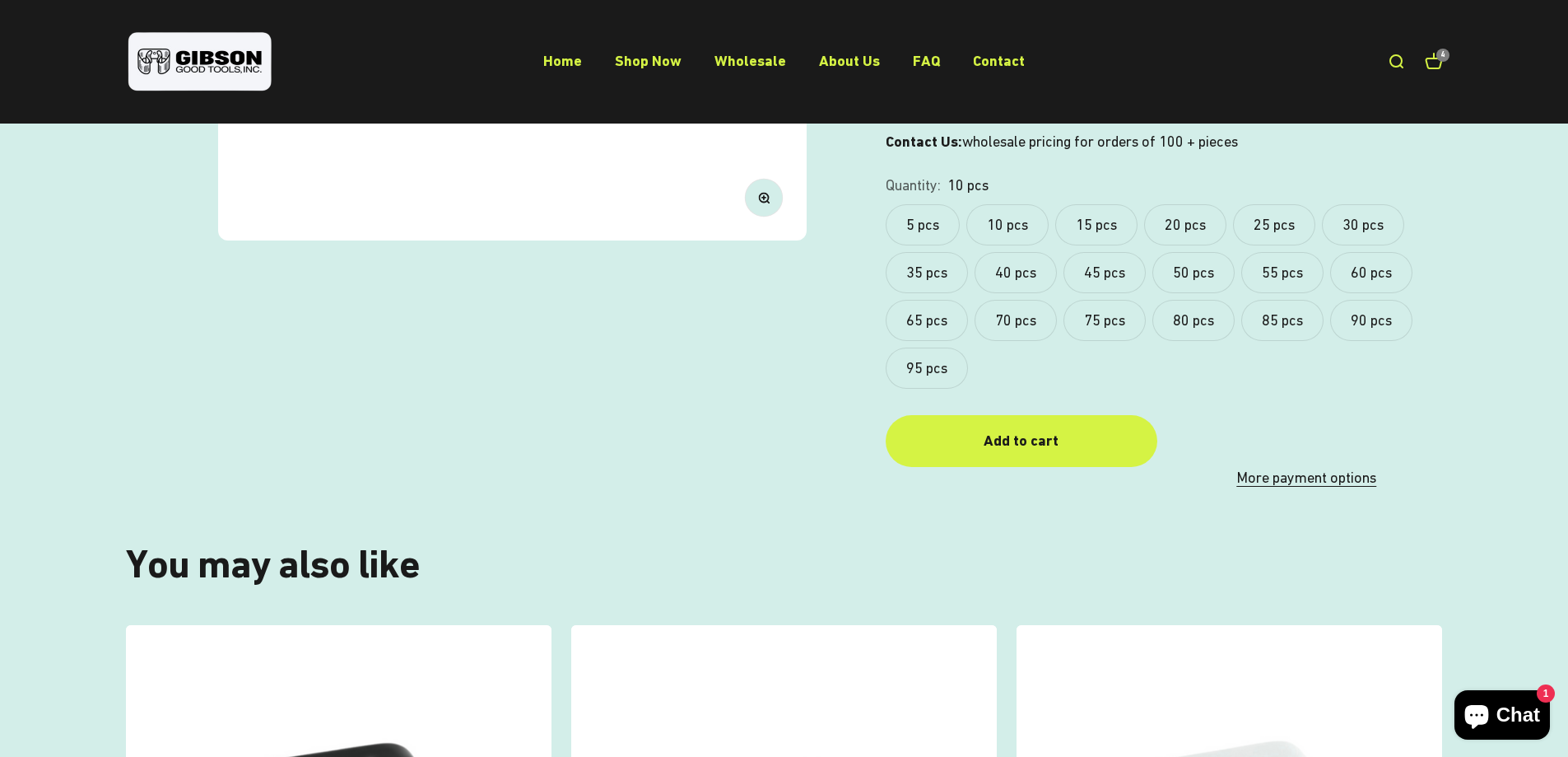
click at [1439, 64] on link "Open cart 4" at bounding box center [1433, 61] width 18 height 18
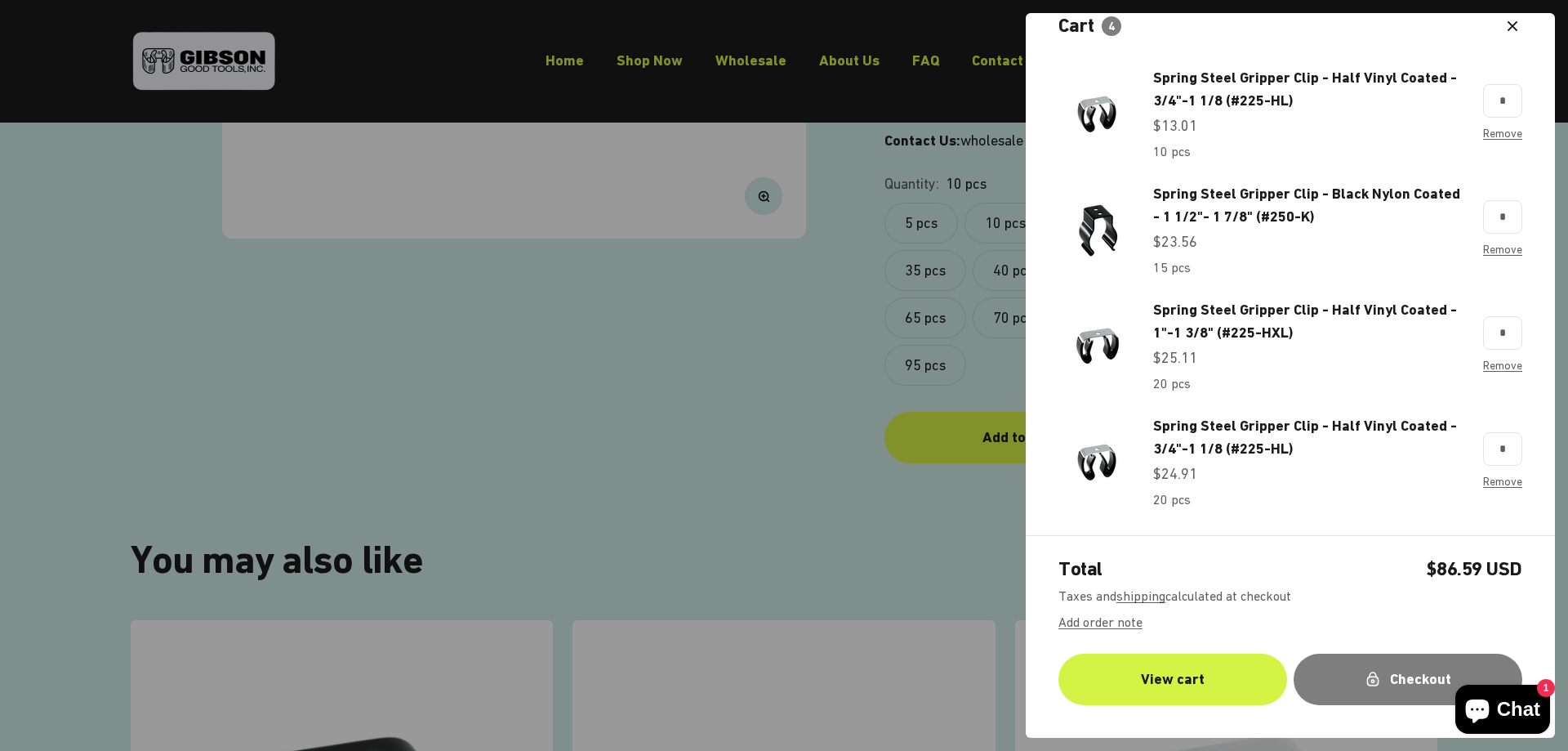
scroll to position [28, 0]
click at [1488, 485] on link "Remove" at bounding box center [1502, 480] width 39 height 13
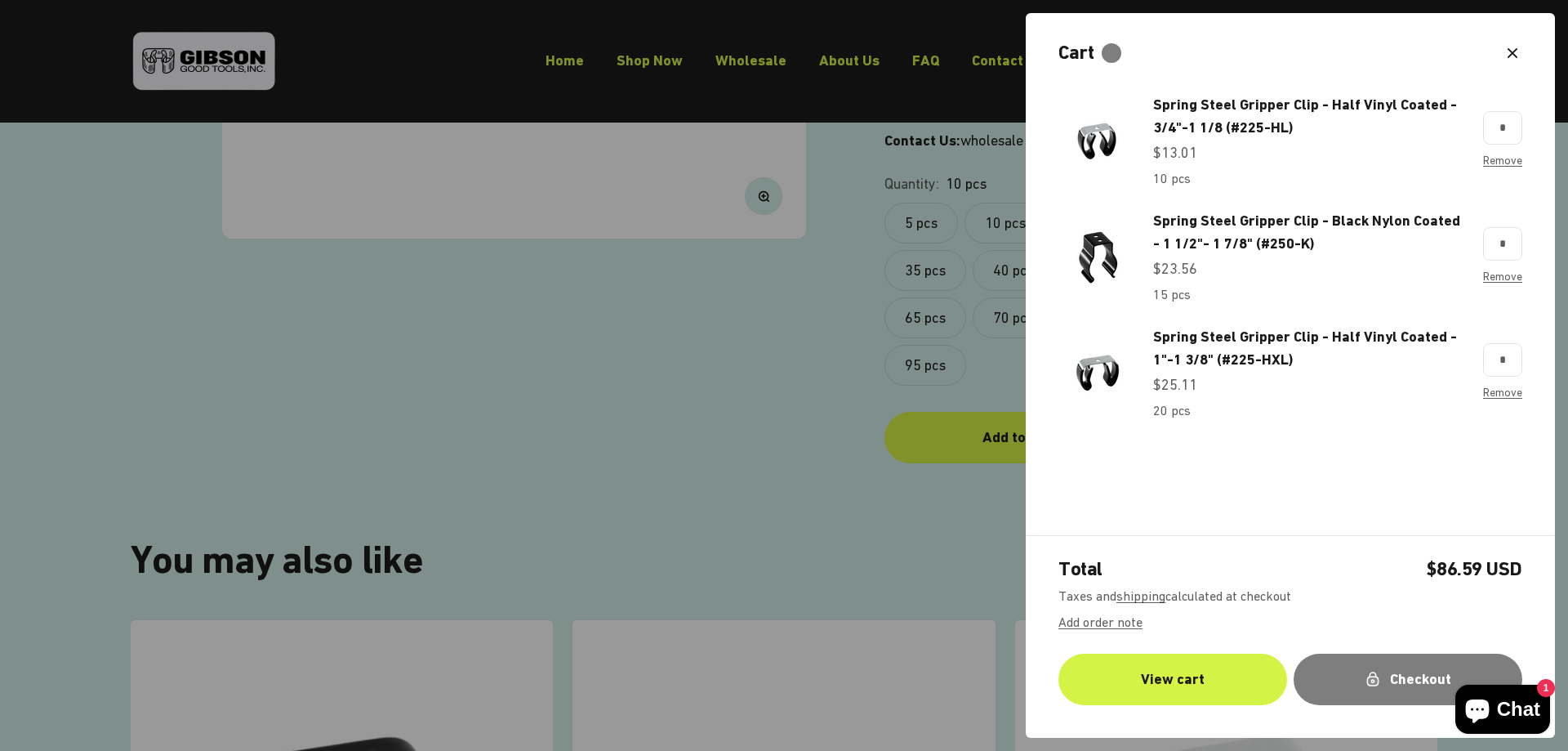
scroll to position [0, 0]
click at [1283, 221] on span "Spring Steel Gripper Clip - Black Nylon Coated - 1 1/2"- 1 7/8" (#250-K)" at bounding box center [1306, 232] width 307 height 41
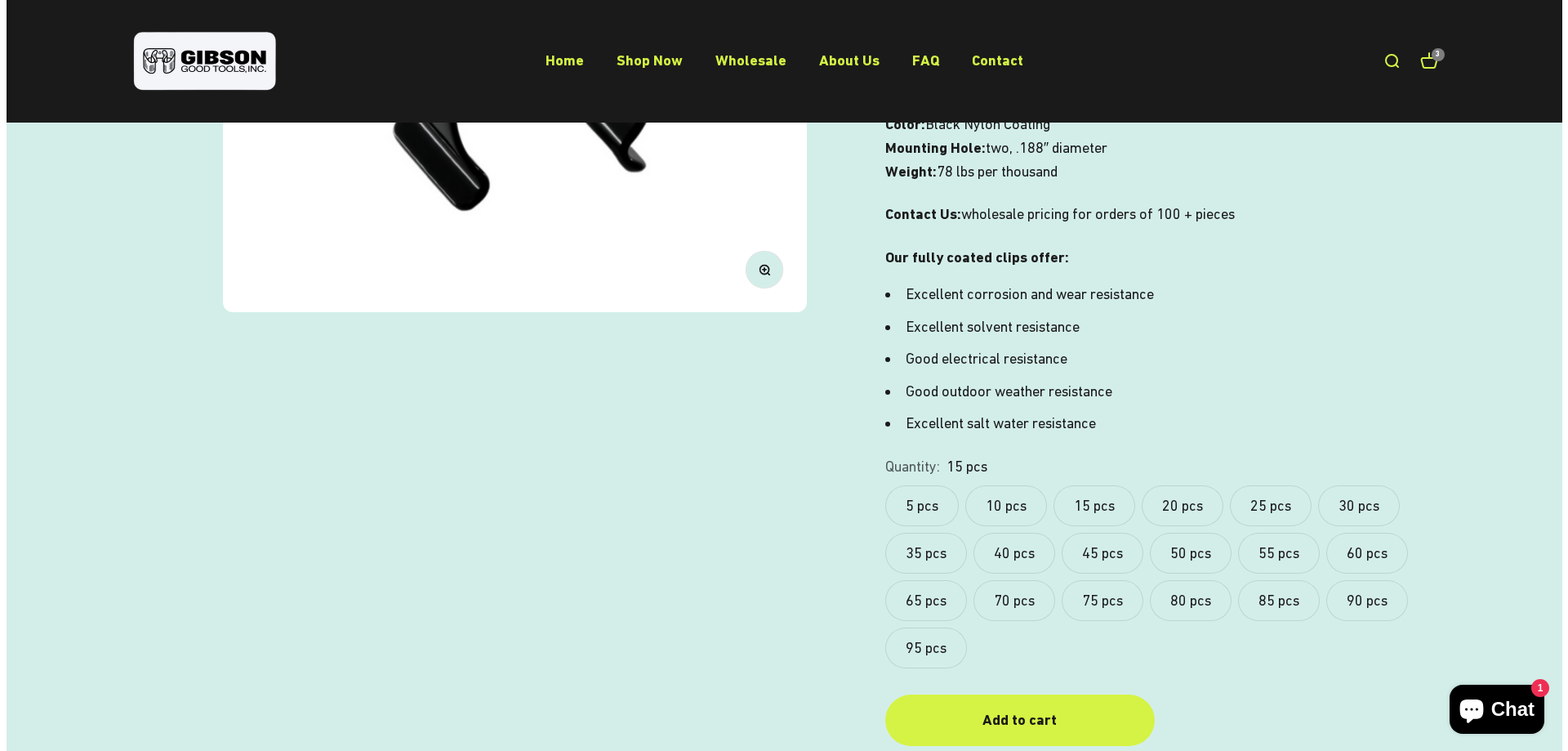
scroll to position [715, 0]
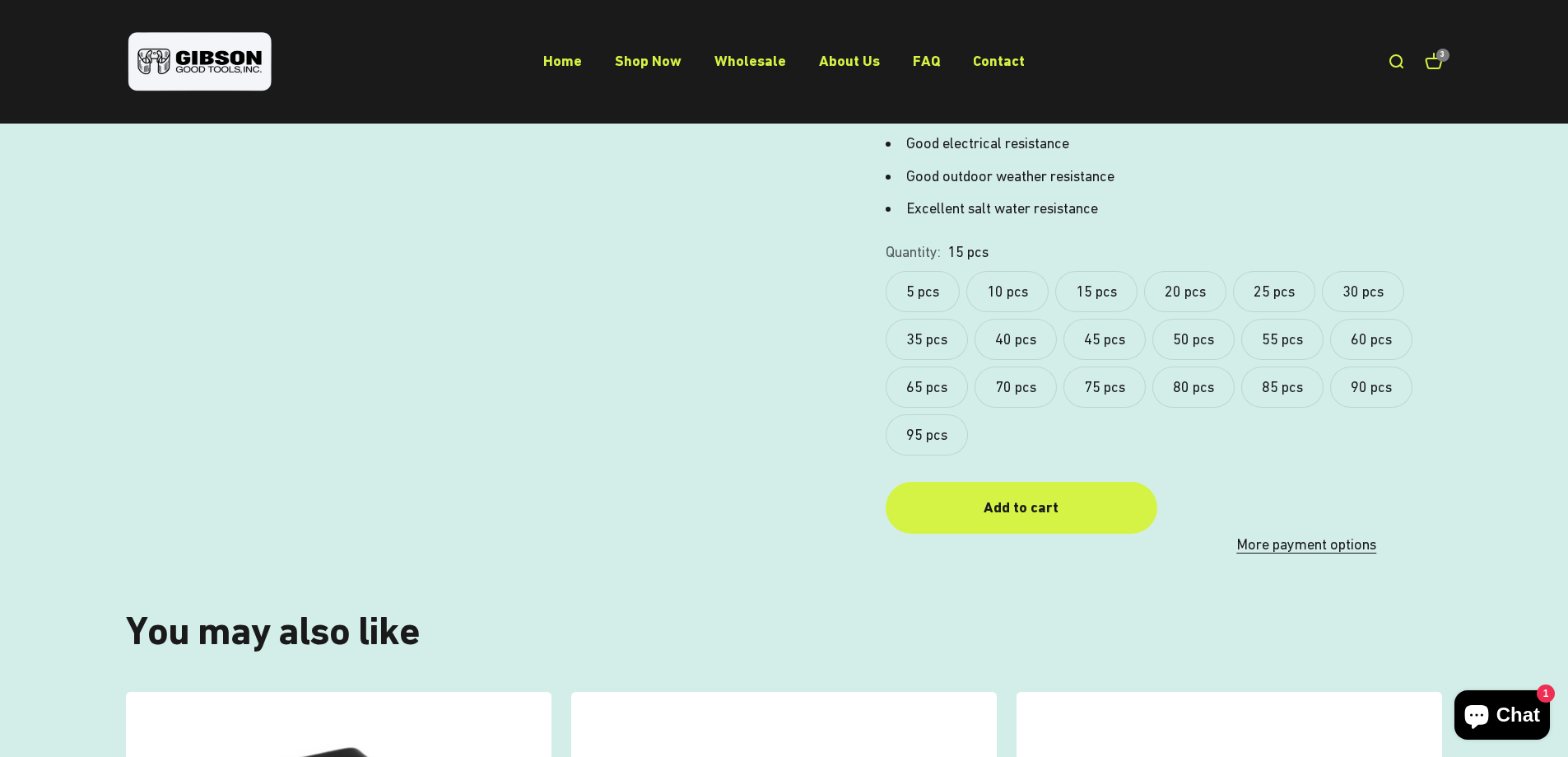
click at [1211, 282] on label "20 pcs" at bounding box center [1185, 291] width 83 height 41
click at [1095, 495] on div "Add to cart" at bounding box center [1021, 507] width 206 height 24
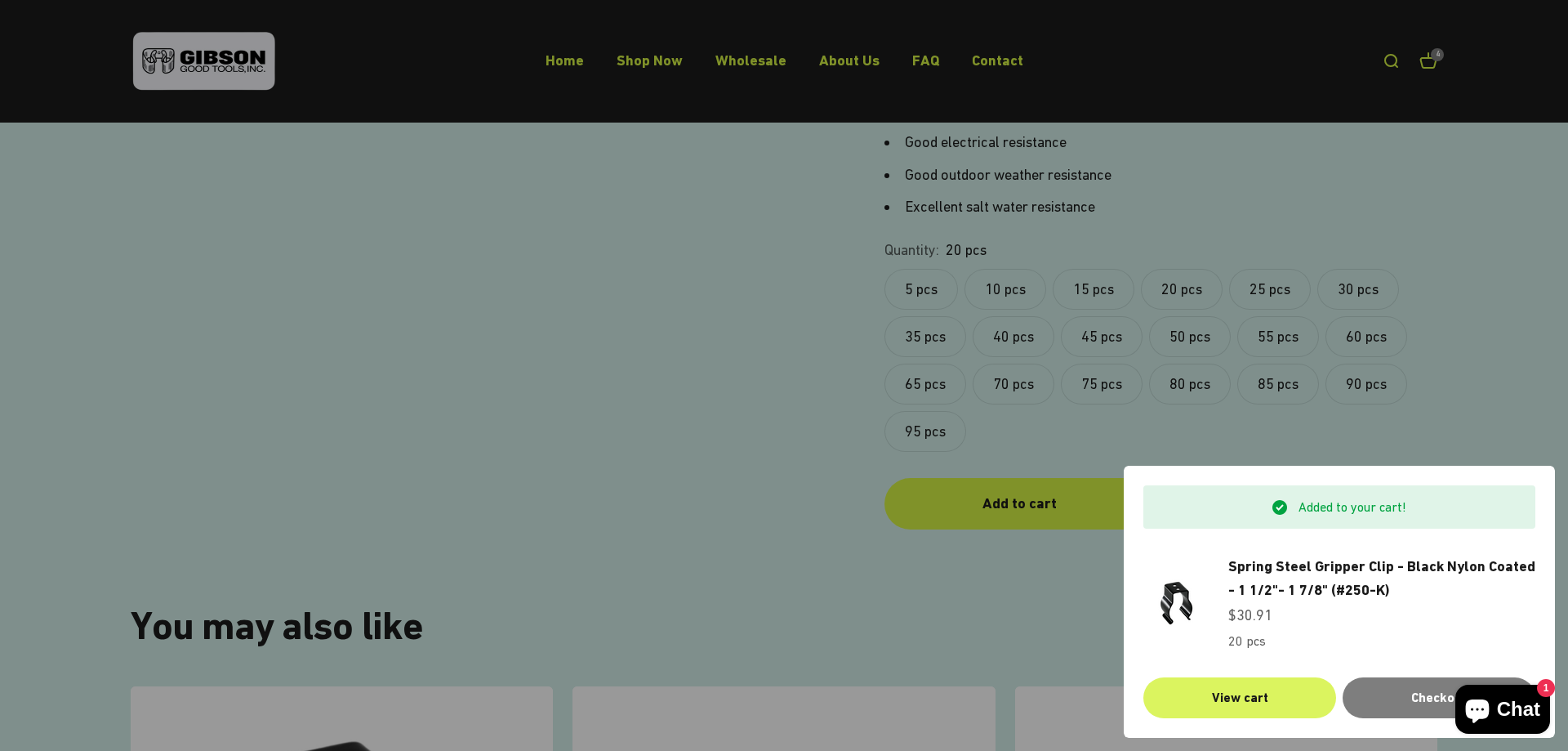
click at [1246, 689] on link "View cart" at bounding box center [1239, 697] width 192 height 41
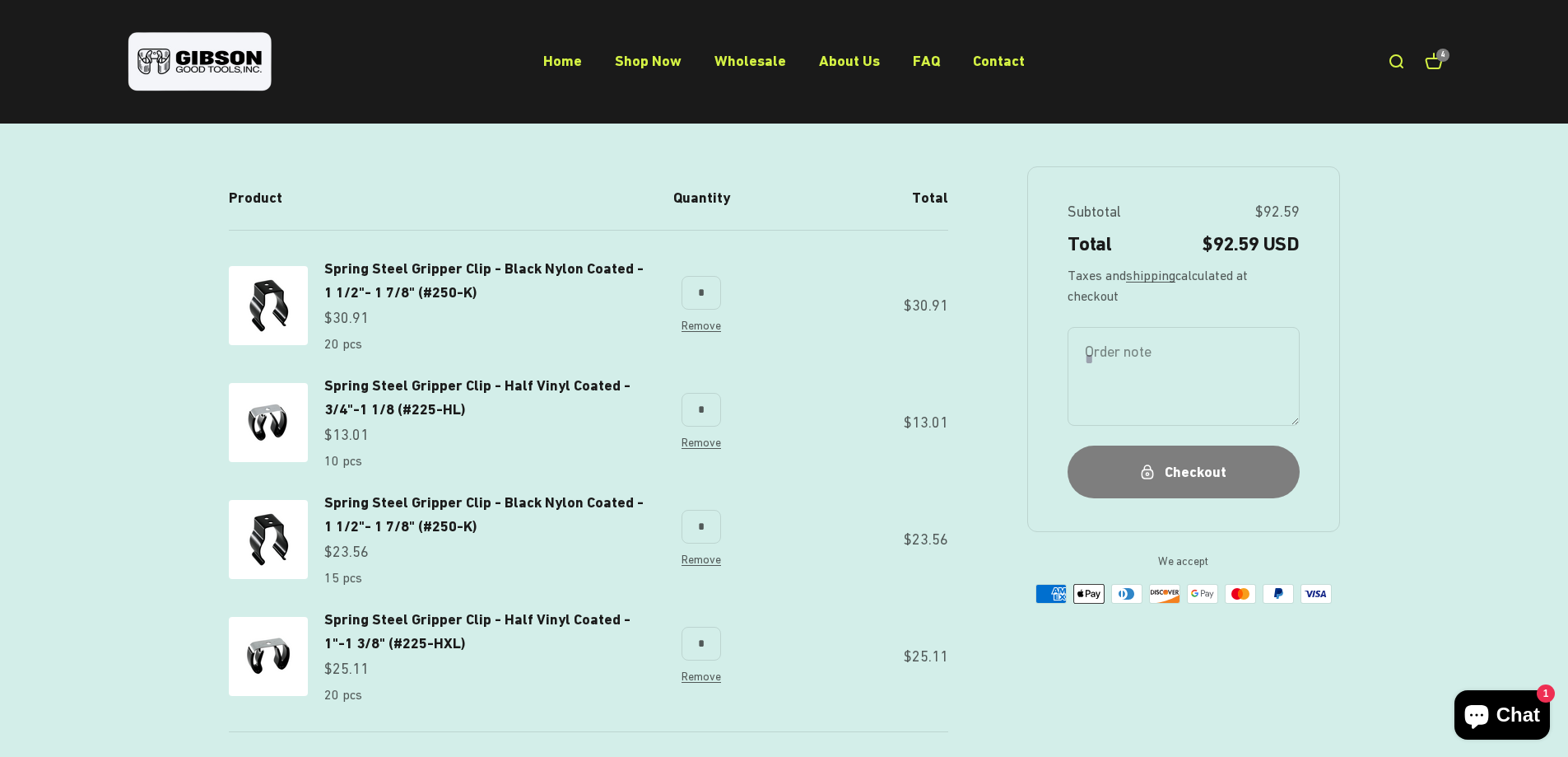
scroll to position [165, 0]
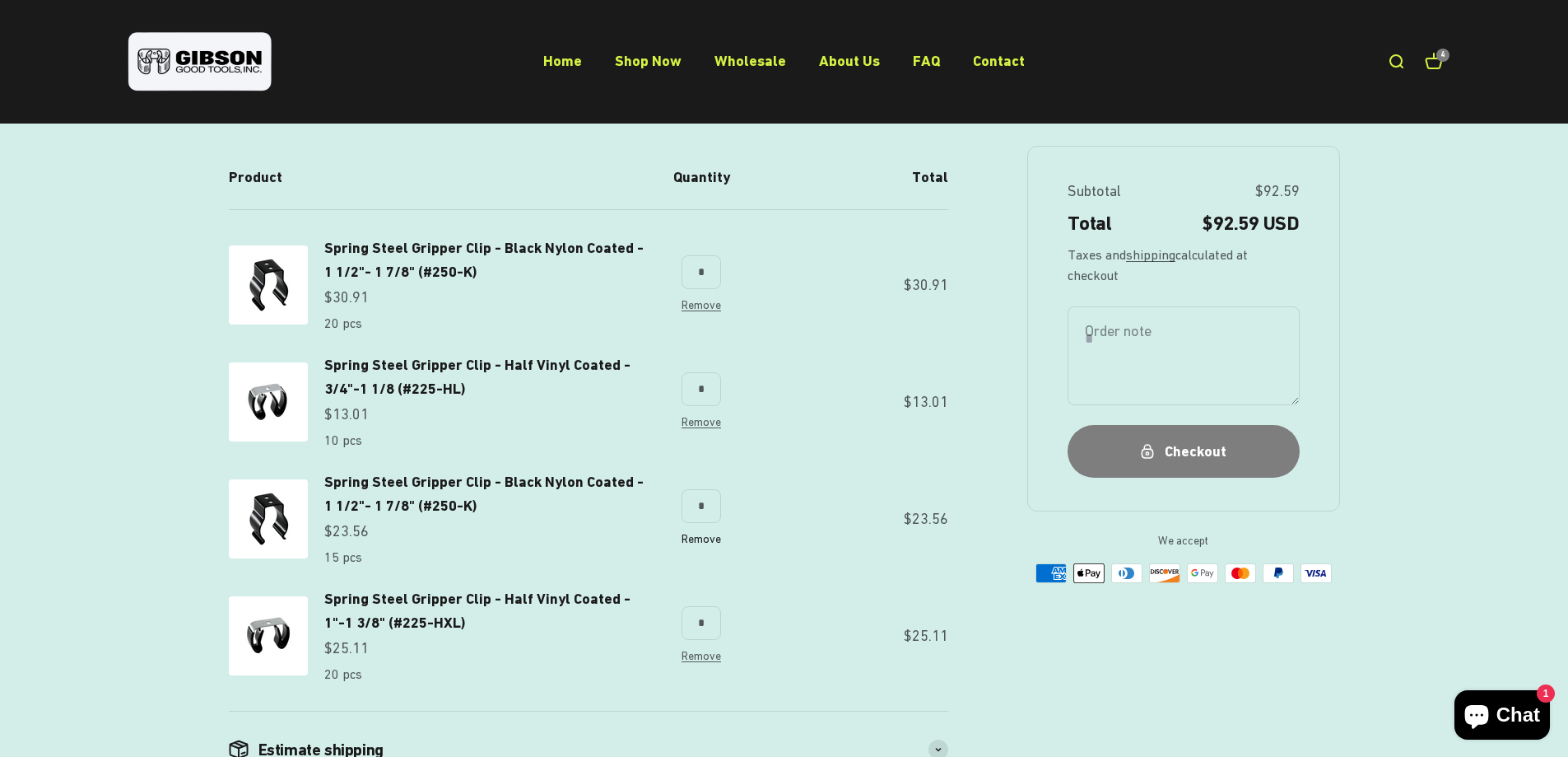
click at [708, 537] on link "Remove" at bounding box center [701, 538] width 40 height 14
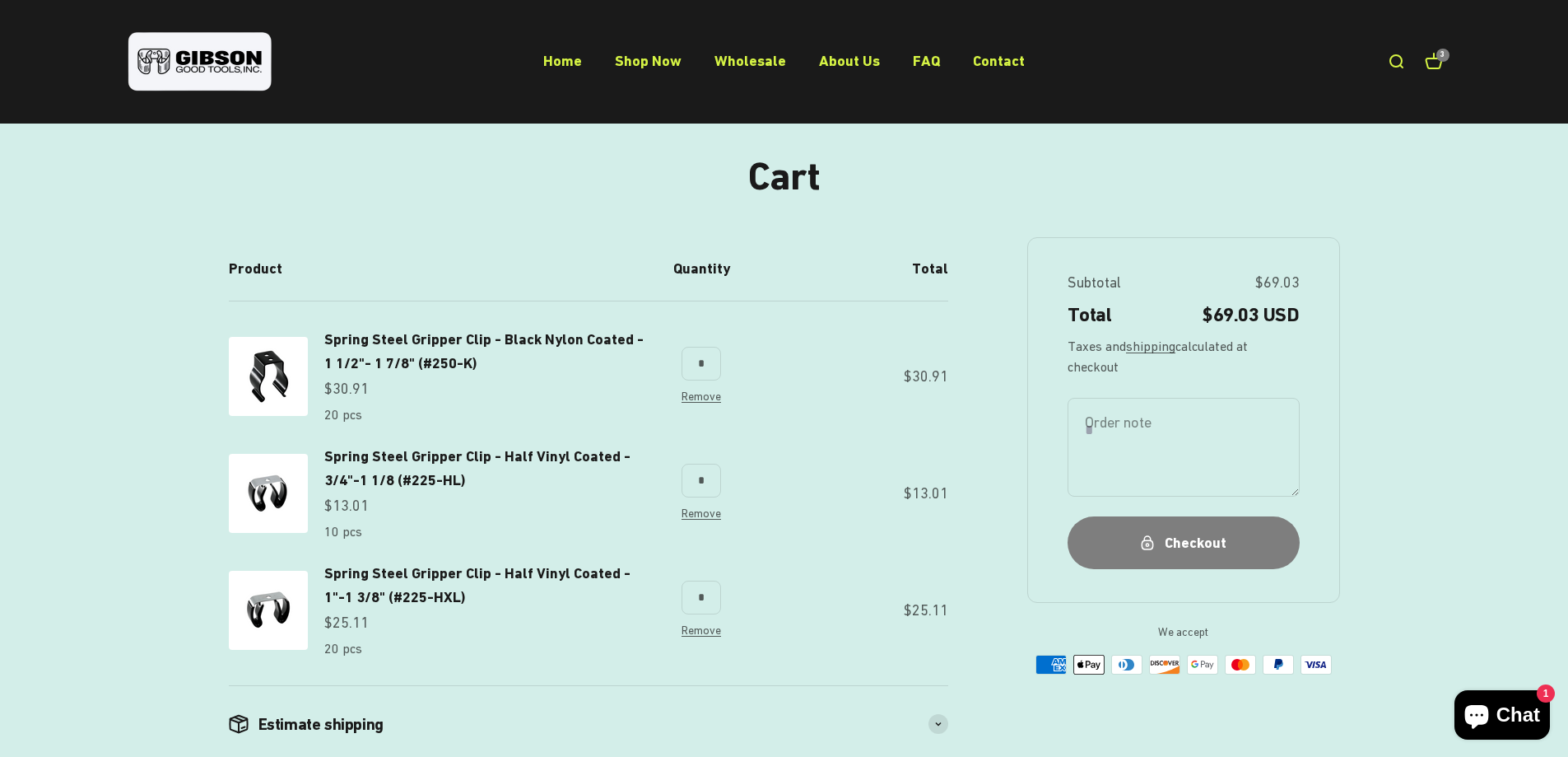
scroll to position [226, 0]
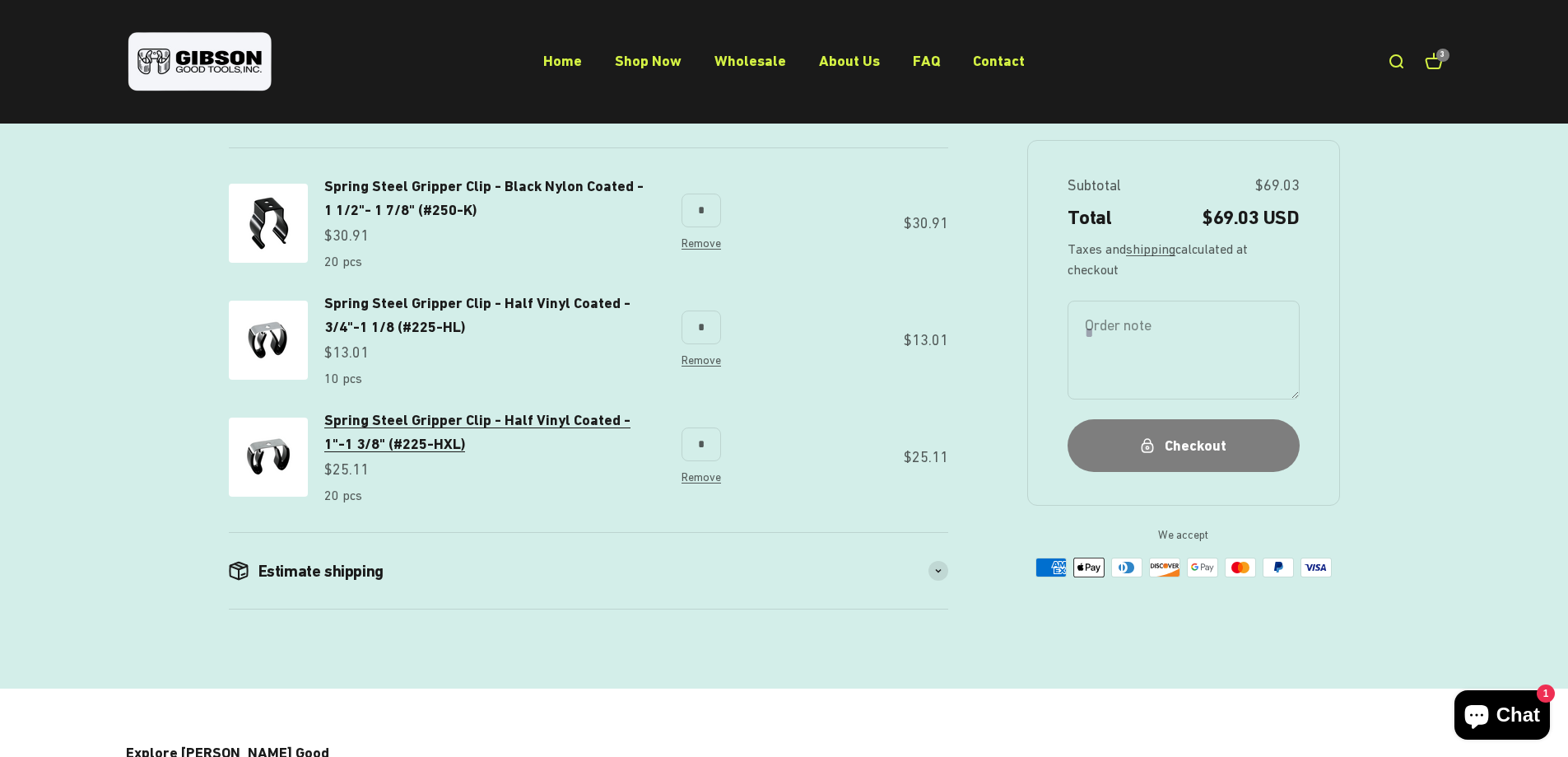
click at [433, 441] on span "Spring Steel Gripper Clip - Half Vinyl Coated - 1"-1 3/8" (#225-HXL)" at bounding box center [477, 431] width 306 height 41
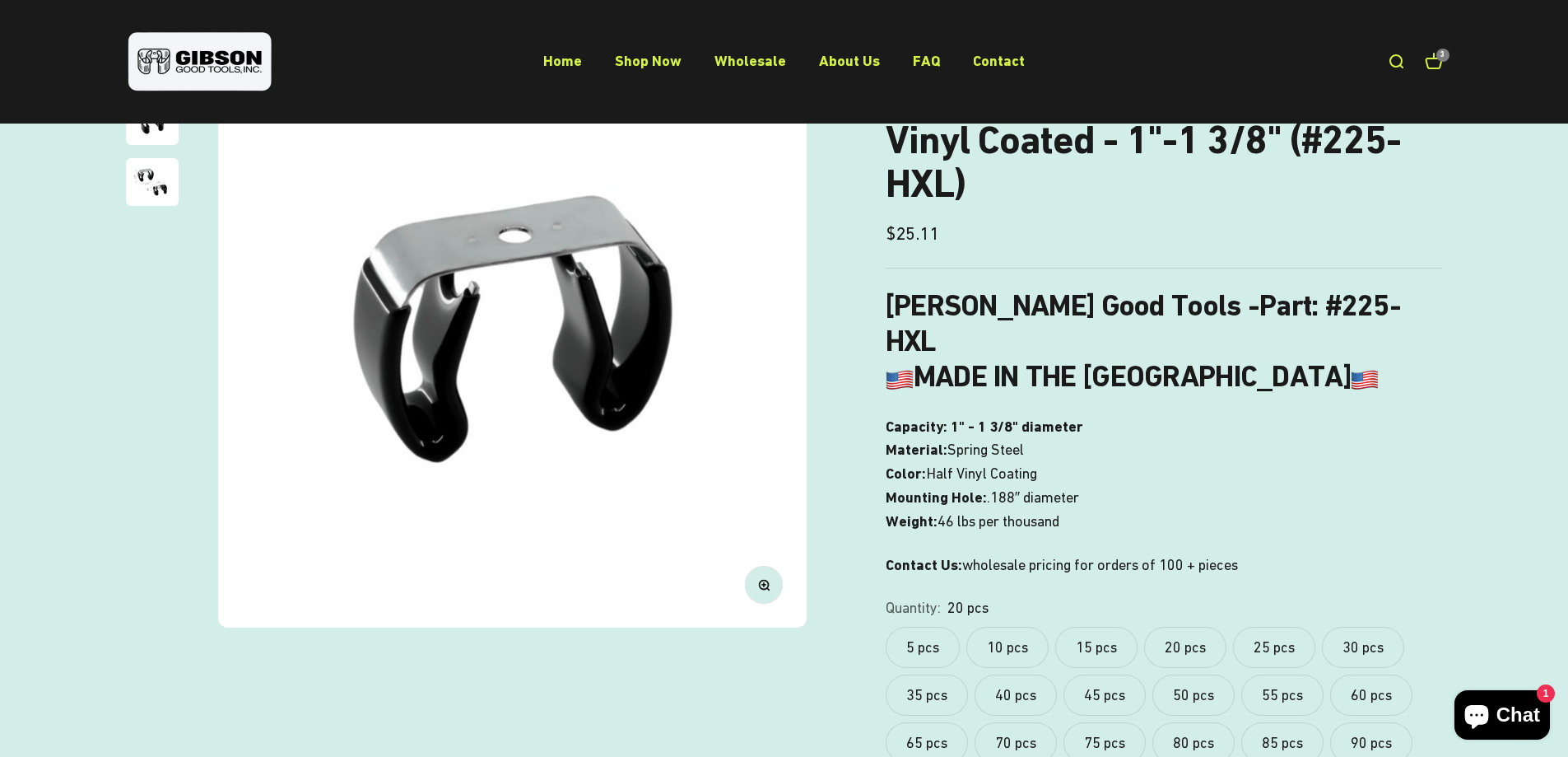
scroll to position [165, 0]
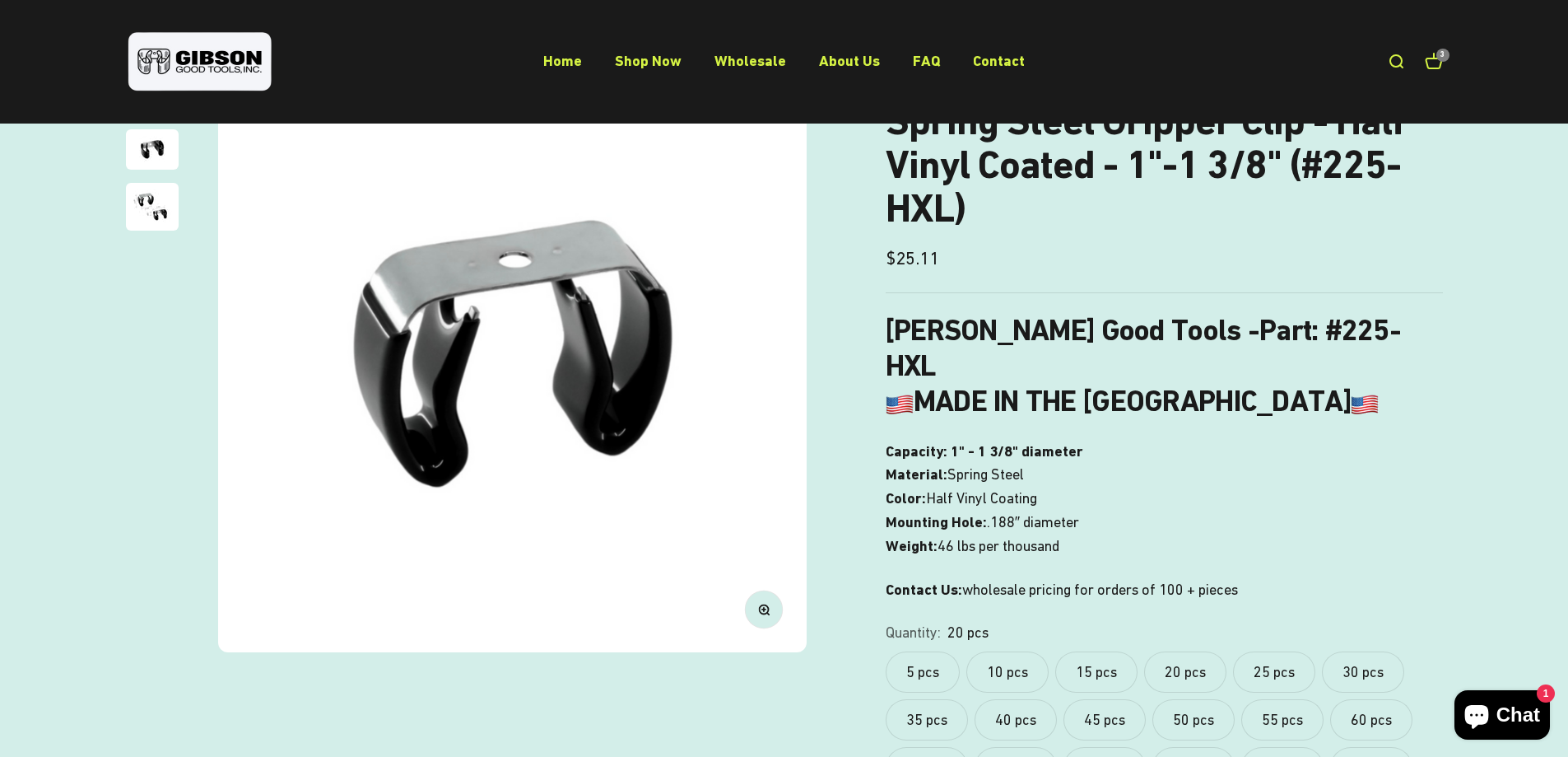
click at [1302, 652] on label "25 pcs" at bounding box center [1274, 672] width 83 height 41
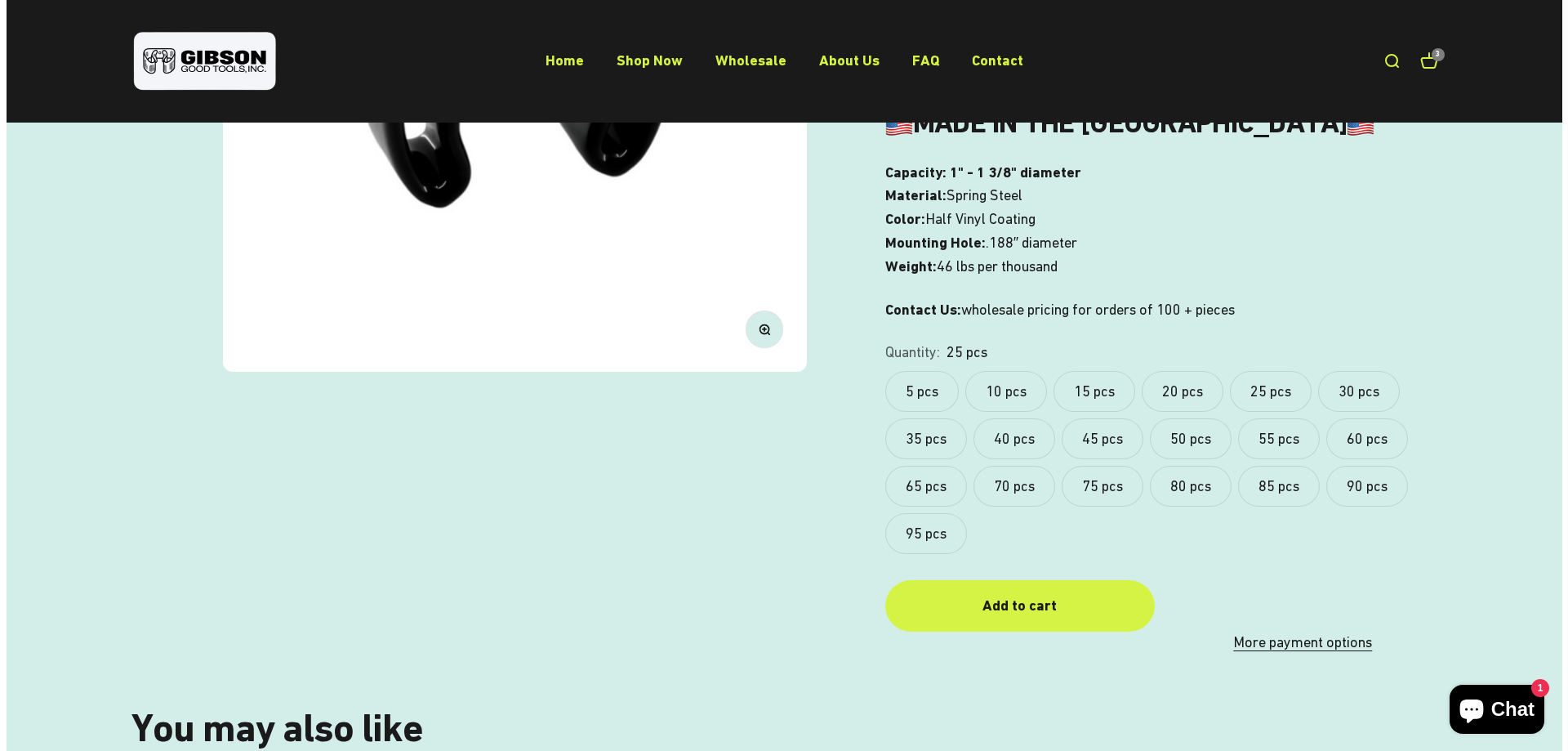
scroll to position [450, 0]
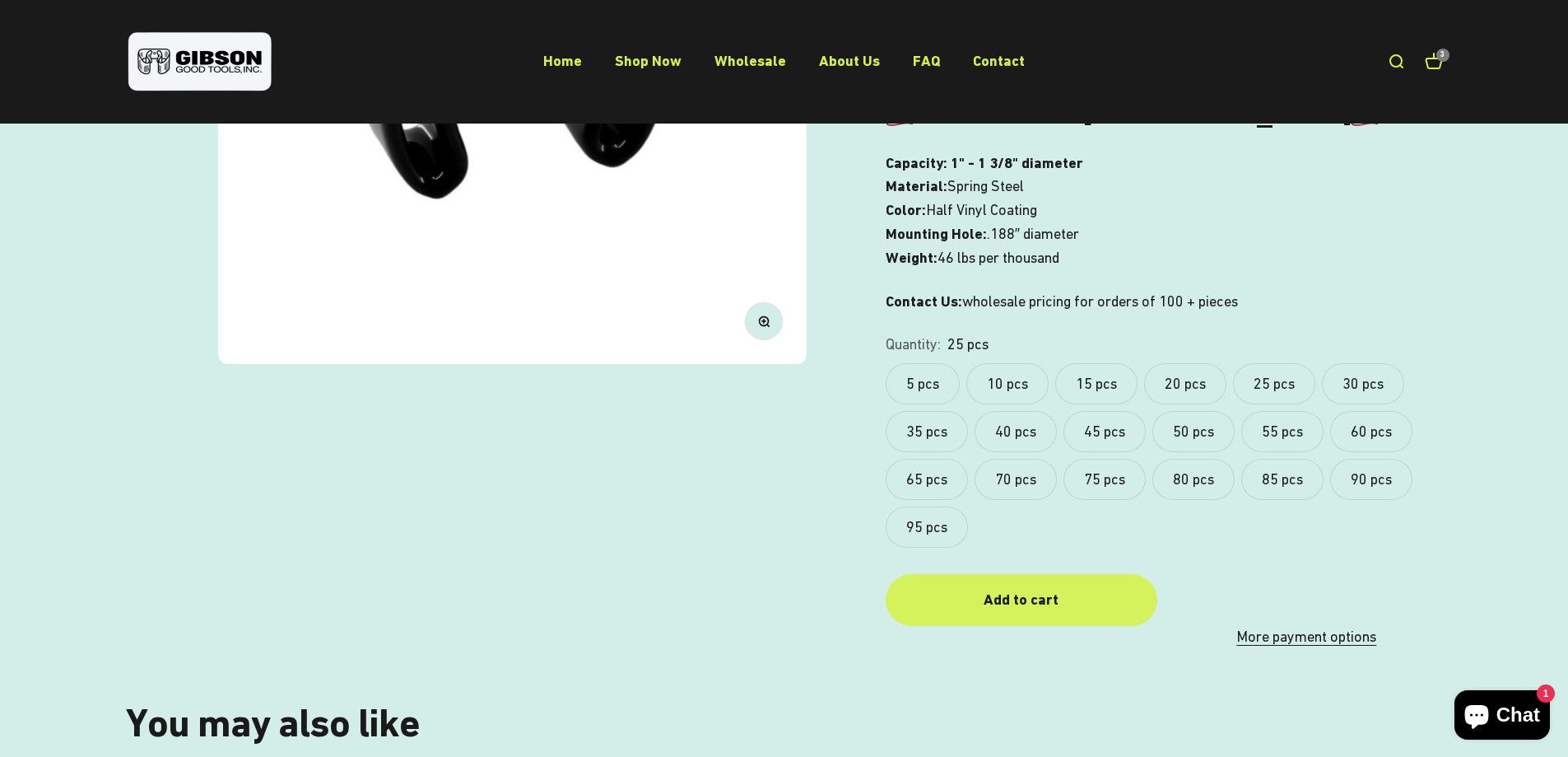
click at [1041, 588] on div "Add to cart" at bounding box center [1021, 600] width 206 height 24
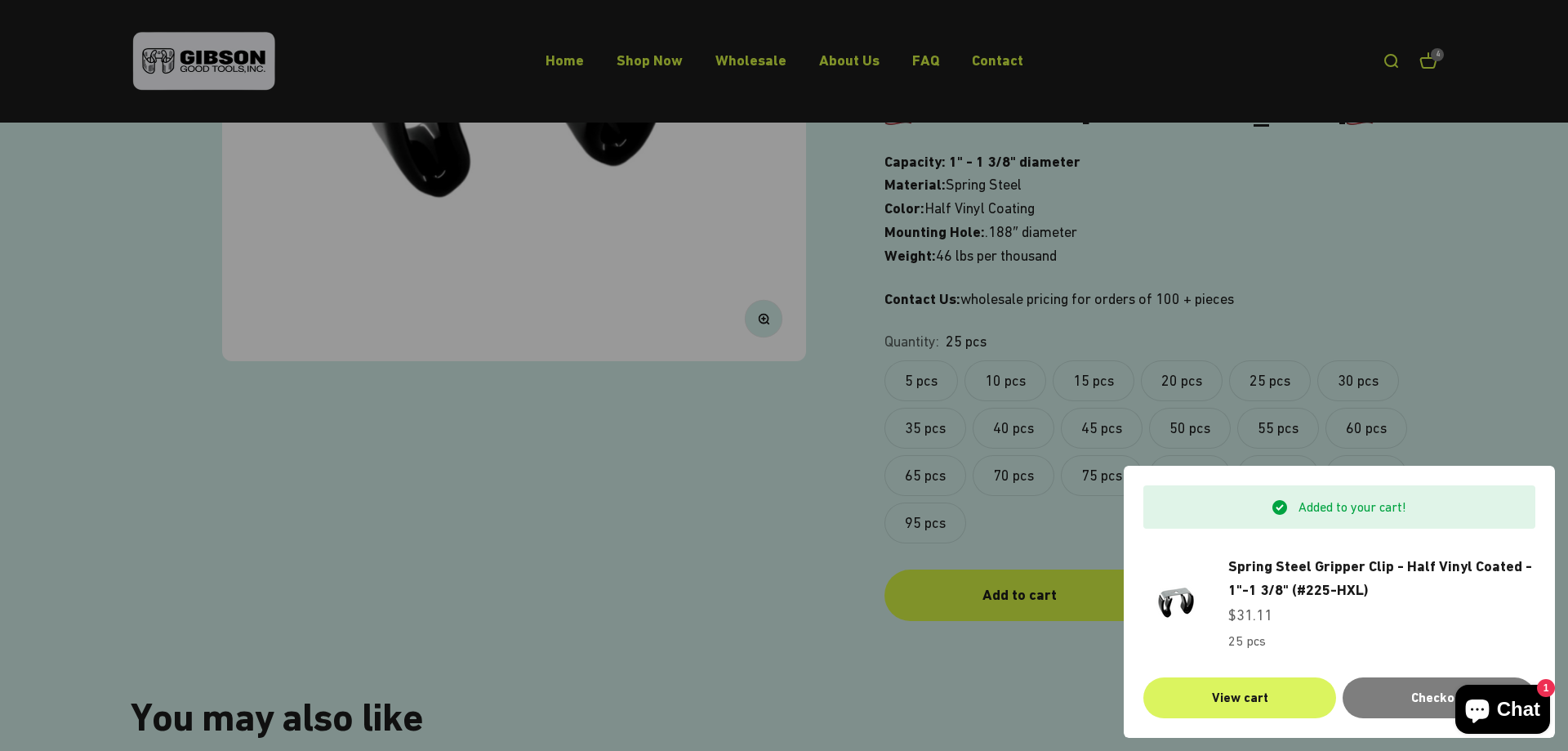
click at [1235, 701] on link "View cart" at bounding box center [1239, 697] width 192 height 41
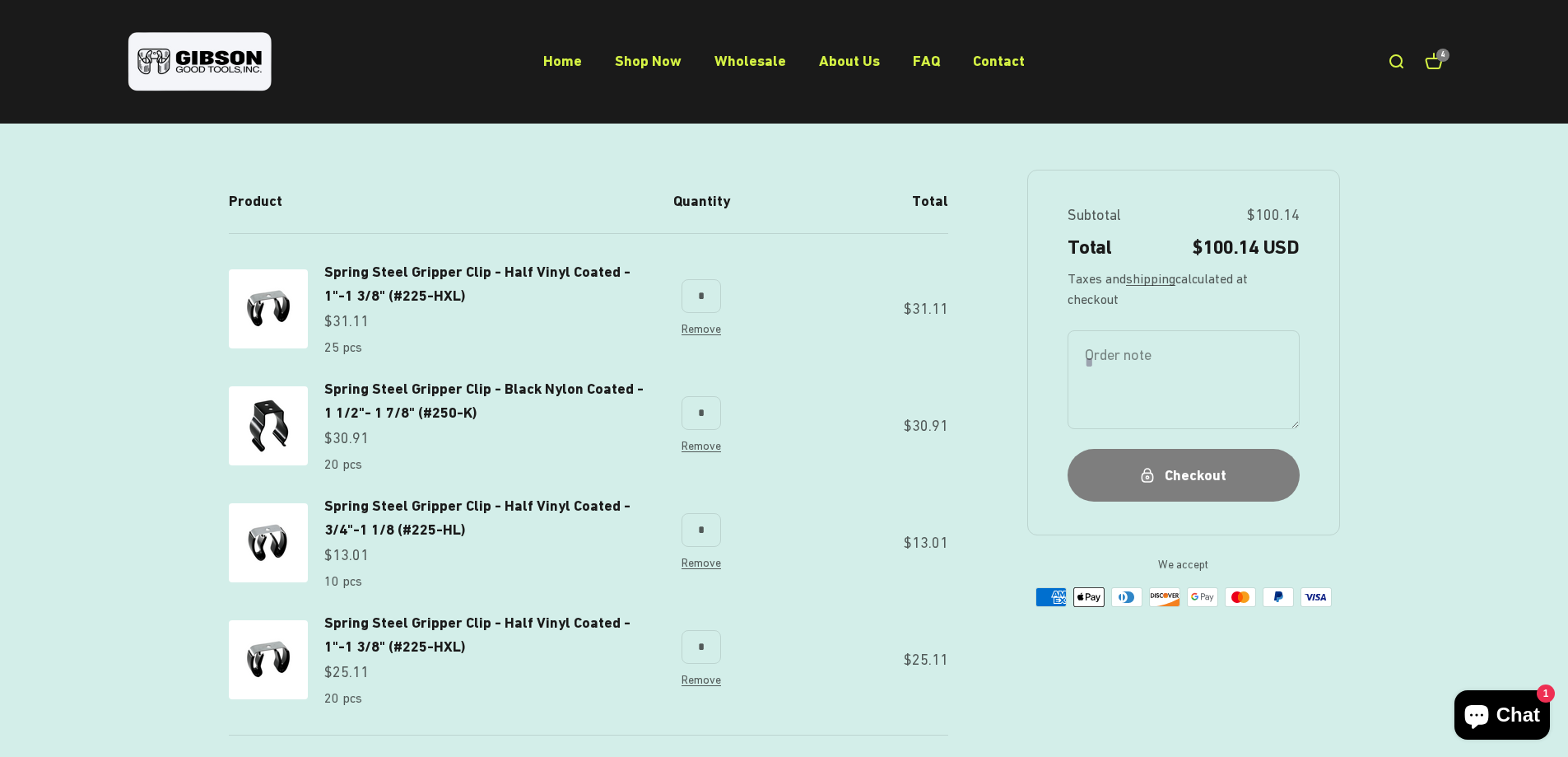
scroll to position [144, 0]
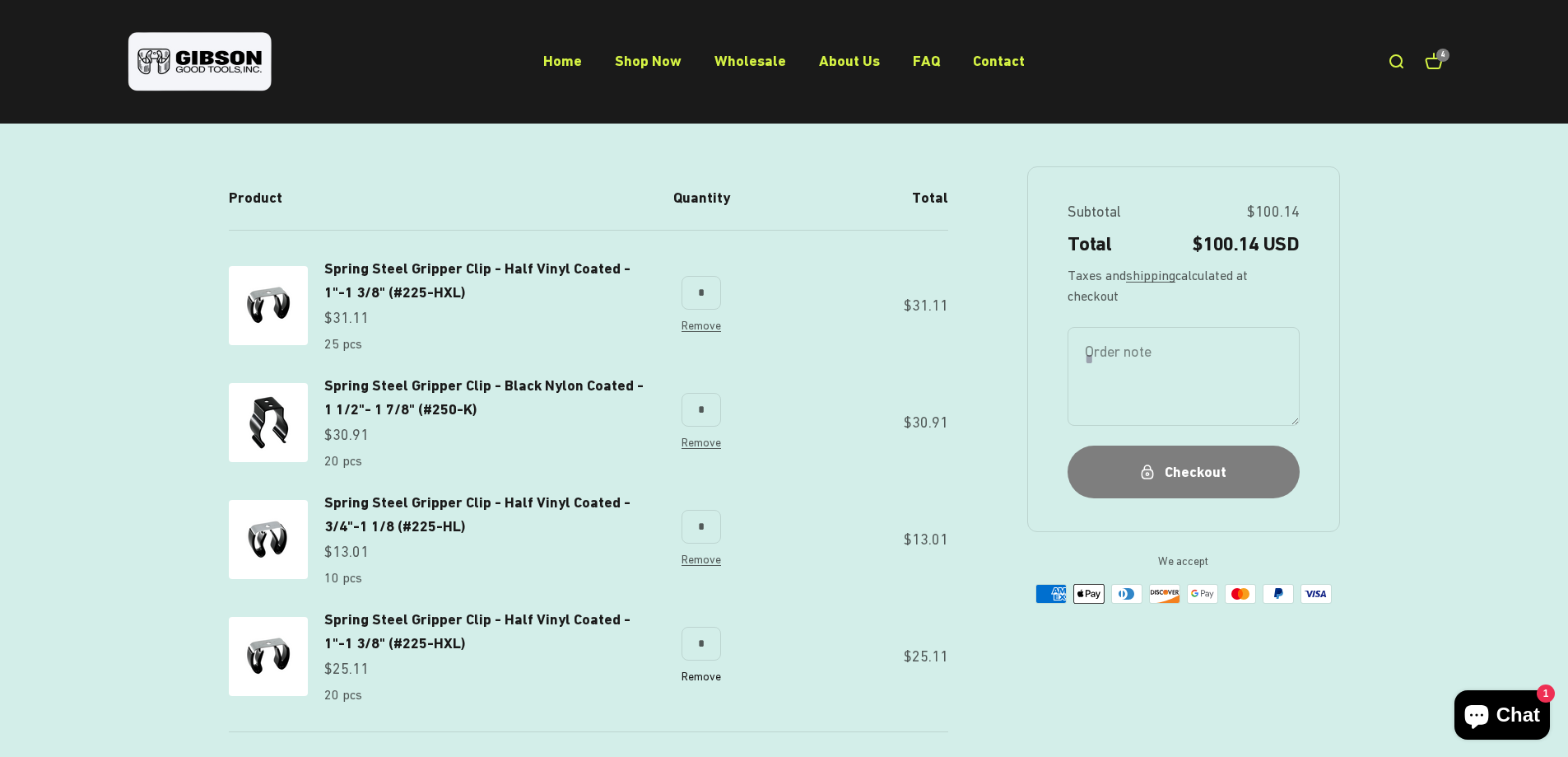
click at [708, 674] on link "Remove" at bounding box center [701, 676] width 40 height 14
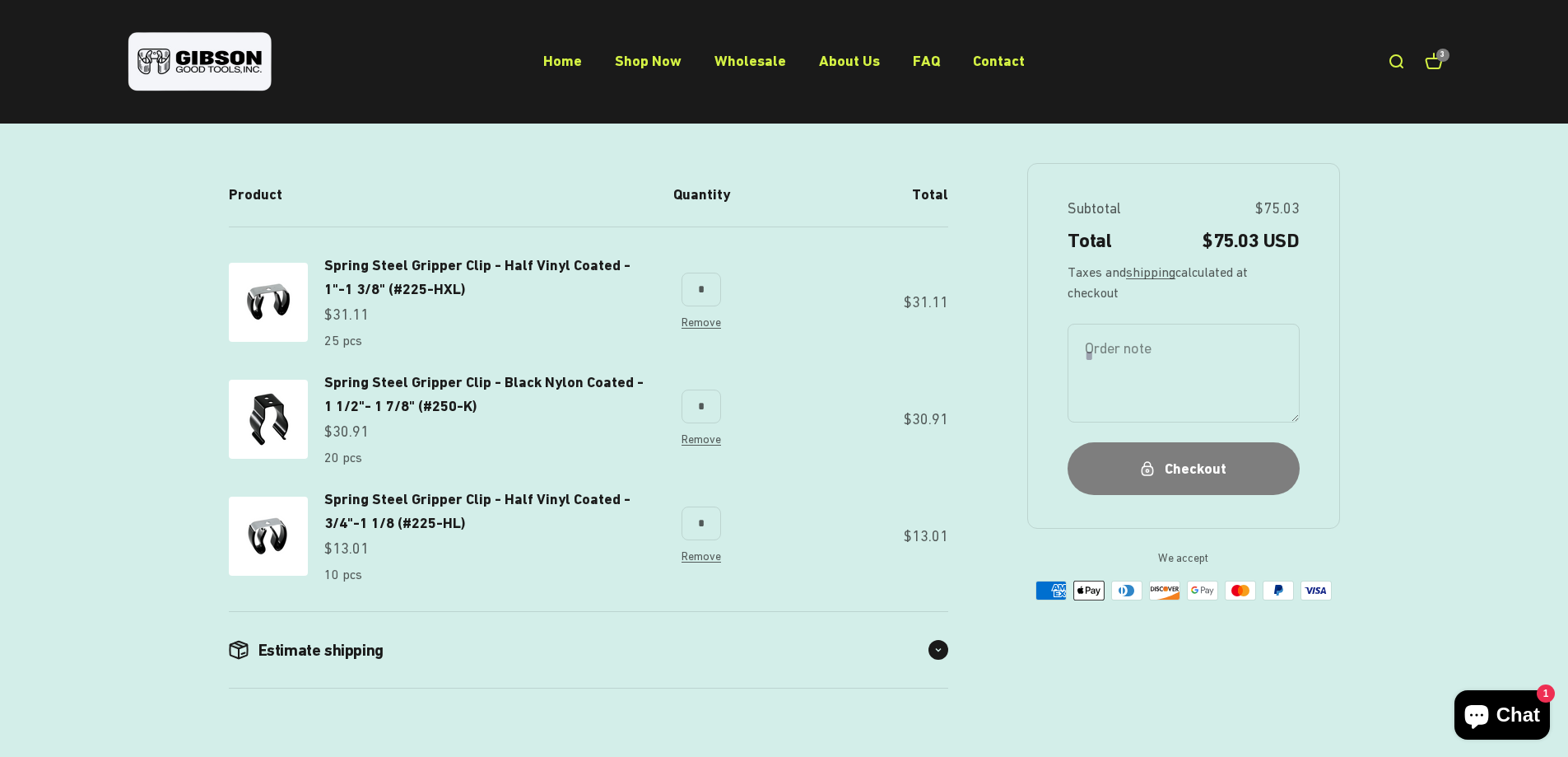
scroll to position [144, 0]
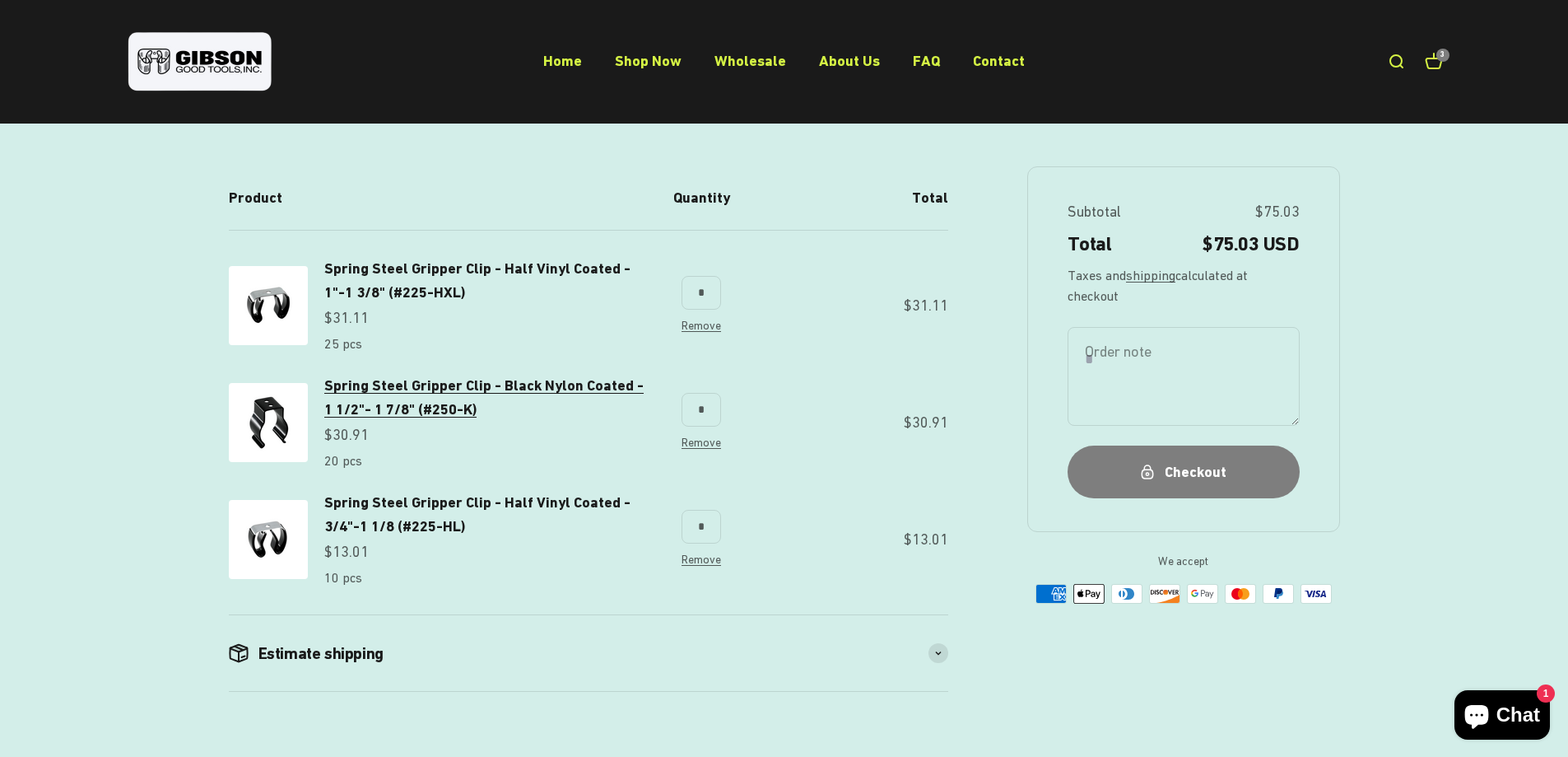
click at [465, 392] on span "Spring Steel Gripper Clip - Black Nylon Coated - 1 1/2"- 1 7/8" (#250-K)" at bounding box center [483, 397] width 320 height 41
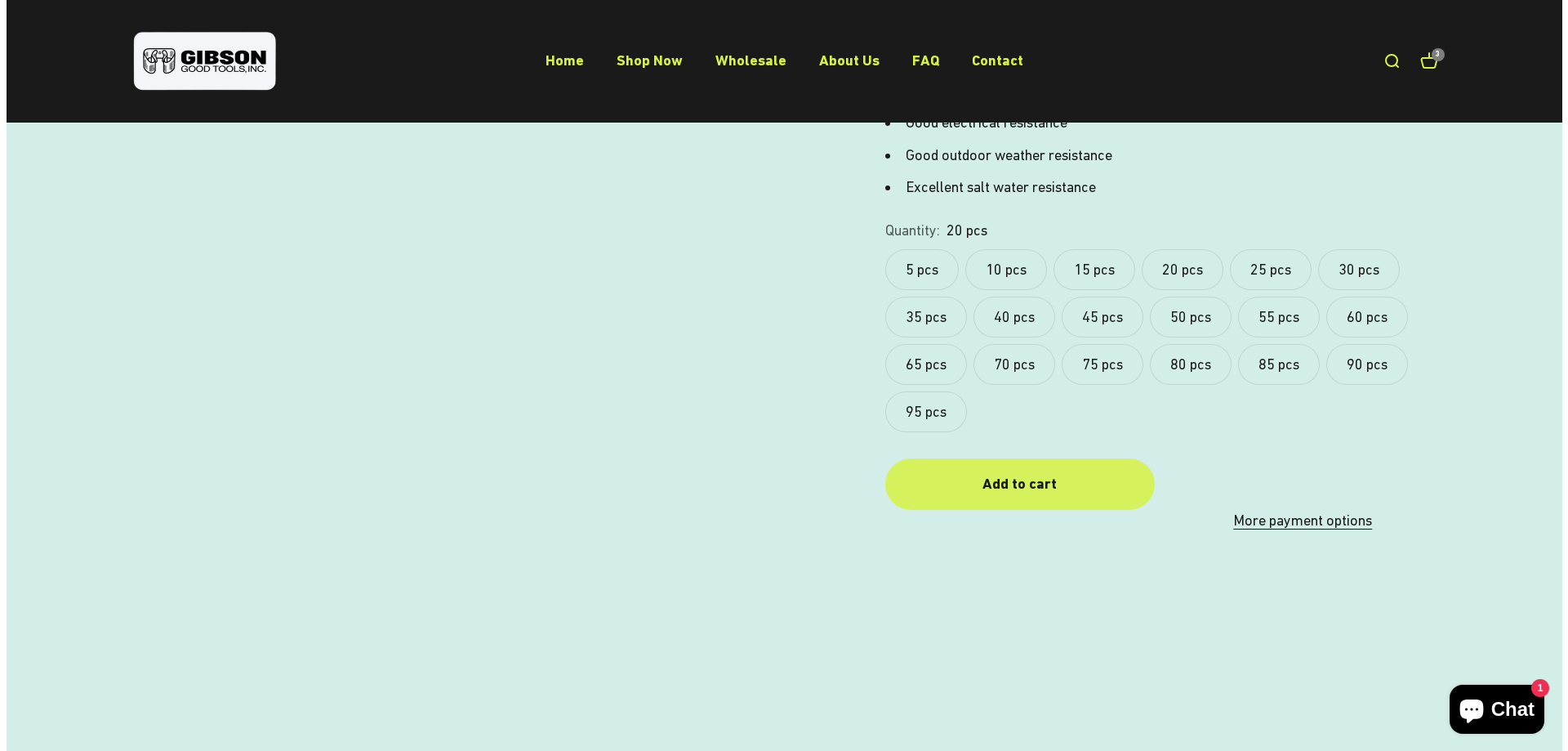
scroll to position [735, 0]
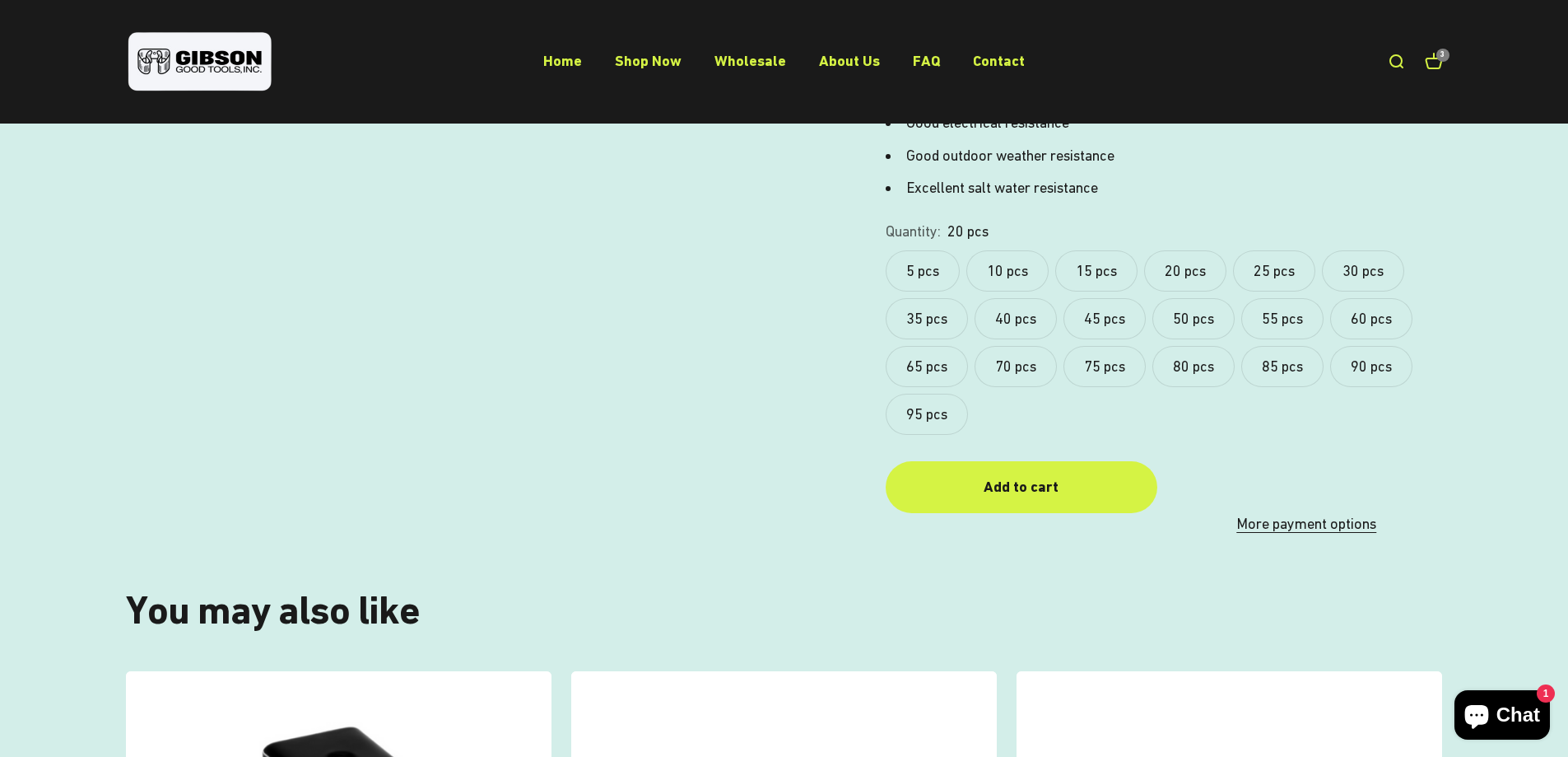
click at [1109, 262] on label "15 pcs" at bounding box center [1097, 271] width 83 height 41
click at [1050, 506] on button "Add to cart" at bounding box center [1021, 486] width 272 height 51
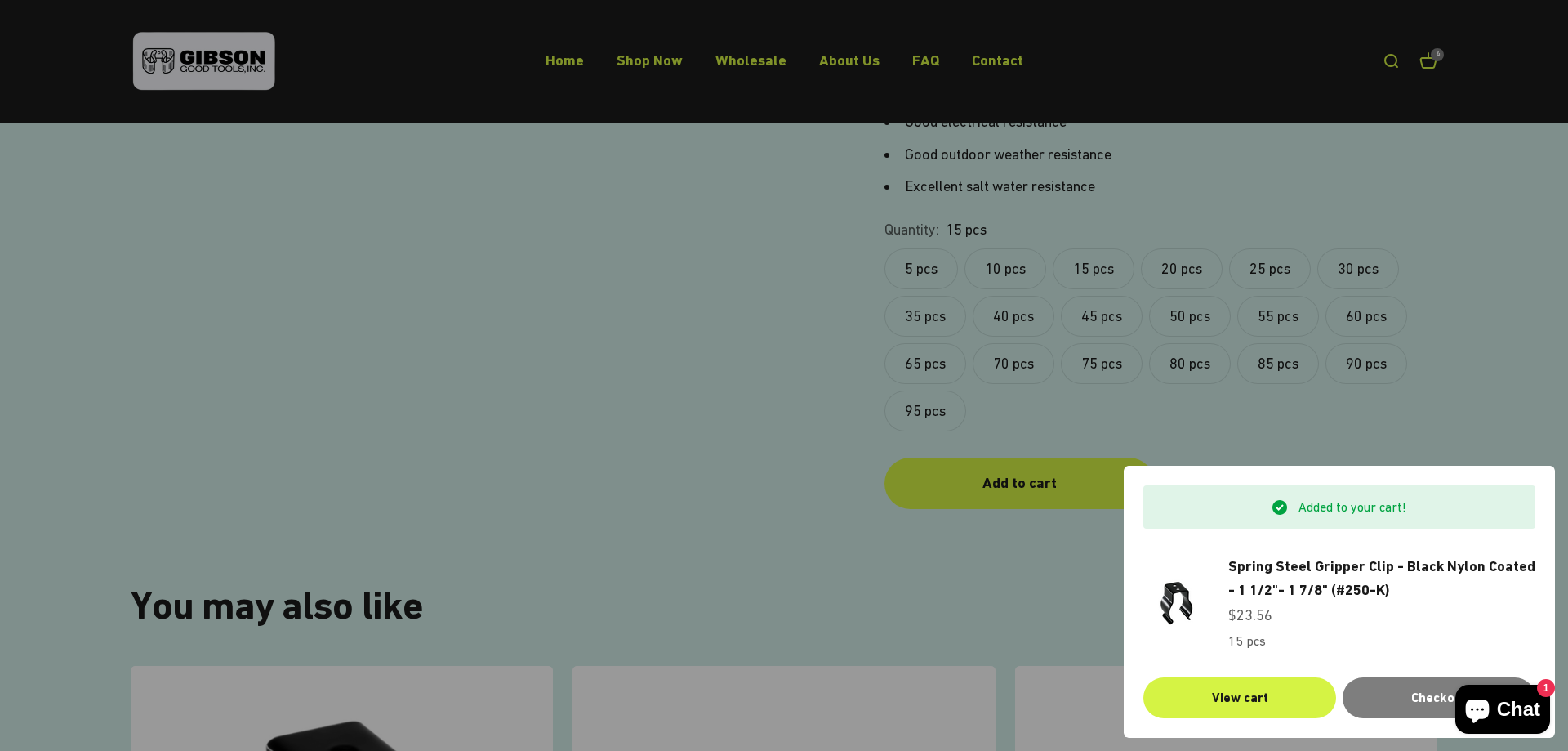
click at [1210, 729] on div "Added to your cart! Spring Steel Gripper Clip - Black Nylon Coated - 1 1/2"- 1 …" at bounding box center [1339, 601] width 431 height 272
click at [1213, 709] on link "View cart" at bounding box center [1239, 697] width 192 height 41
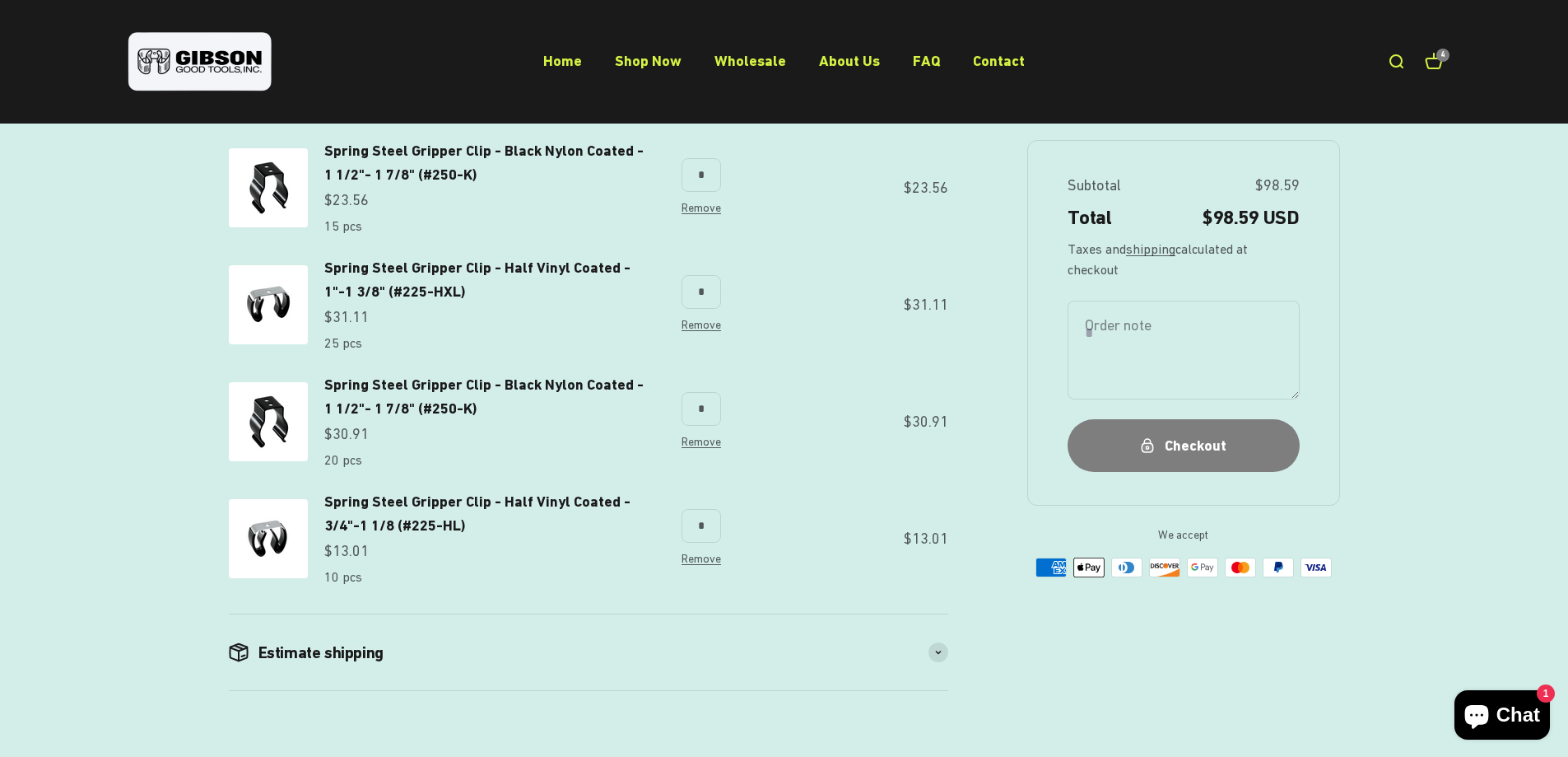
scroll to position [268, 0]
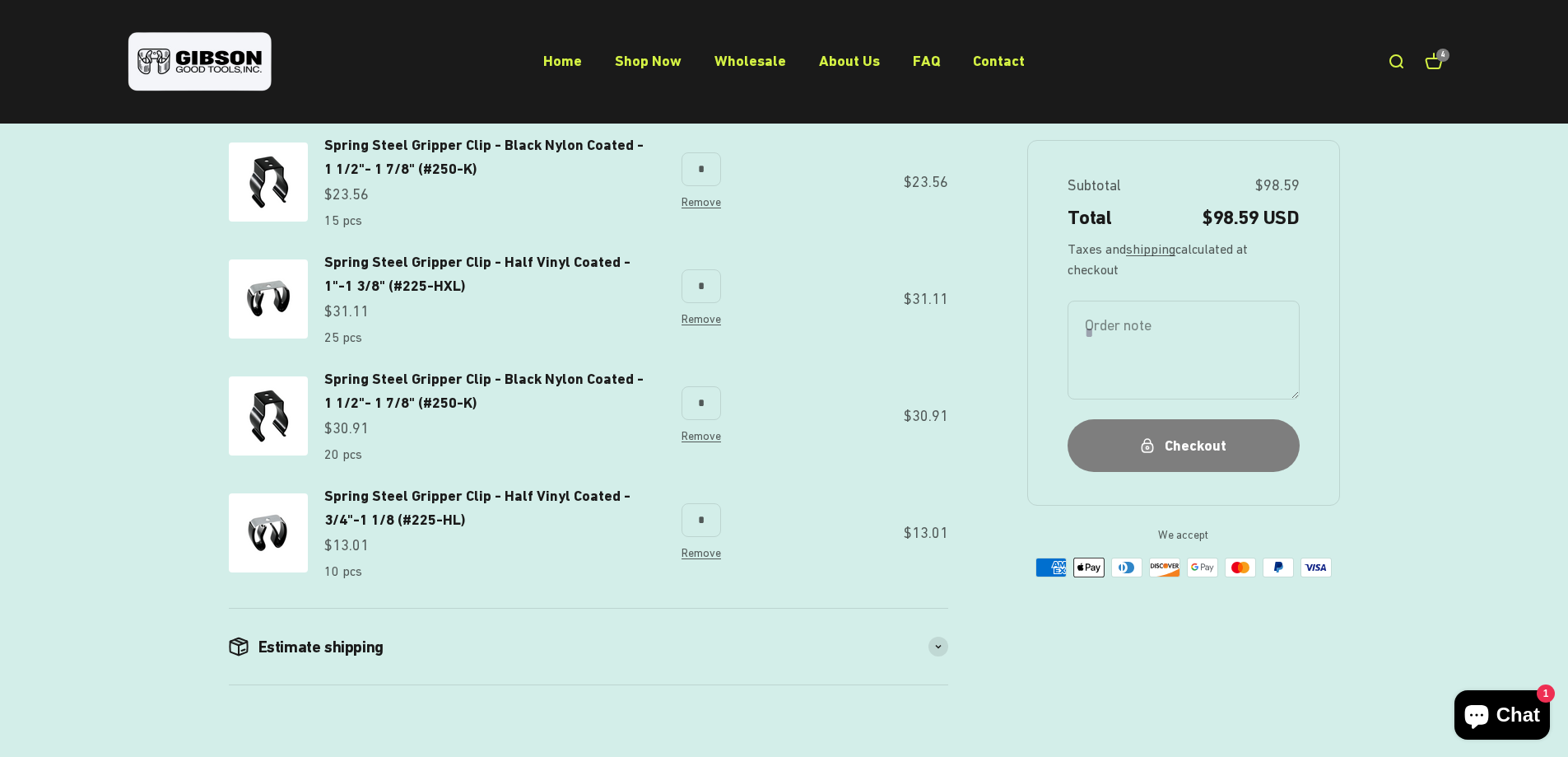
click at [694, 442] on span "Remove" at bounding box center [701, 436] width 40 height 19
click at [701, 433] on link "Remove" at bounding box center [701, 435] width 40 height 14
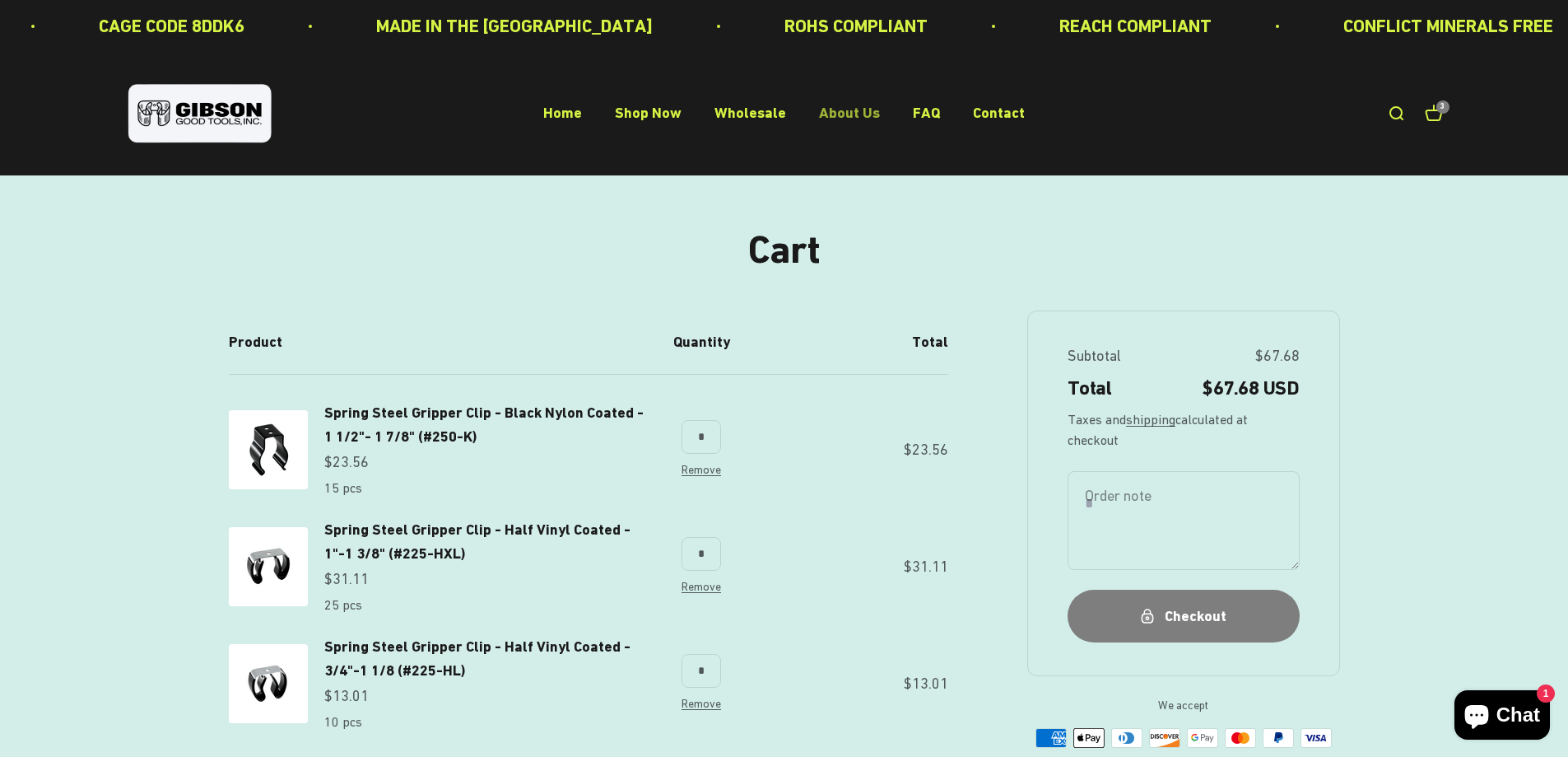
click at [863, 117] on link "About Us" at bounding box center [849, 113] width 61 height 17
click at [1183, 597] on button "Checkout" at bounding box center [1183, 615] width 232 height 51
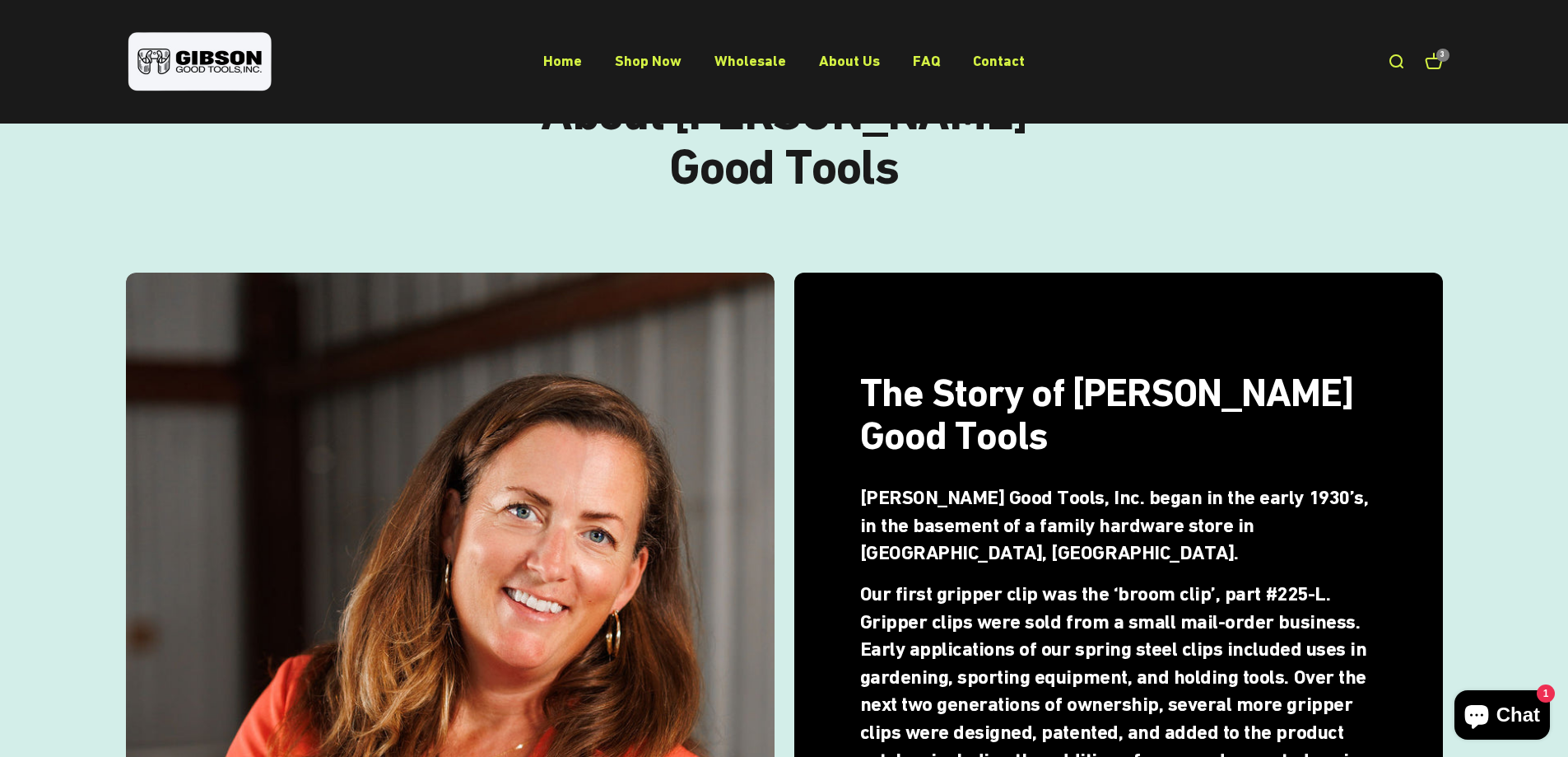
scroll to position [160, 0]
